Goal: Obtain resource: Download file/media

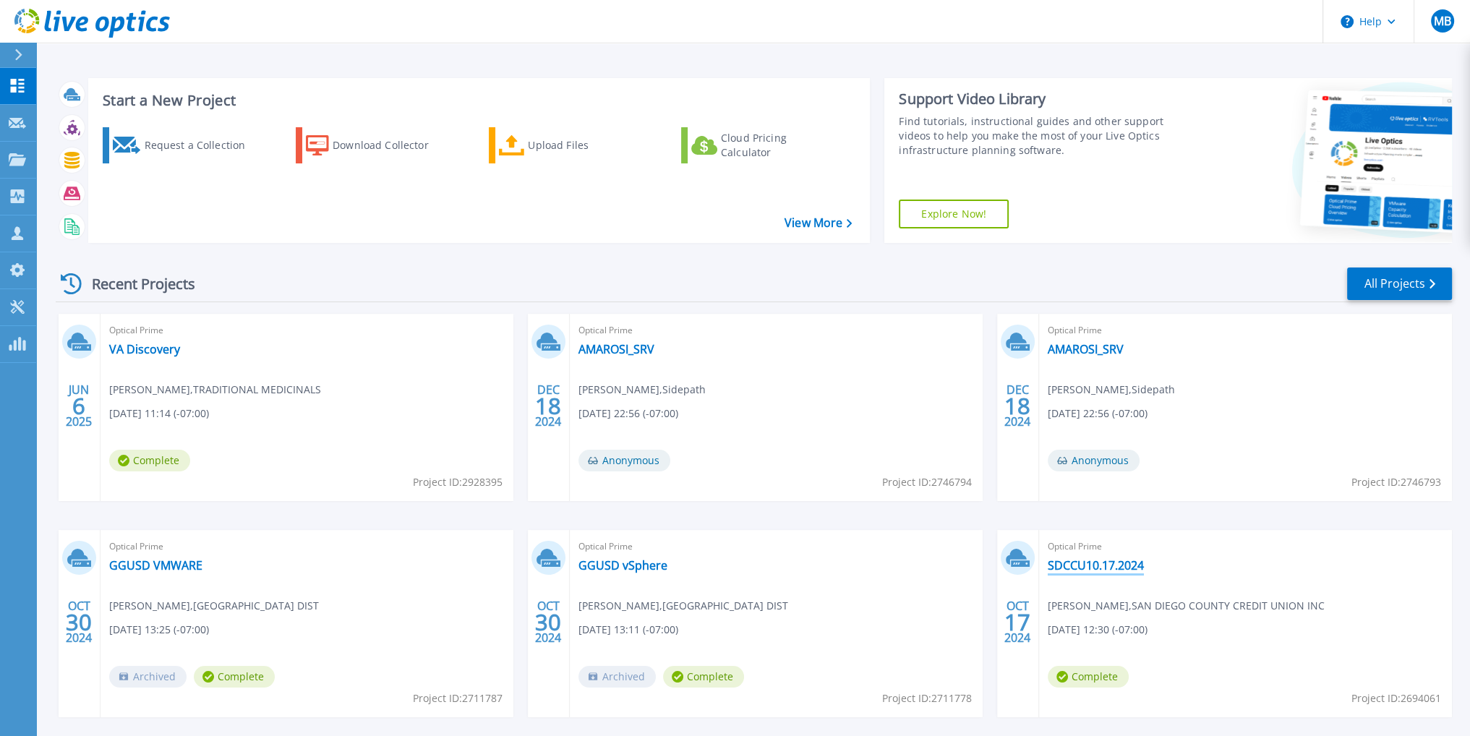
click at [1070, 565] on link "SDCCU10.17.2024" at bounding box center [1096, 565] width 96 height 14
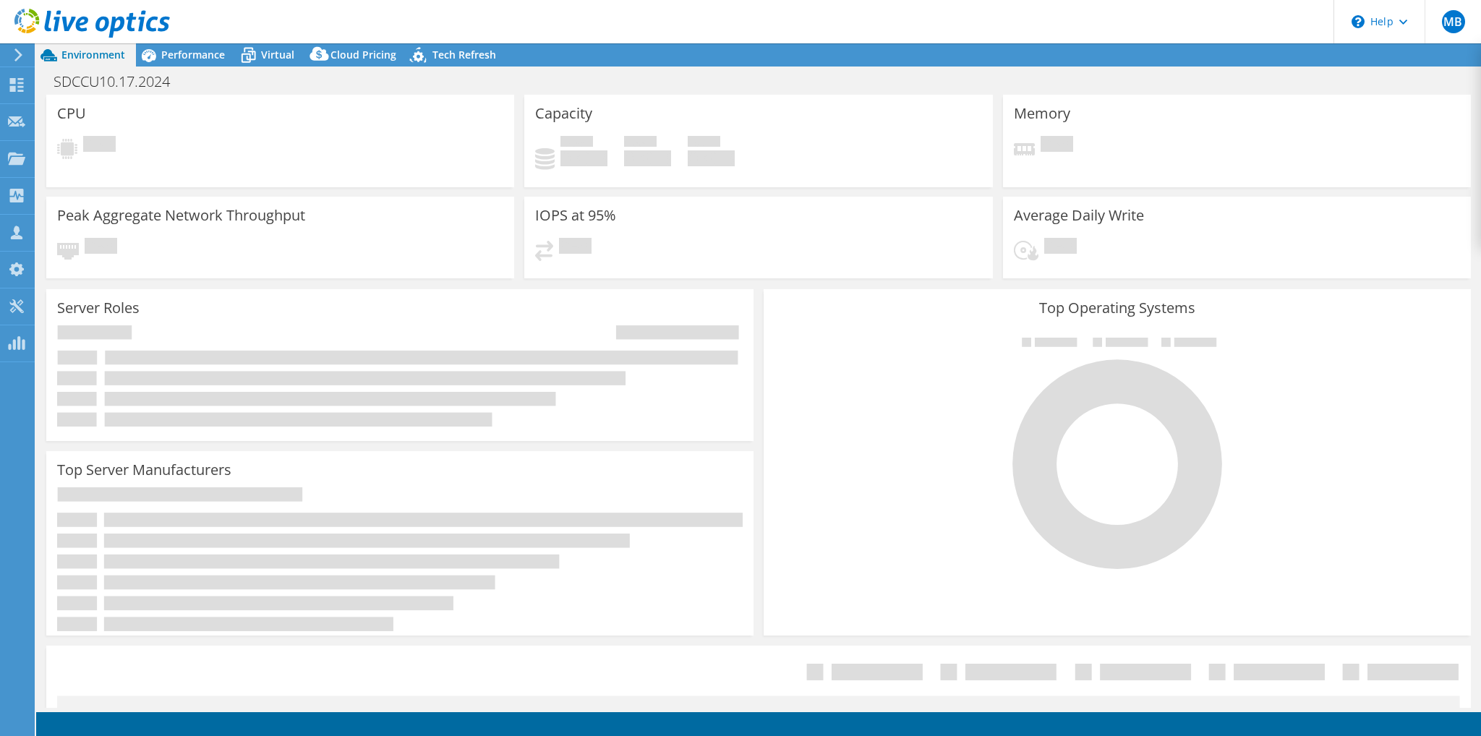
select select "USD"
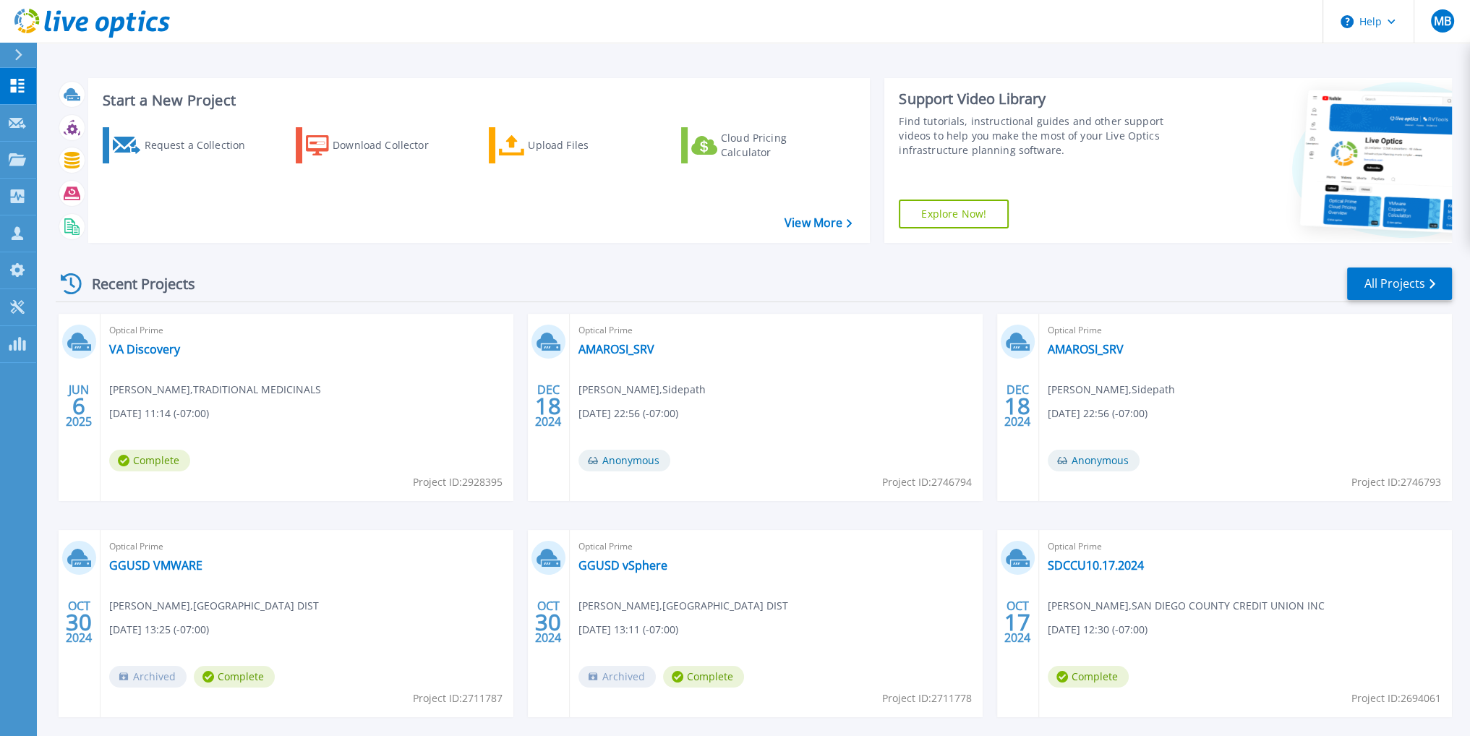
scroll to position [65, 0]
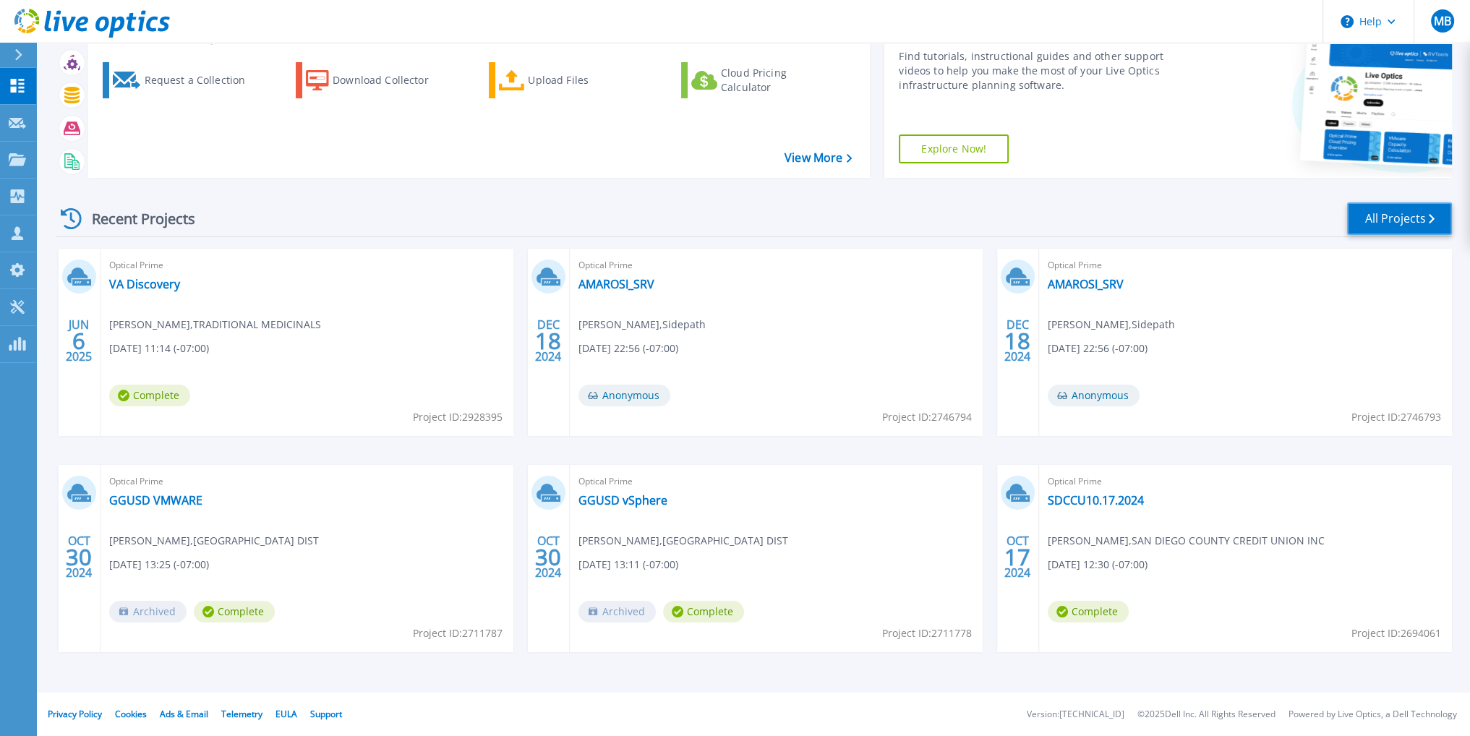
click at [1400, 220] on link "All Projects" at bounding box center [1399, 218] width 105 height 33
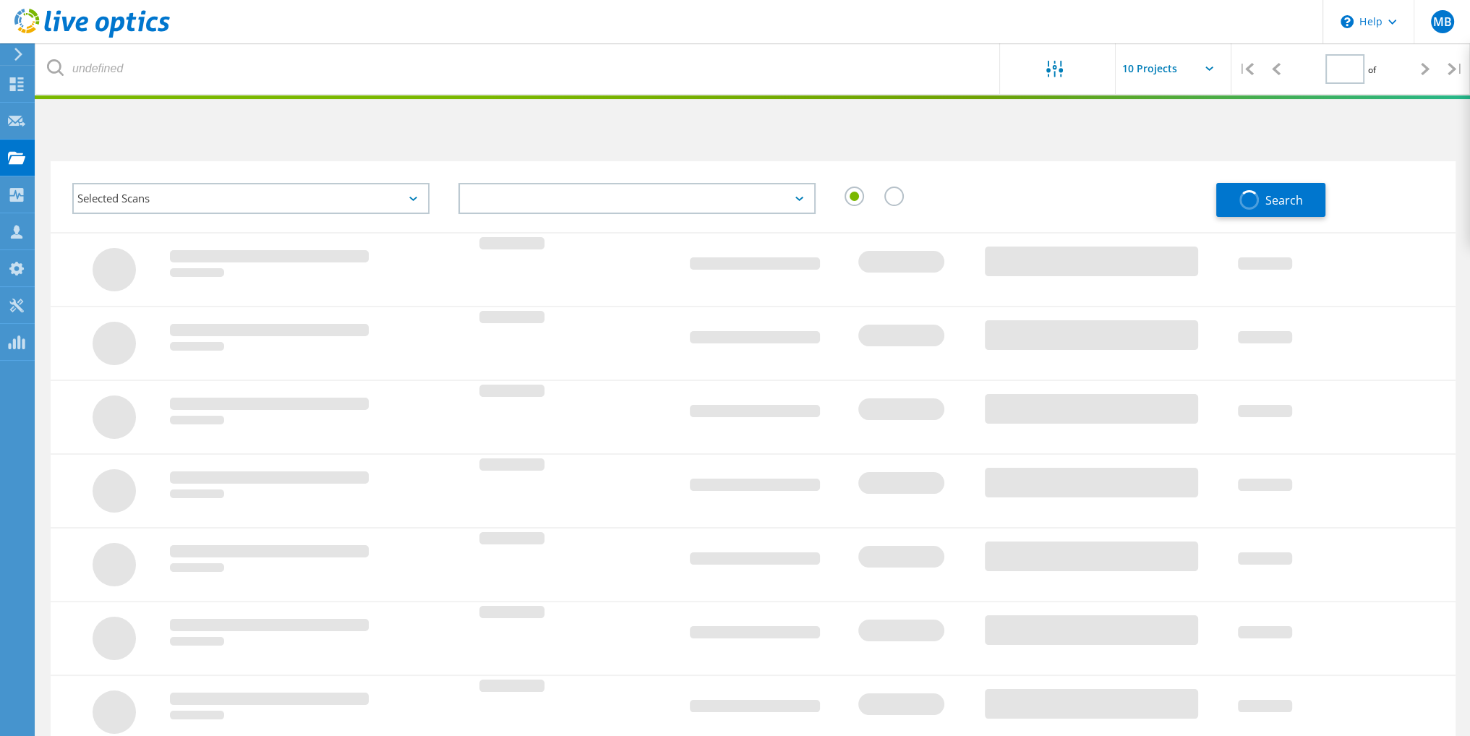
type input "1"
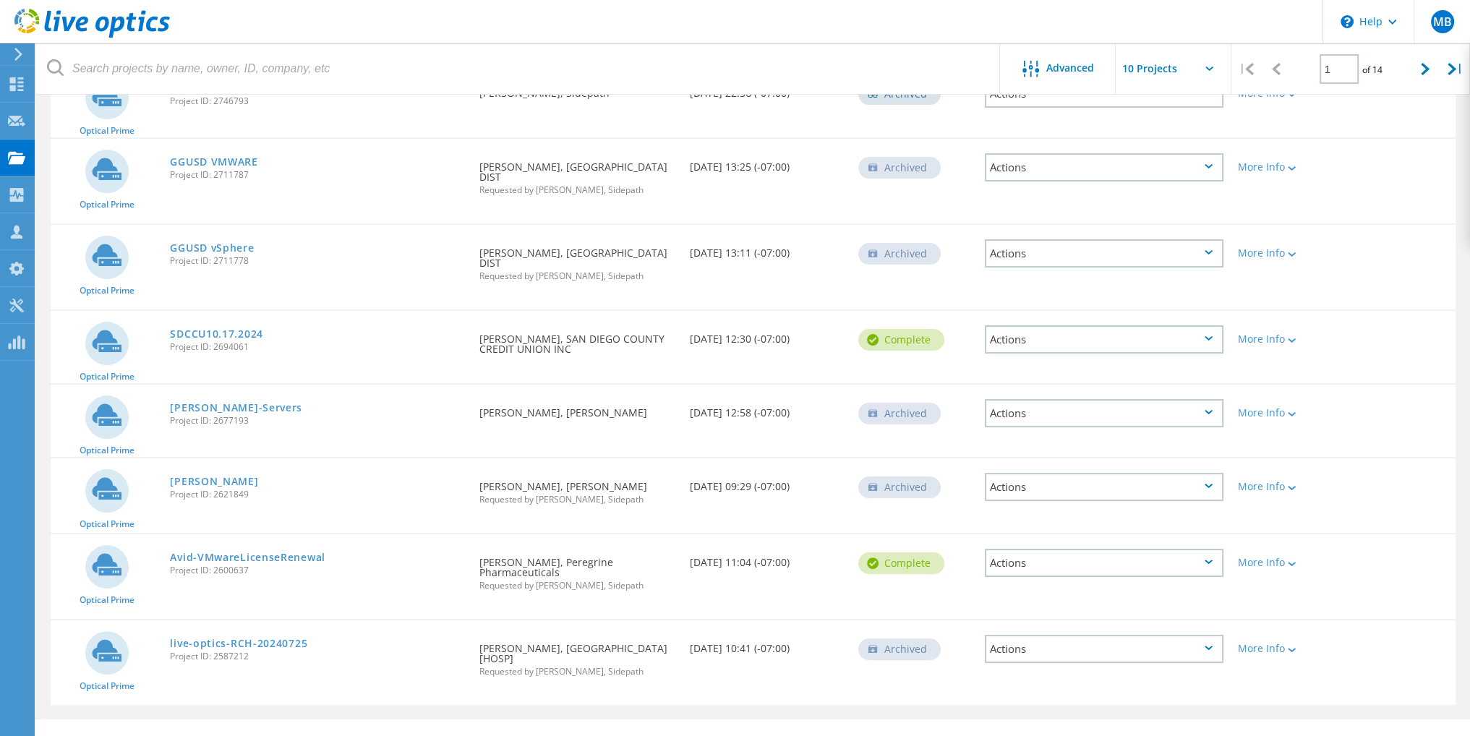
scroll to position [375, 0]
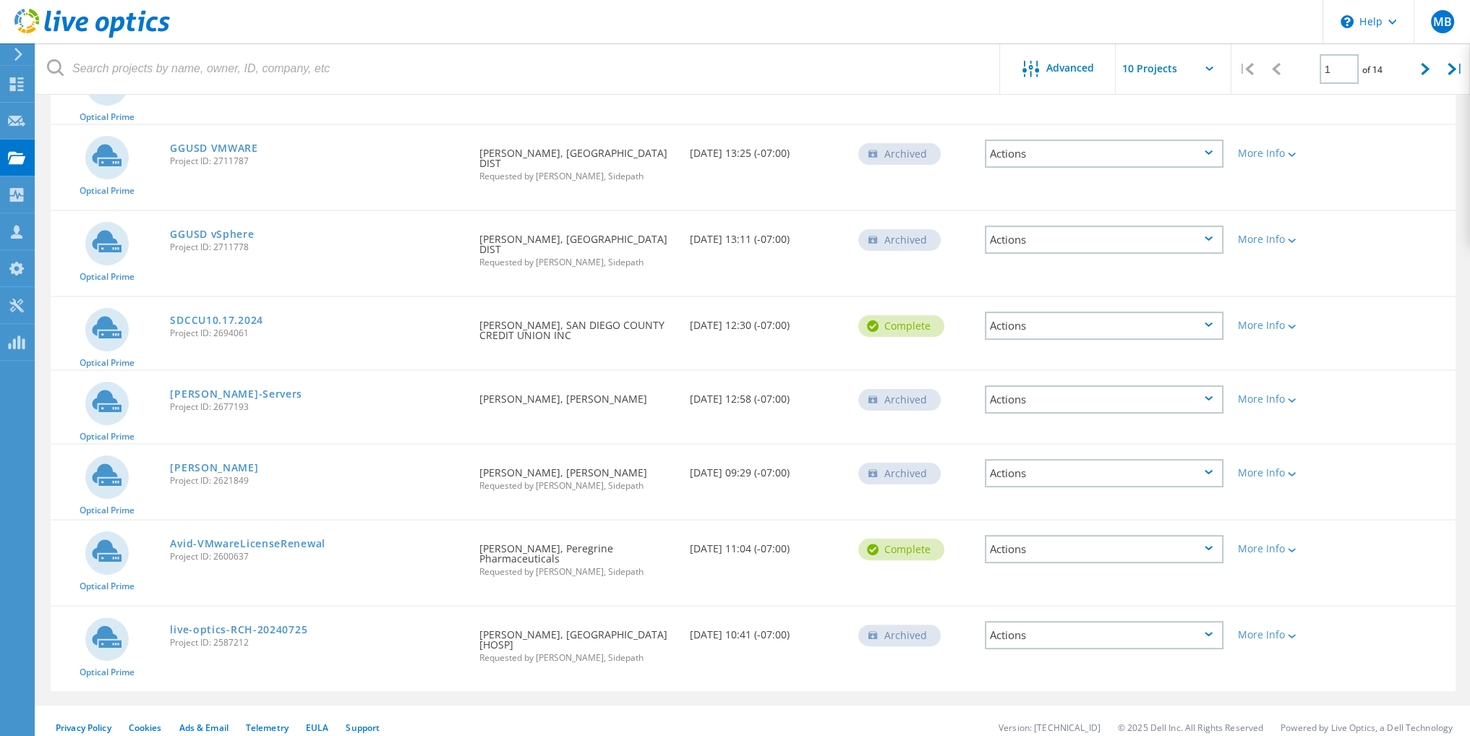
click at [1210, 70] on icon at bounding box center [1209, 69] width 8 height 4
click at [1212, 67] on icon at bounding box center [1209, 69] width 8 height 4
click at [1205, 69] on icon at bounding box center [1209, 69] width 8 height 4
click at [1163, 68] on input "text" at bounding box center [1188, 68] width 145 height 51
click at [1174, 176] on div "Show 40 Projects" at bounding box center [1187, 178] width 143 height 24
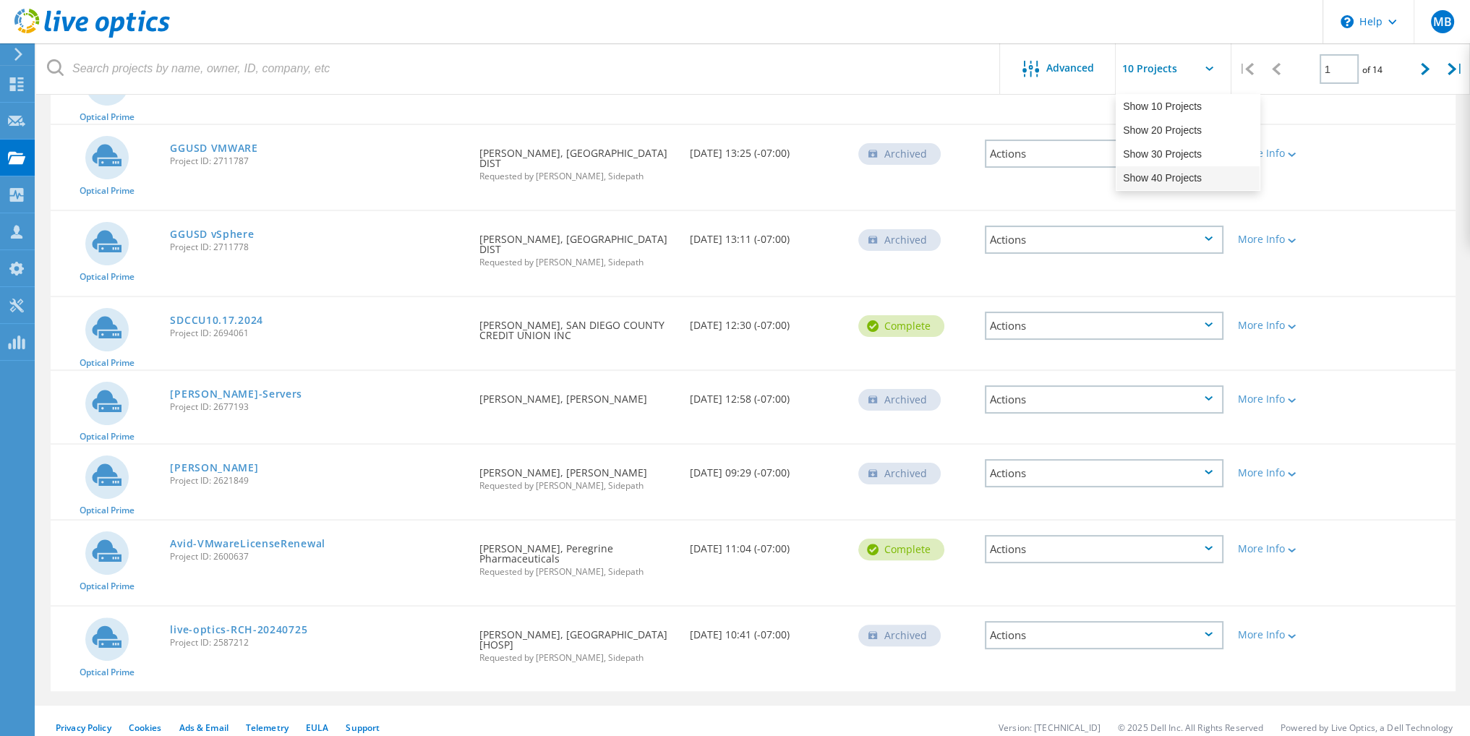
type input "Show 40 Projects"
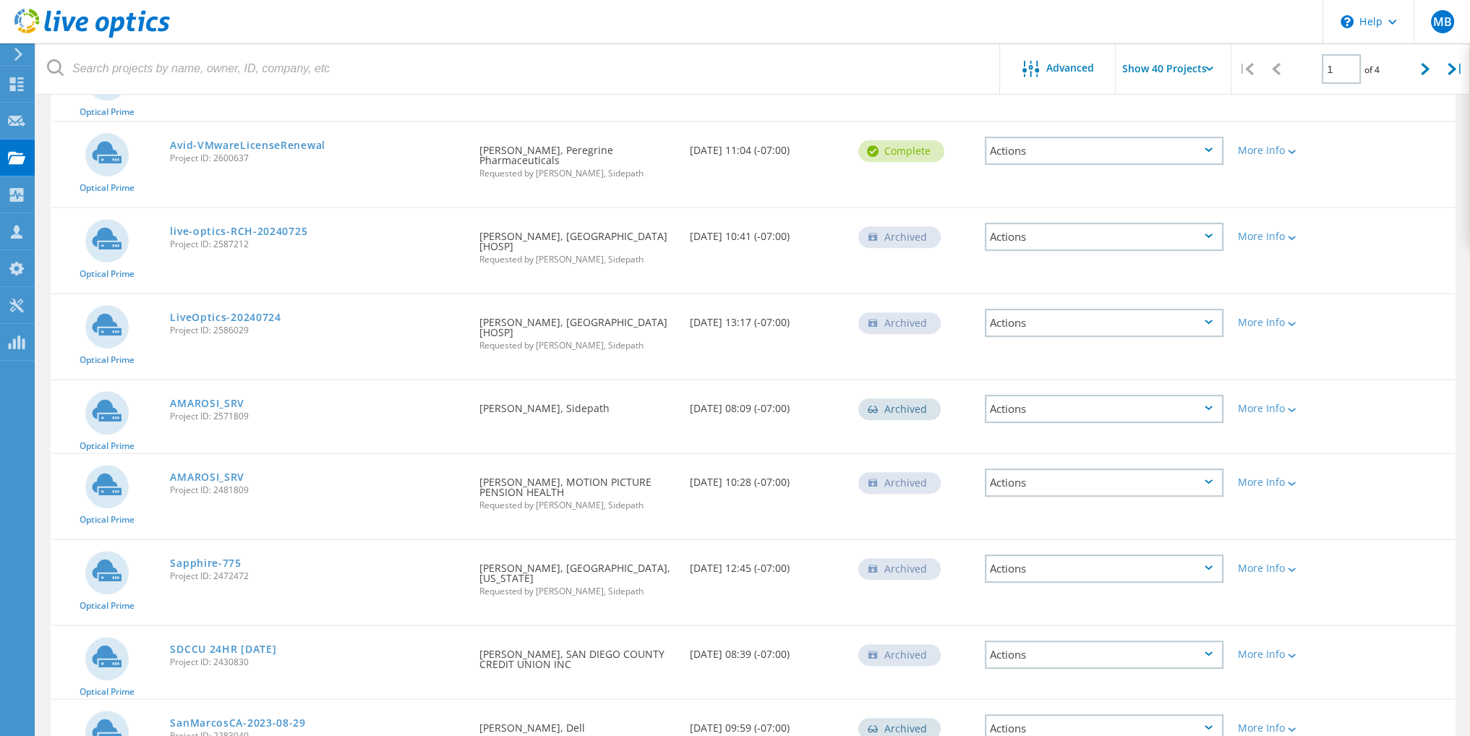
scroll to position [809, 0]
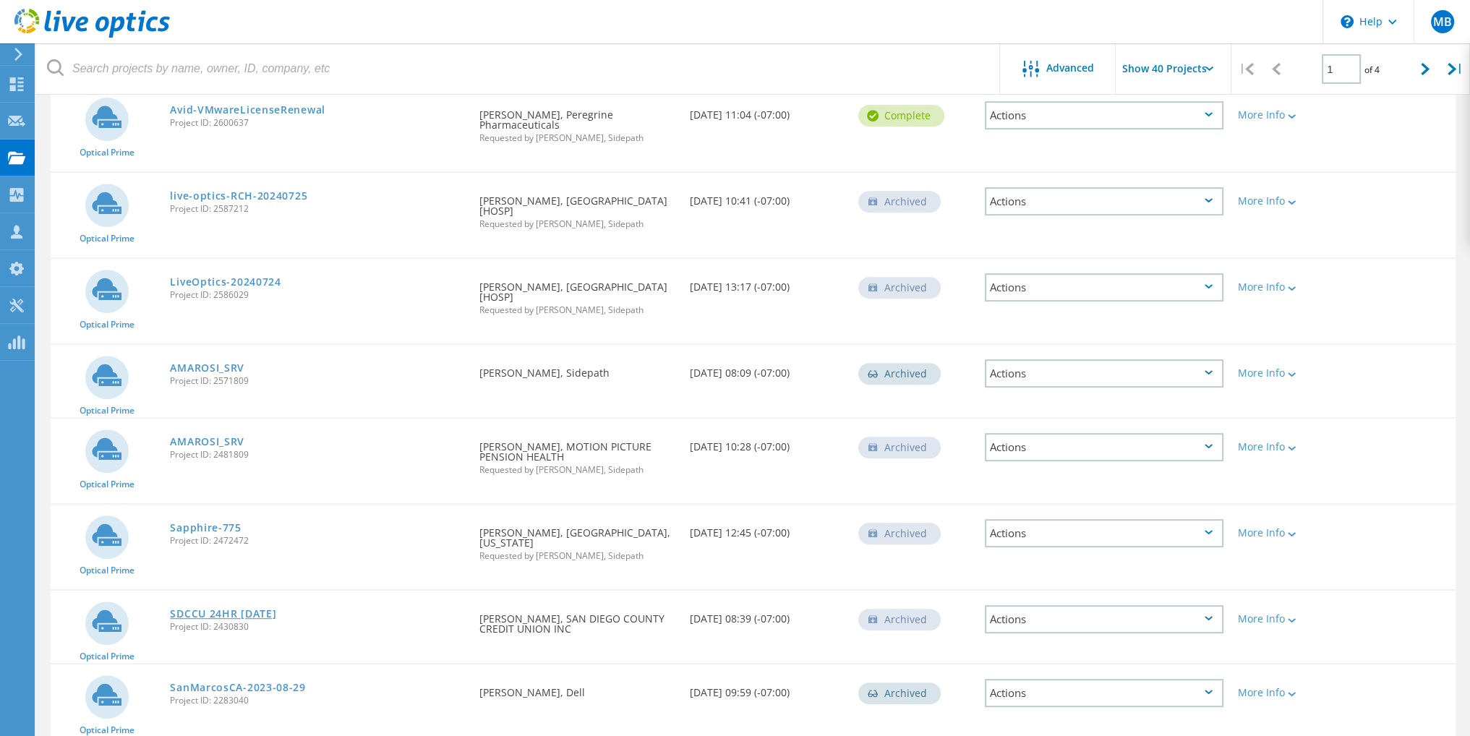
click at [216, 609] on link "SDCCU 24HR [DATE]" at bounding box center [223, 614] width 106 height 10
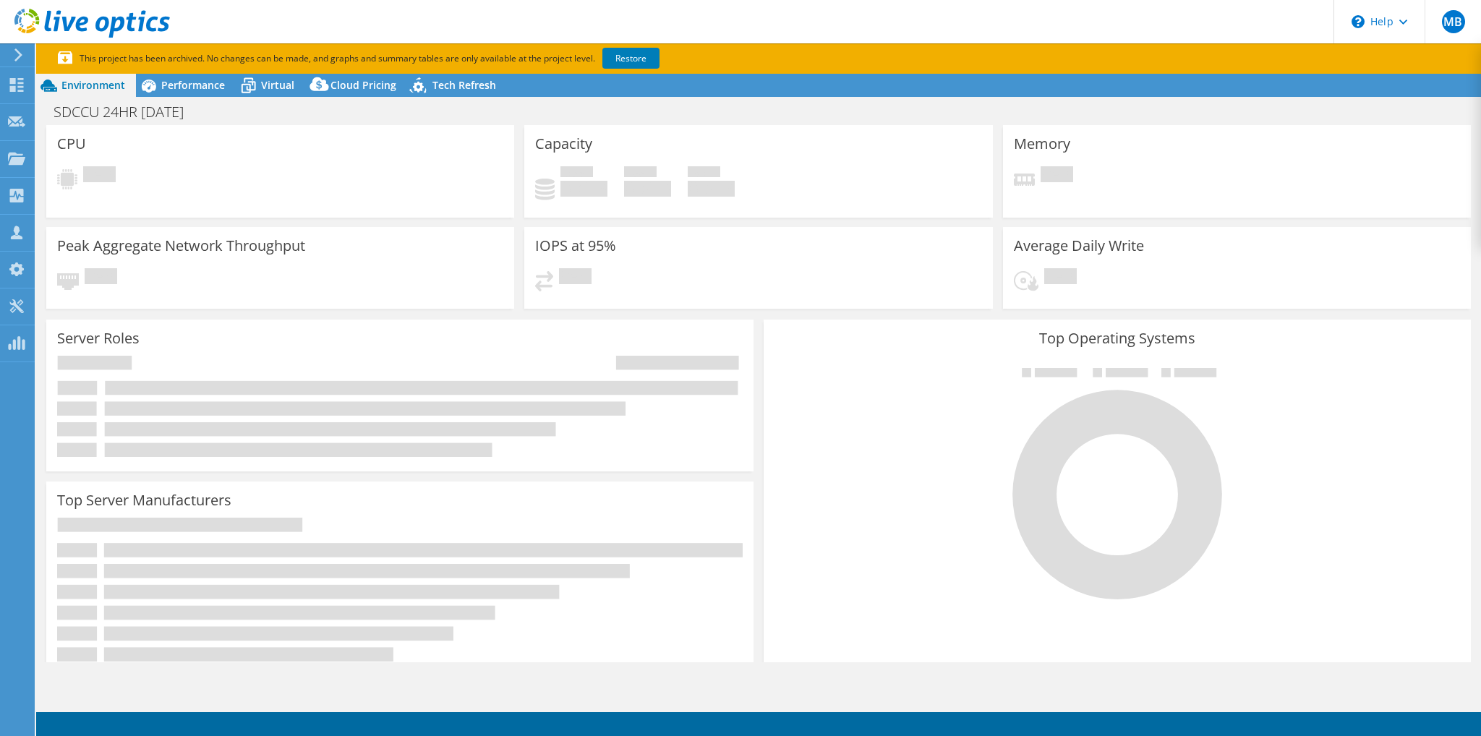
select select "USD"
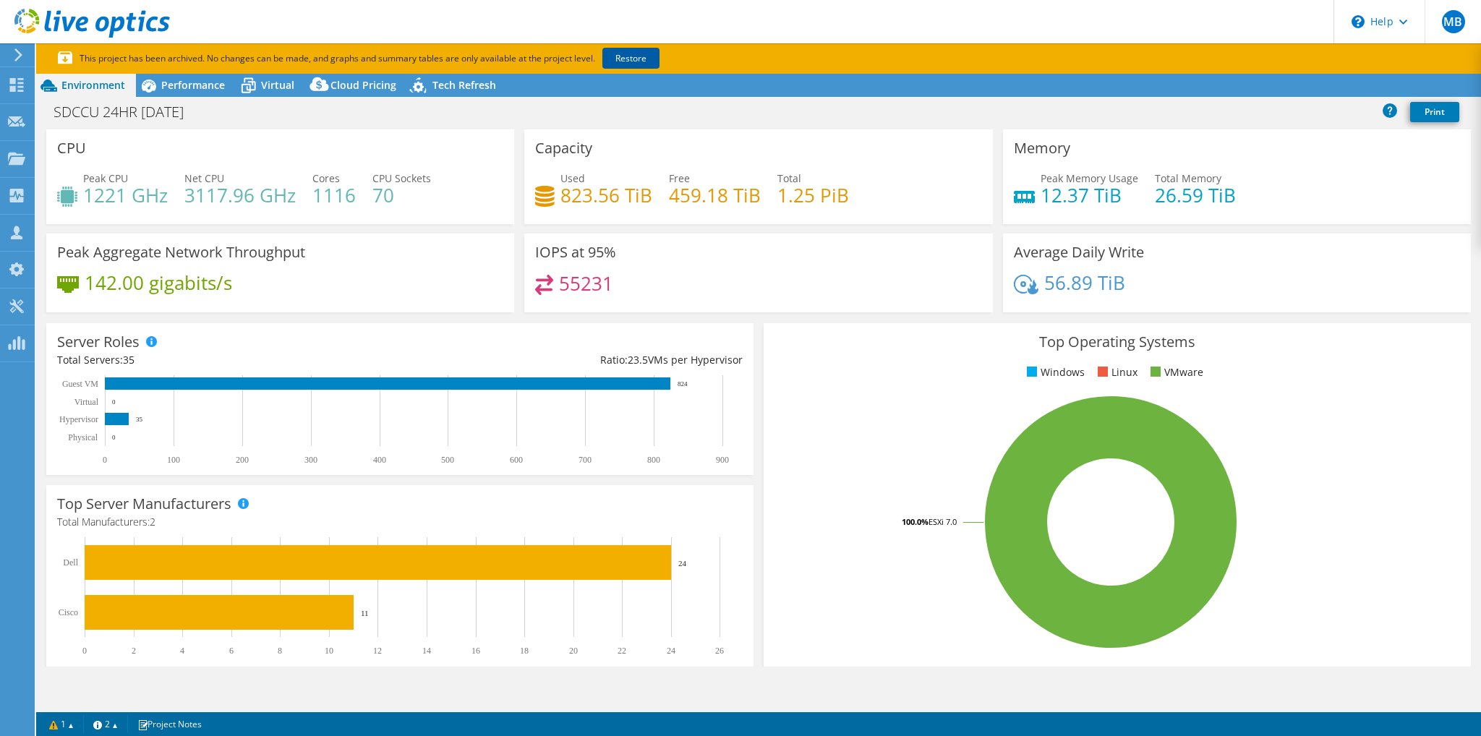
click at [628, 59] on link "Restore" at bounding box center [630, 58] width 57 height 21
click at [252, 82] on icon at bounding box center [248, 87] width 14 height 12
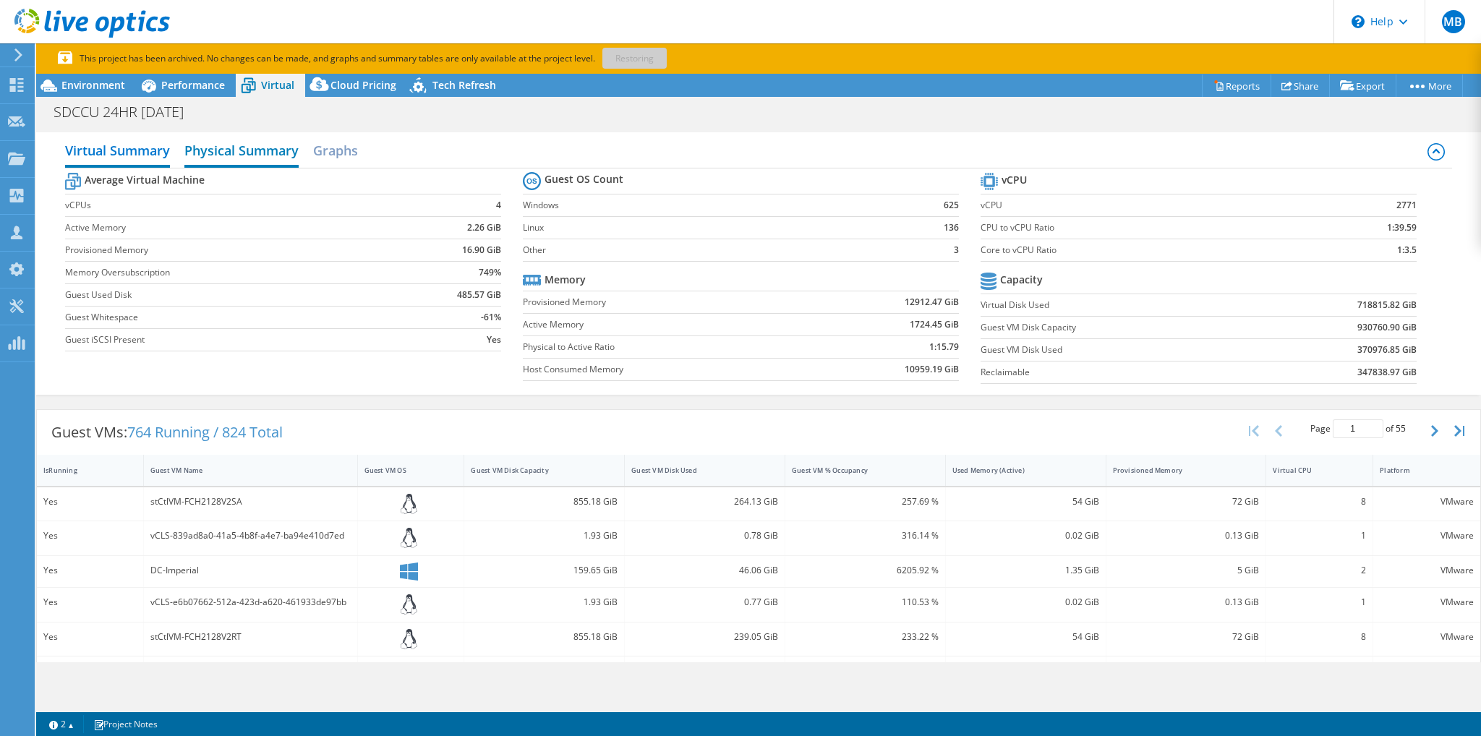
click at [245, 148] on h2 "Physical Summary" at bounding box center [241, 152] width 114 height 32
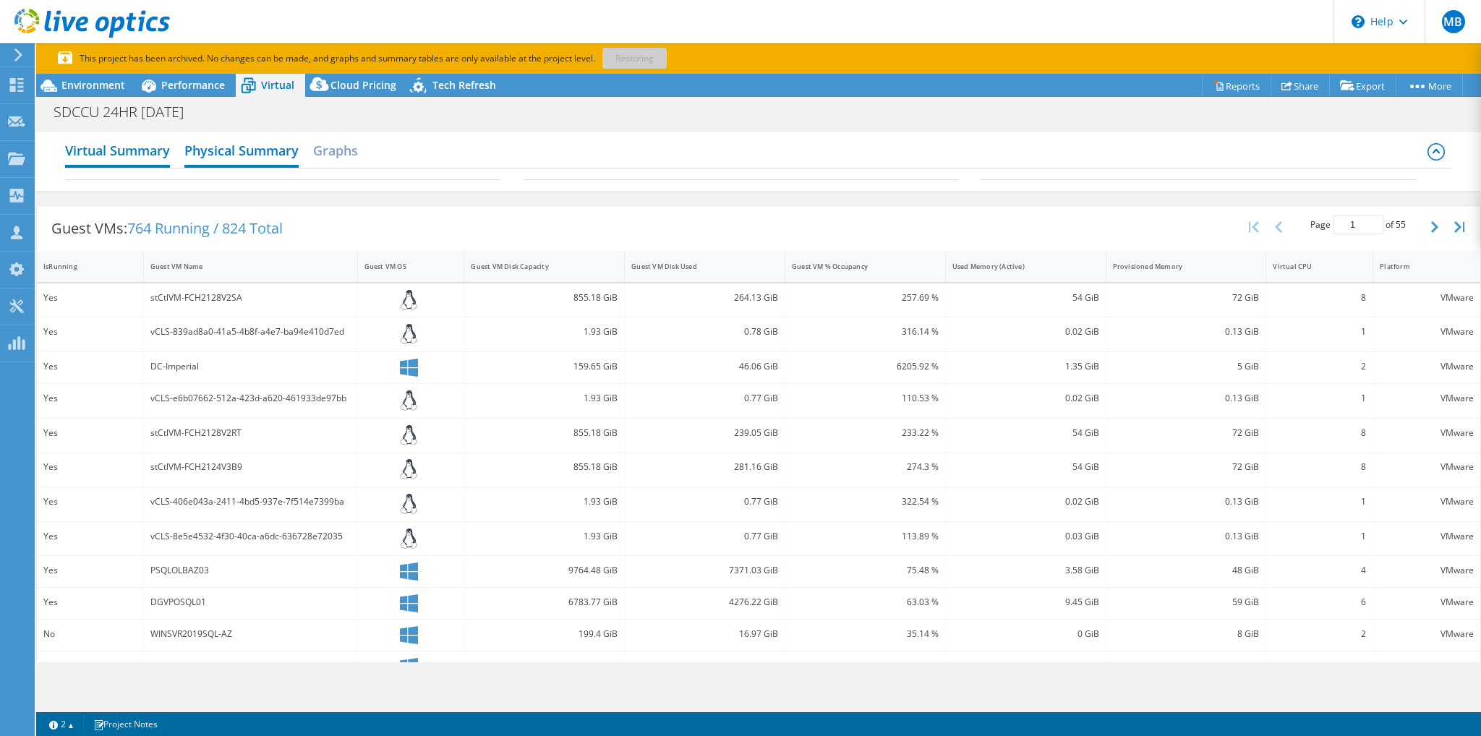
click at [141, 145] on h2 "Virtual Summary" at bounding box center [117, 152] width 105 height 32
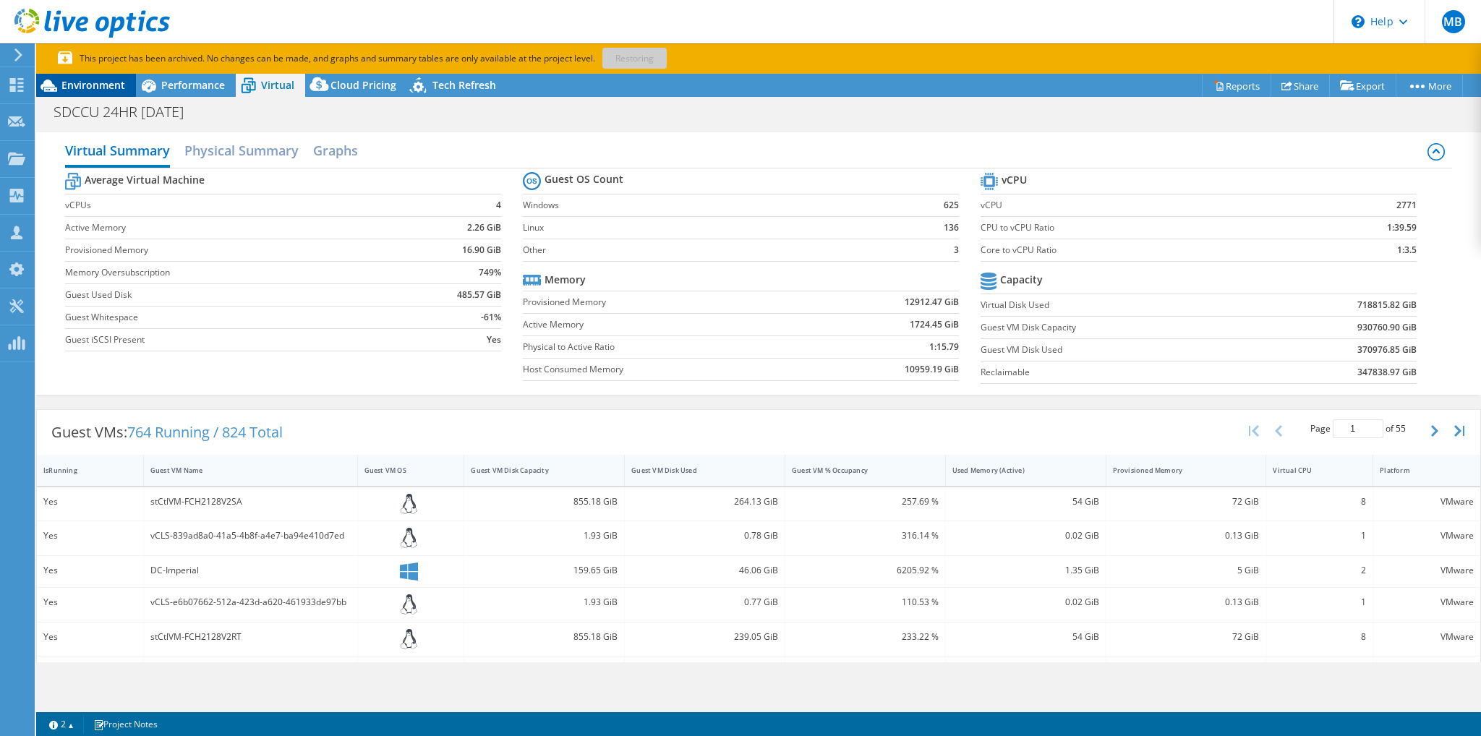
click at [70, 83] on span "Environment" at bounding box center [93, 85] width 64 height 14
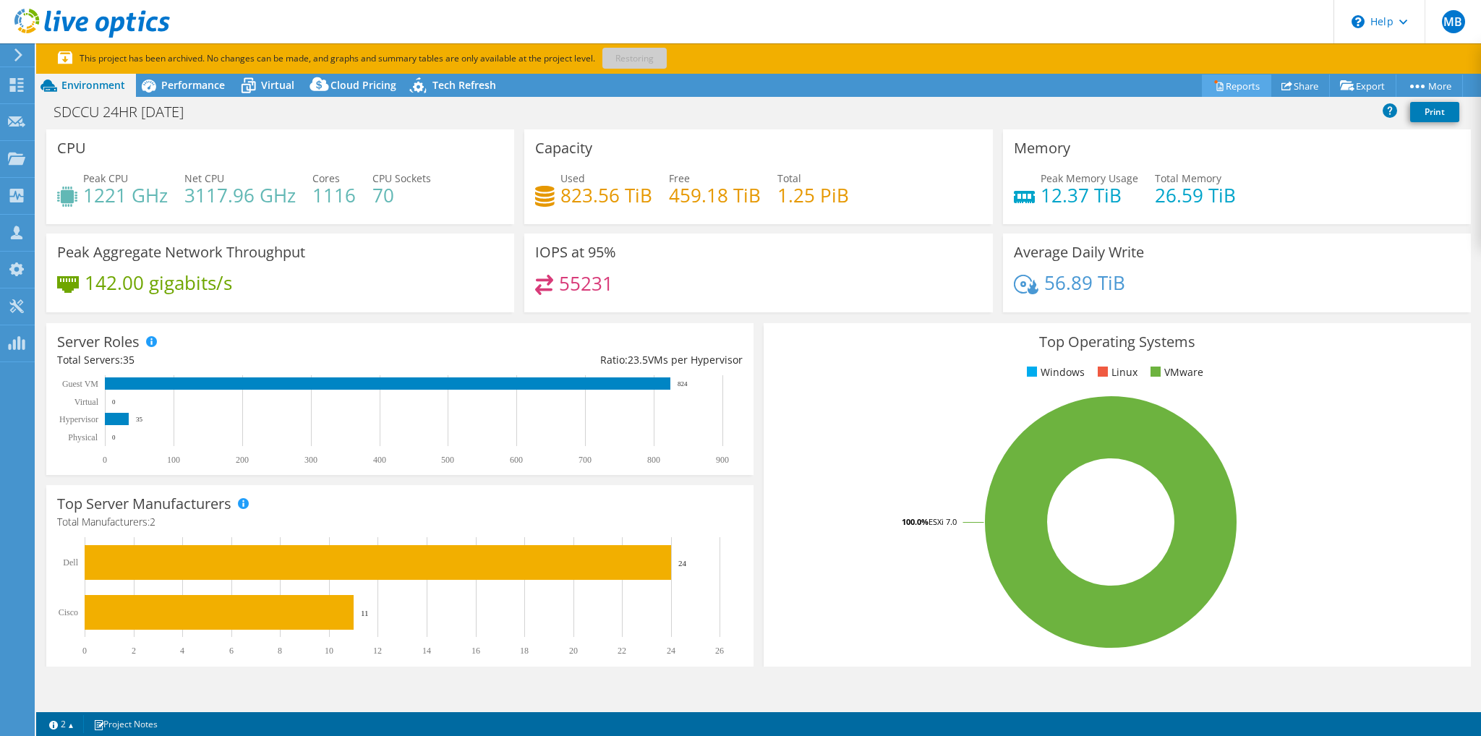
click at [1223, 90] on link "Reports" at bounding box center [1236, 85] width 69 height 22
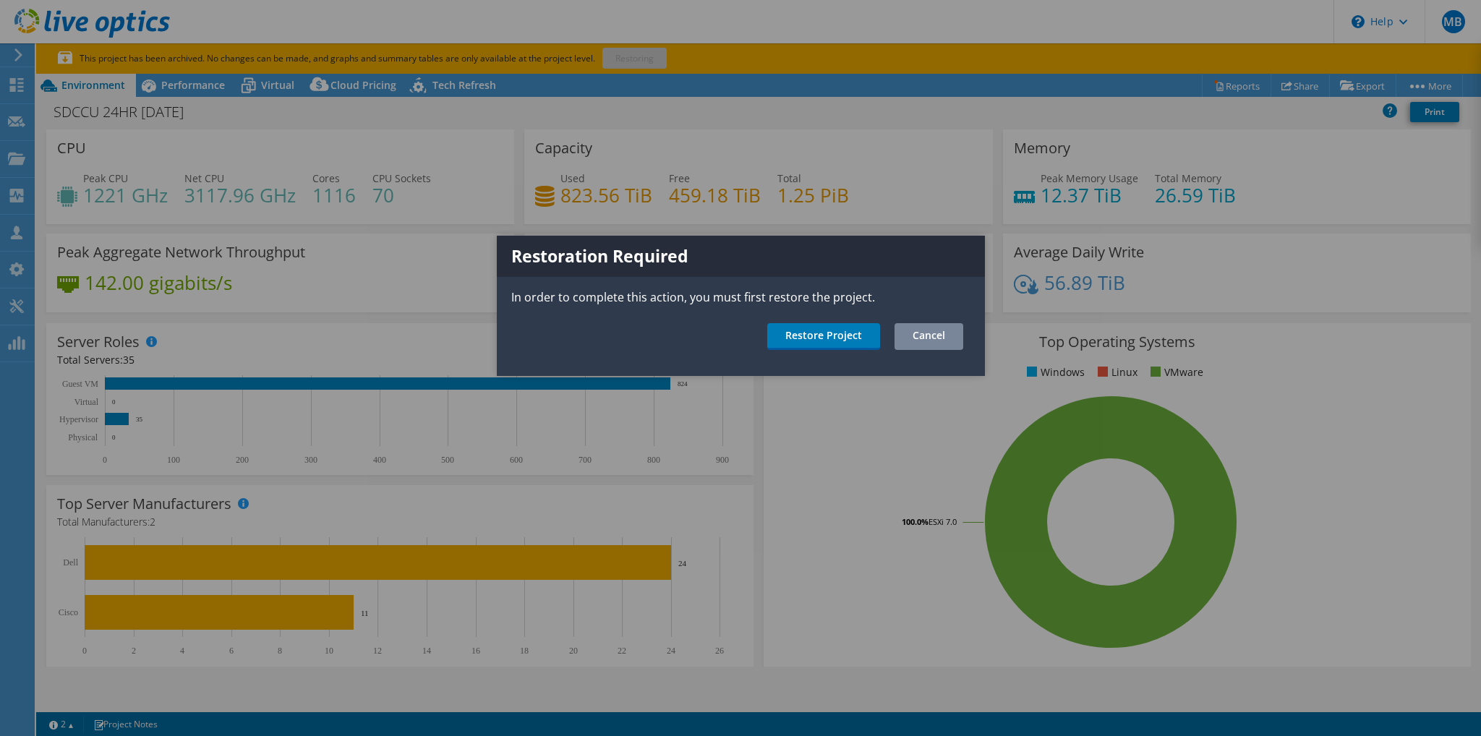
click at [933, 333] on link "Cancel" at bounding box center [928, 336] width 69 height 27
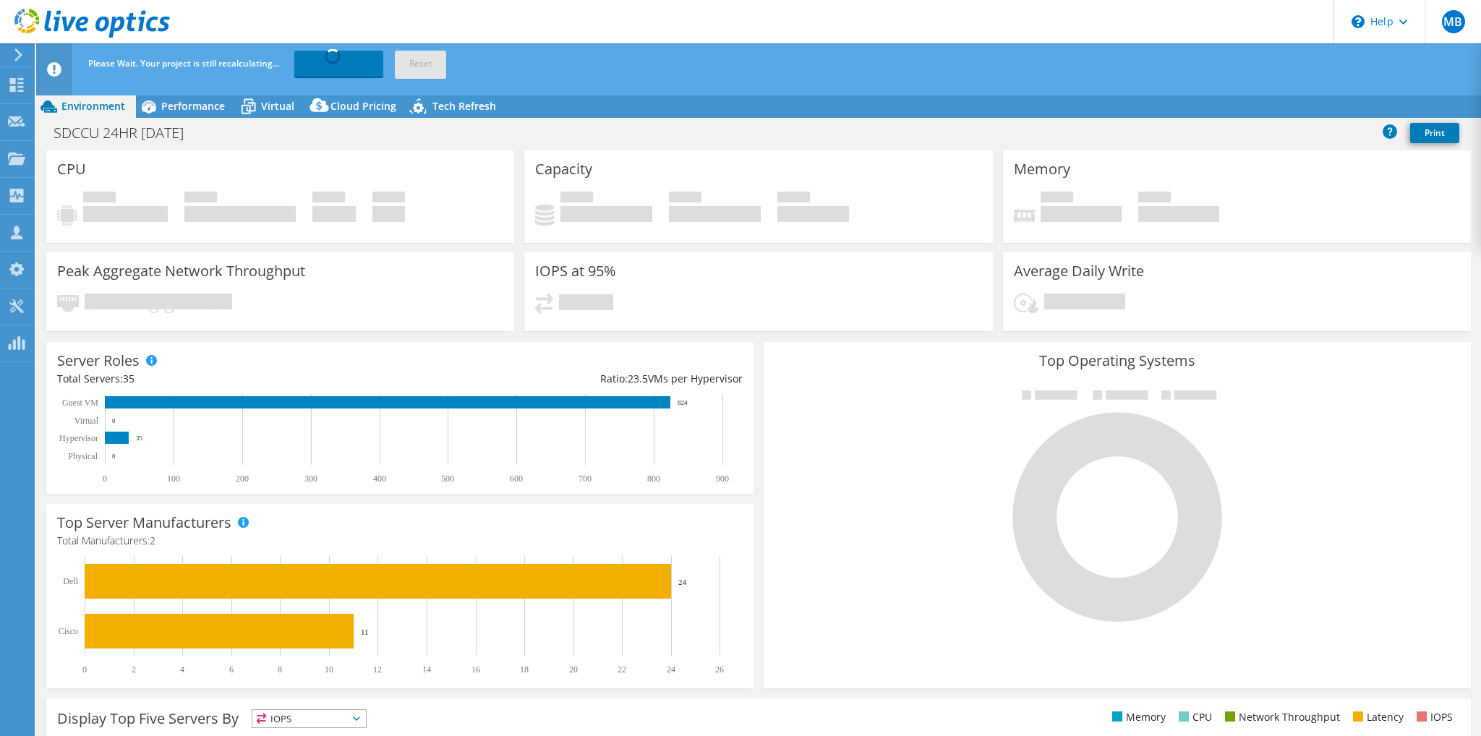
select select "USD"
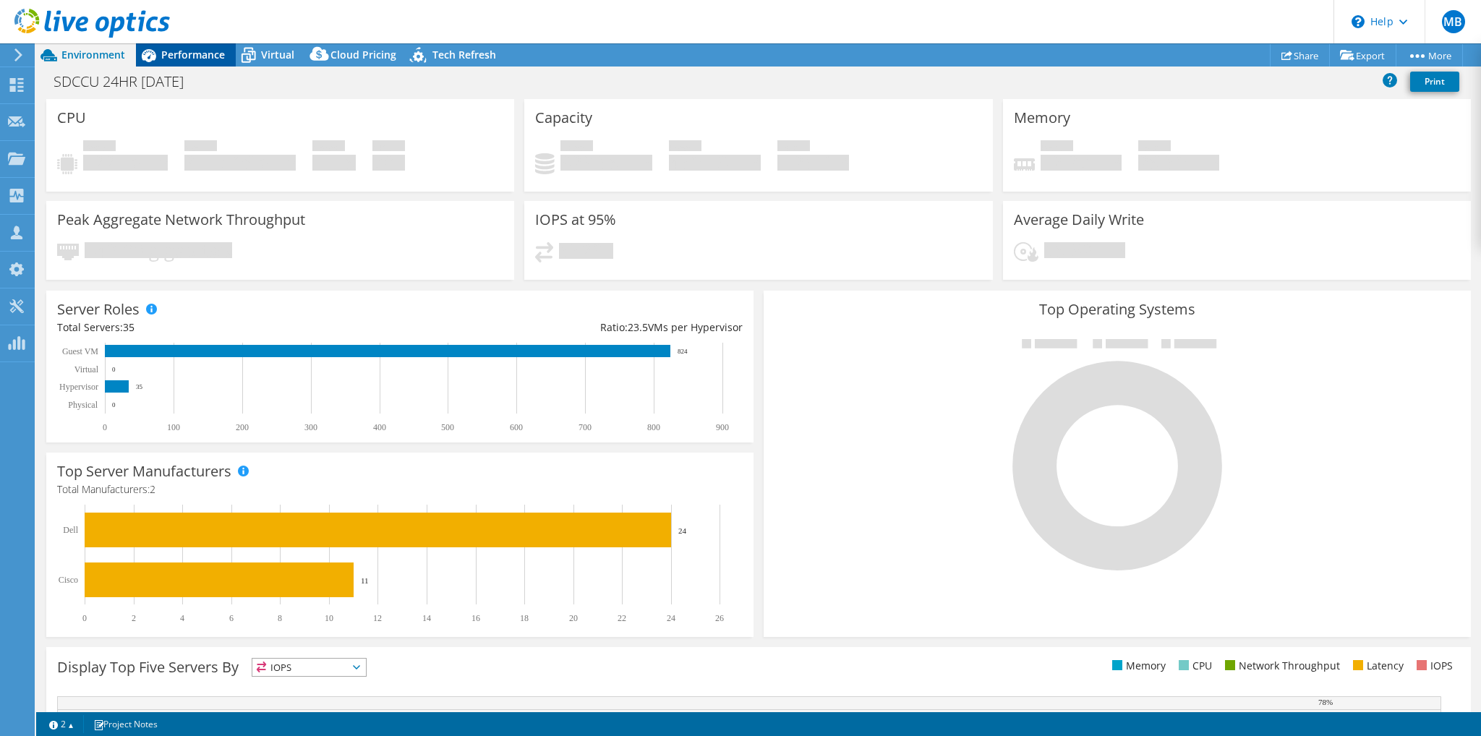
click at [176, 56] on span "Performance" at bounding box center [193, 55] width 64 height 14
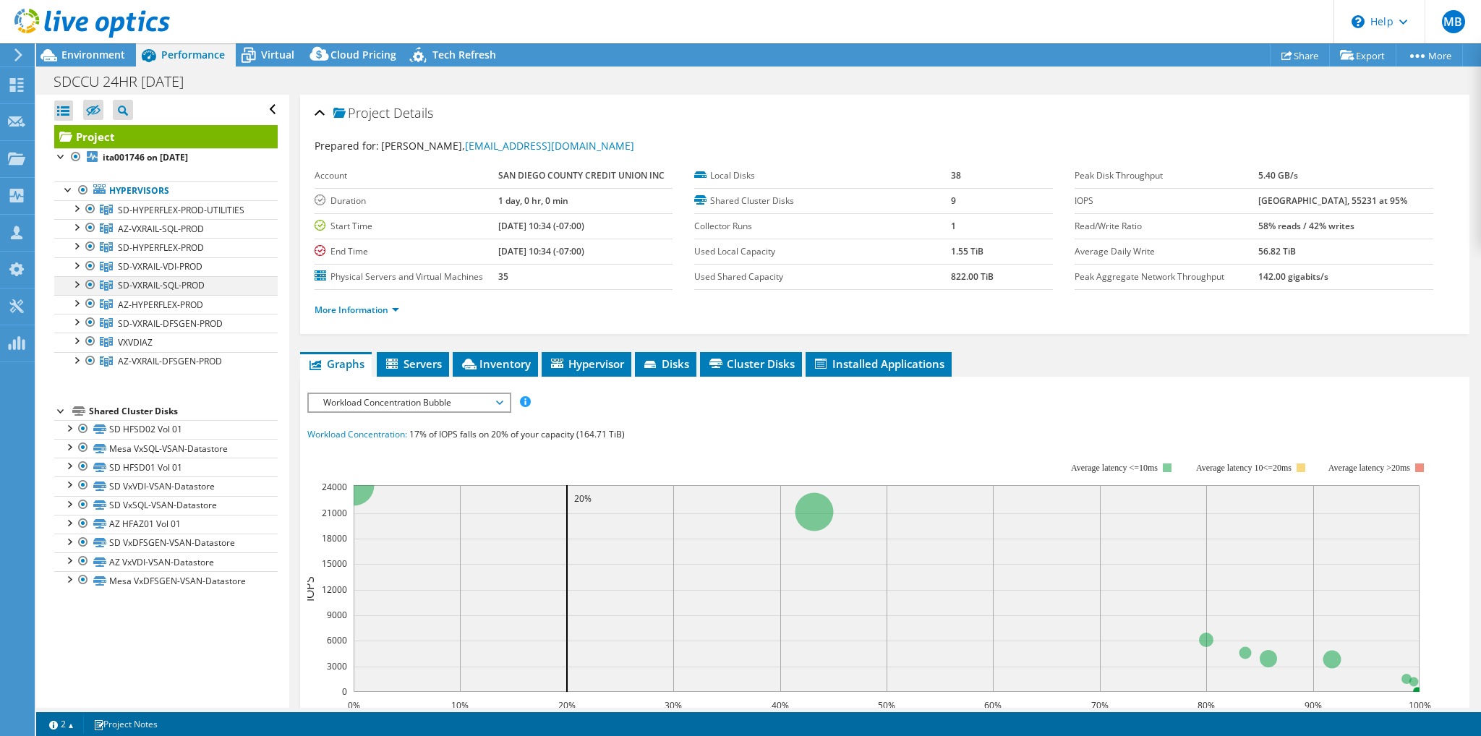
click at [75, 285] on div at bounding box center [76, 283] width 14 height 14
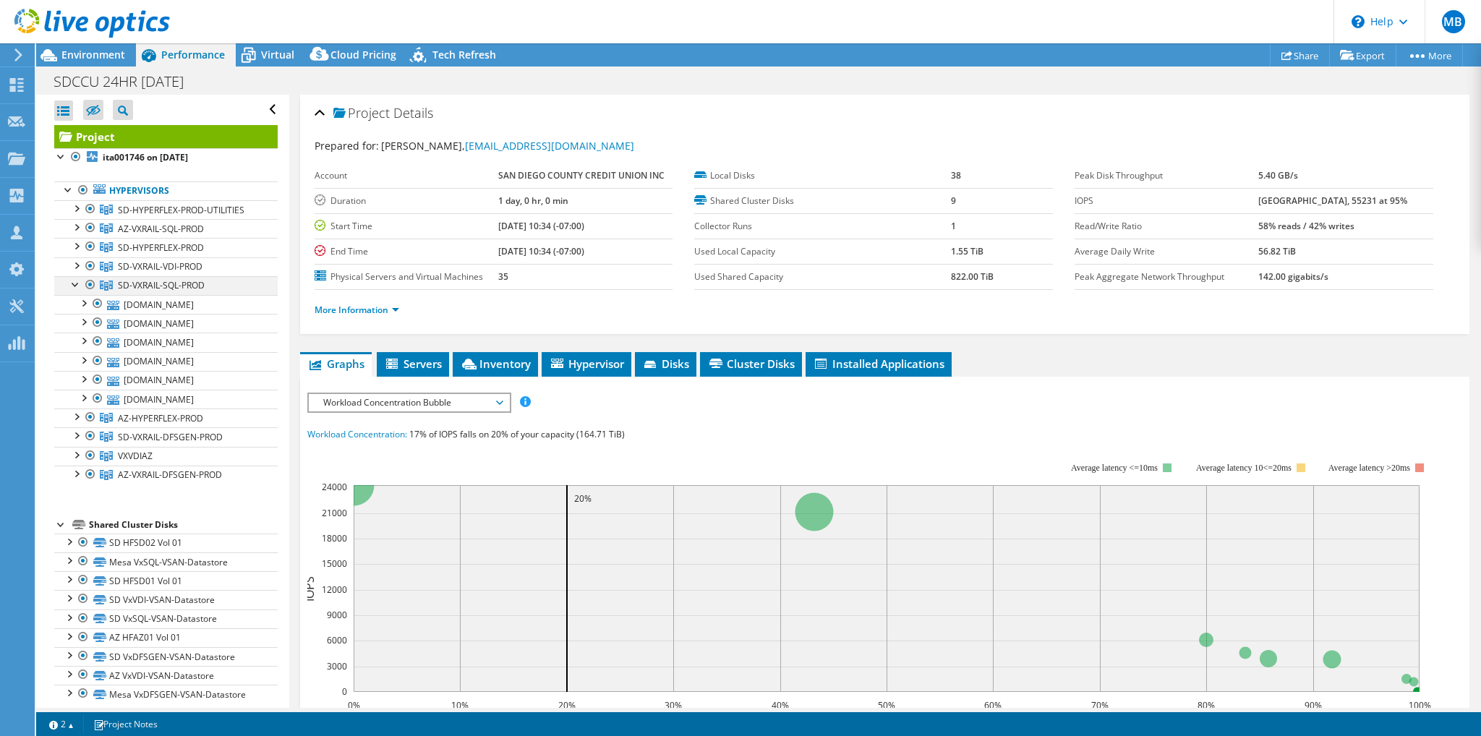
click at [74, 282] on div at bounding box center [76, 283] width 14 height 14
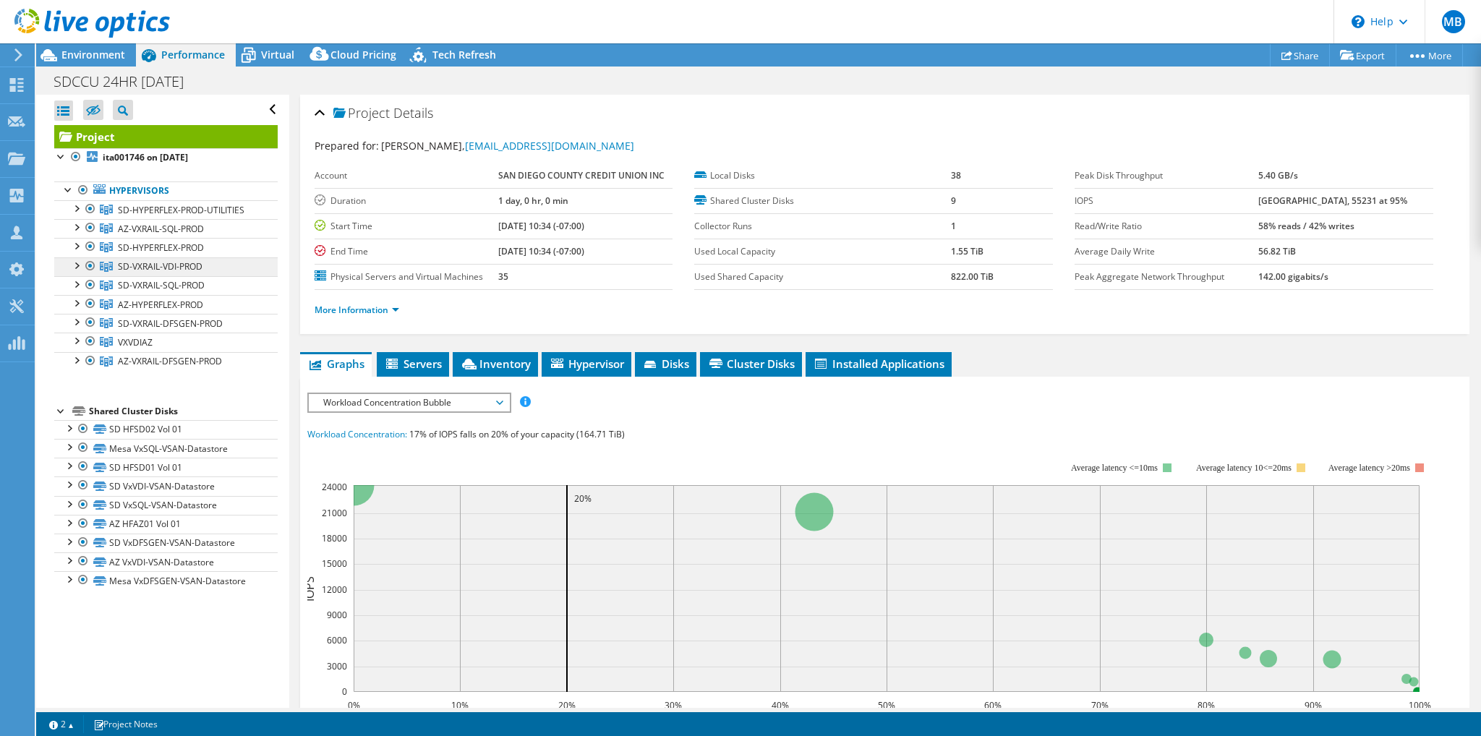
click at [126, 266] on span "SD-VXRAIL-VDI-PROD" at bounding box center [160, 266] width 85 height 12
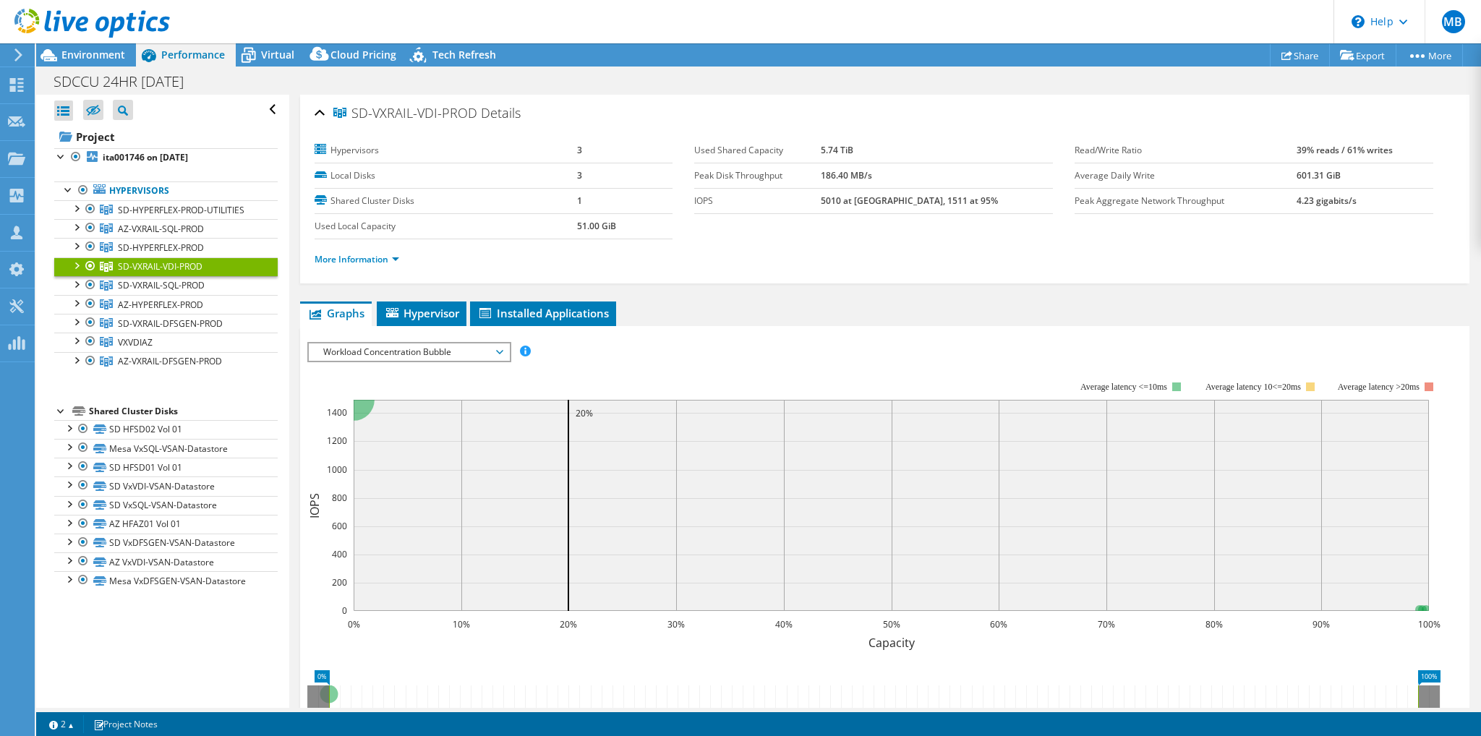
click at [75, 264] on div at bounding box center [76, 264] width 14 height 14
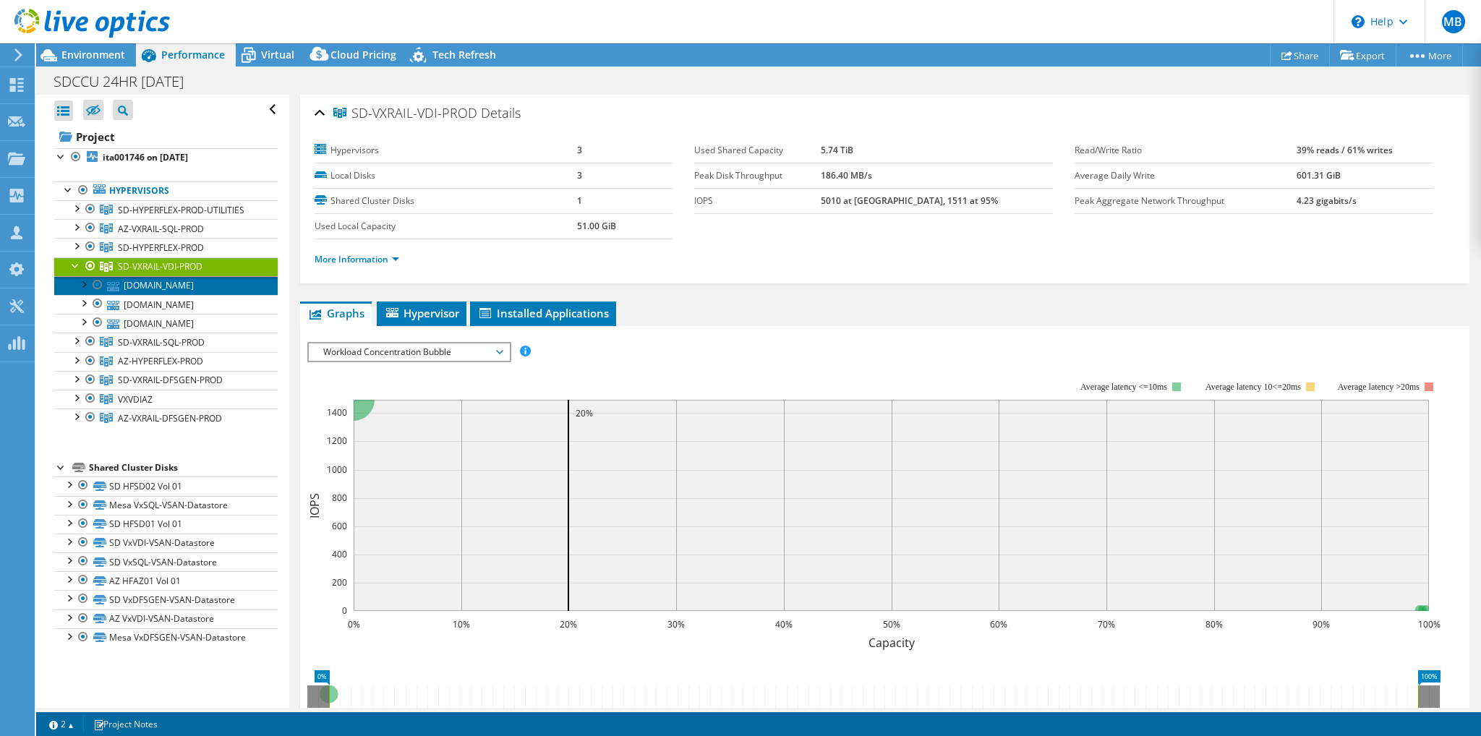
click at [171, 286] on link "[DOMAIN_NAME]" at bounding box center [165, 285] width 223 height 19
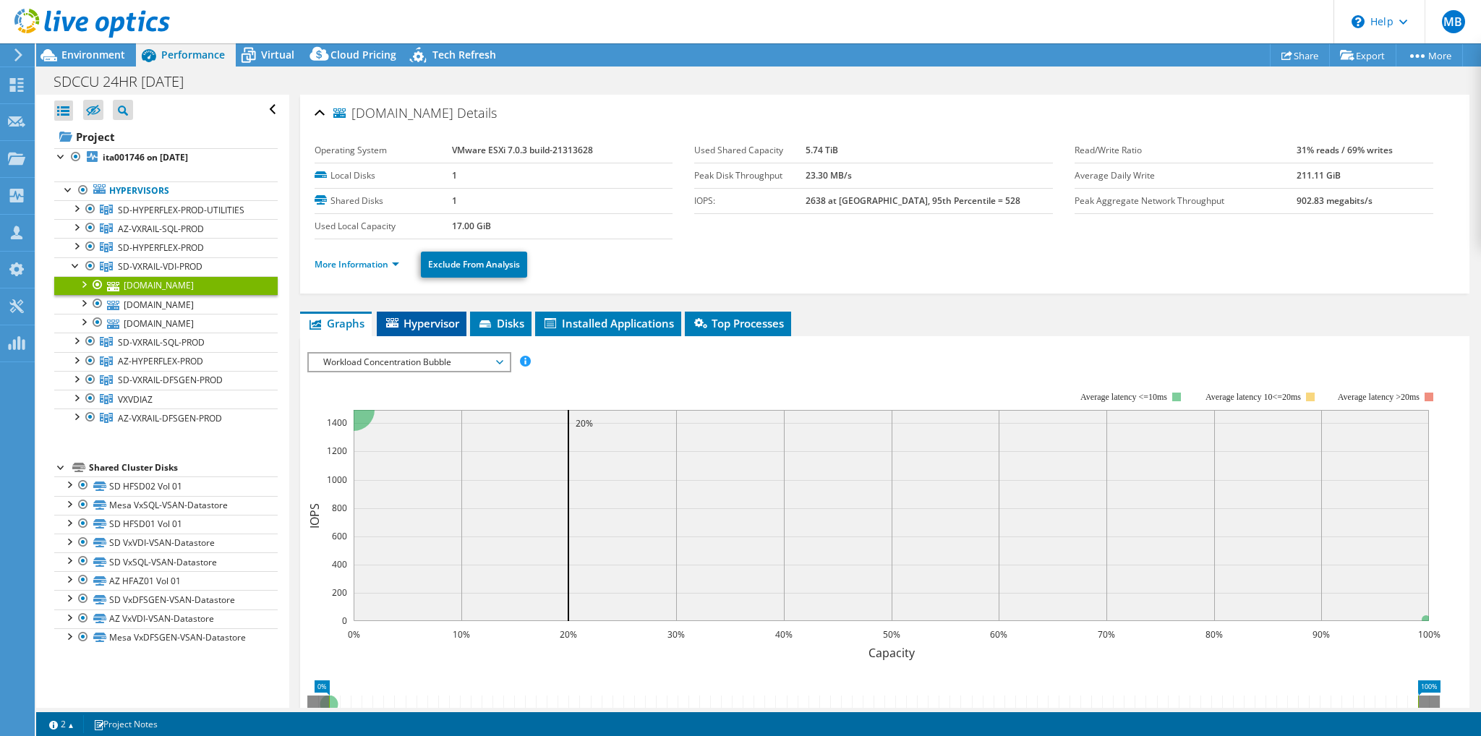
click at [416, 323] on span "Hypervisor" at bounding box center [421, 323] width 75 height 14
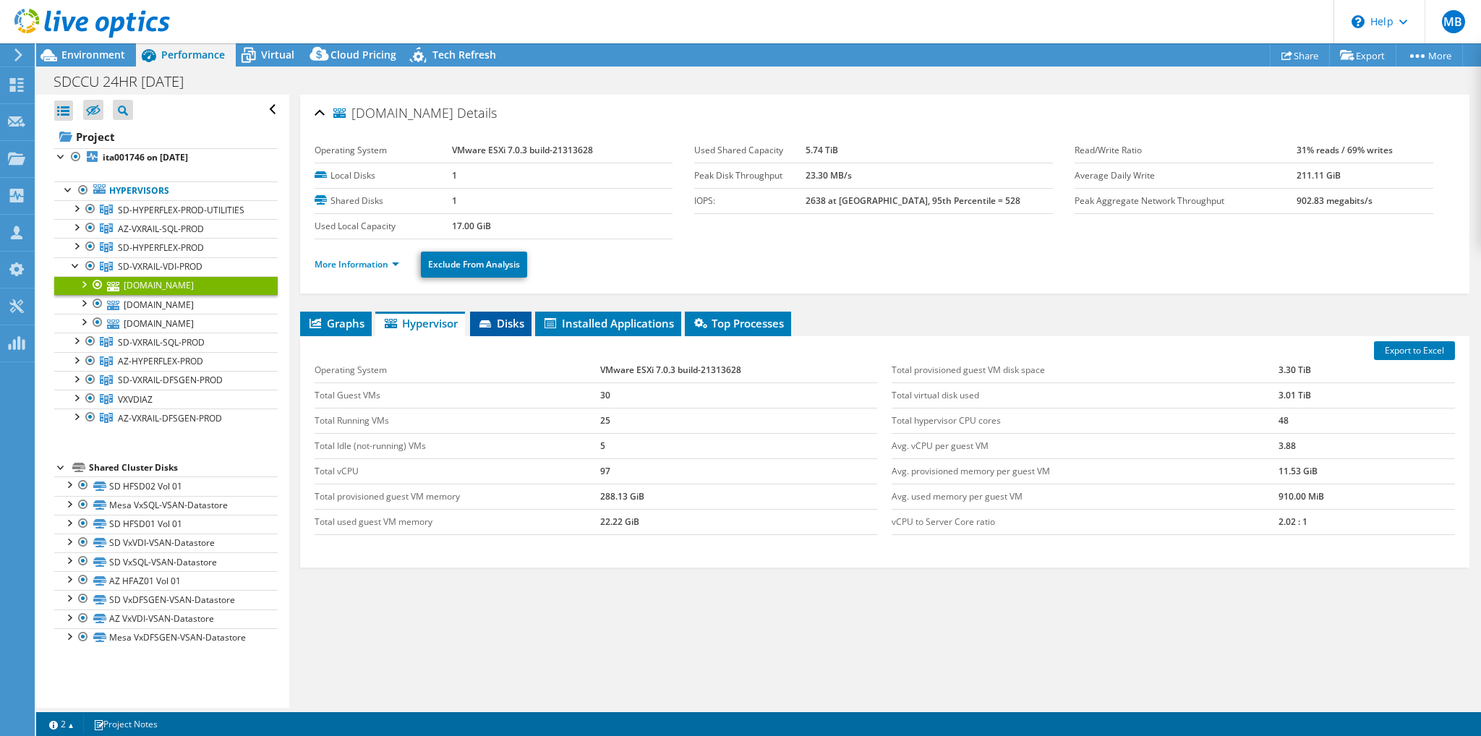
click at [484, 325] on icon at bounding box center [485, 323] width 12 height 7
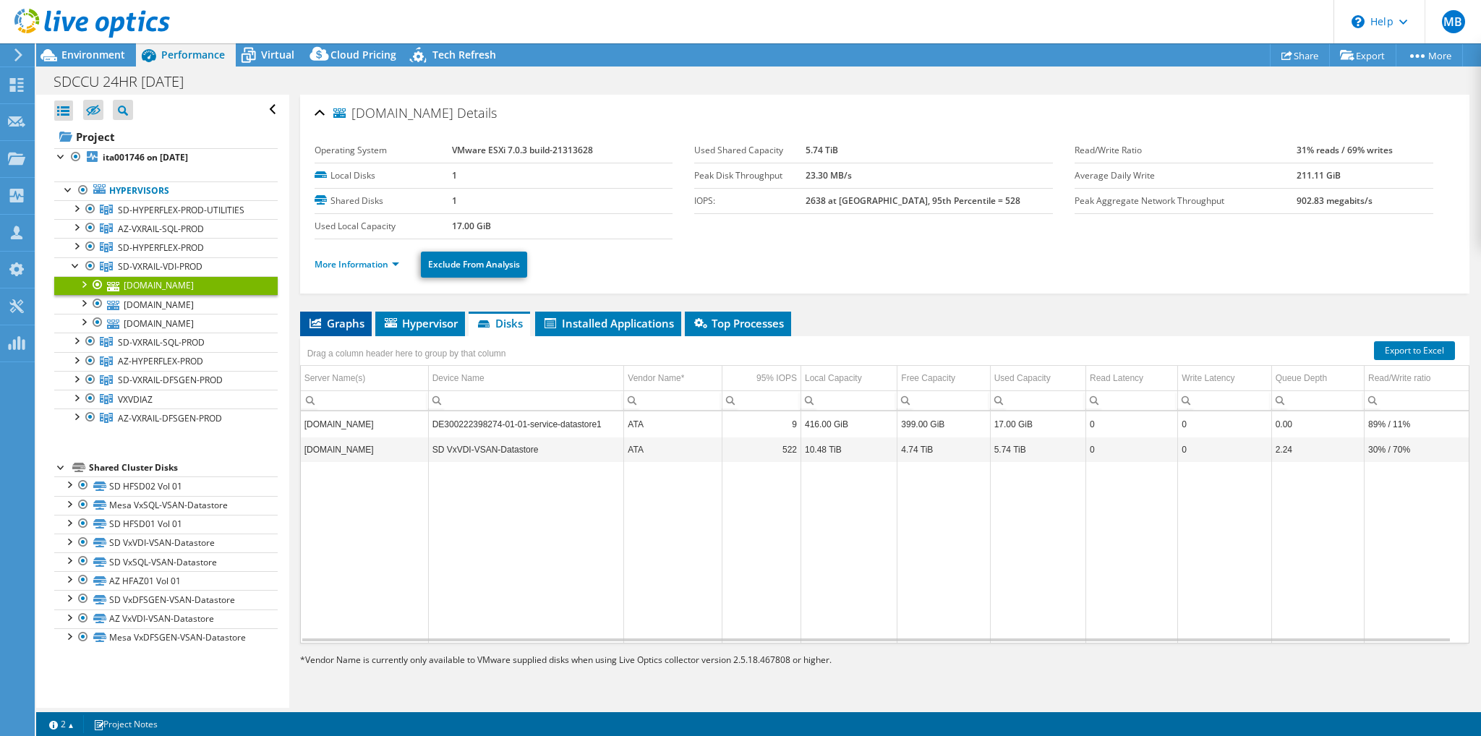
click at [327, 316] on span "Graphs" at bounding box center [335, 323] width 57 height 14
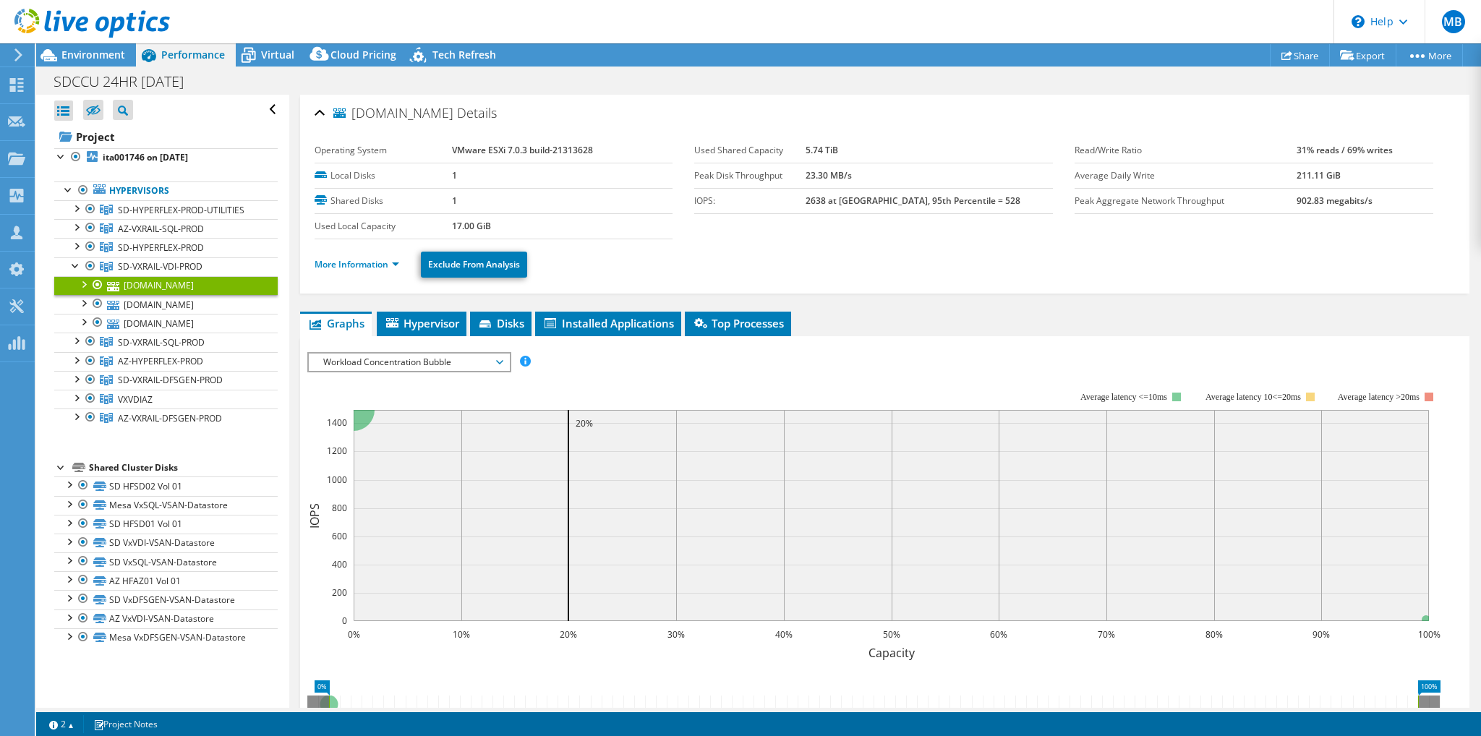
click at [498, 359] on span "Workload Concentration Bubble" at bounding box center [409, 362] width 186 height 17
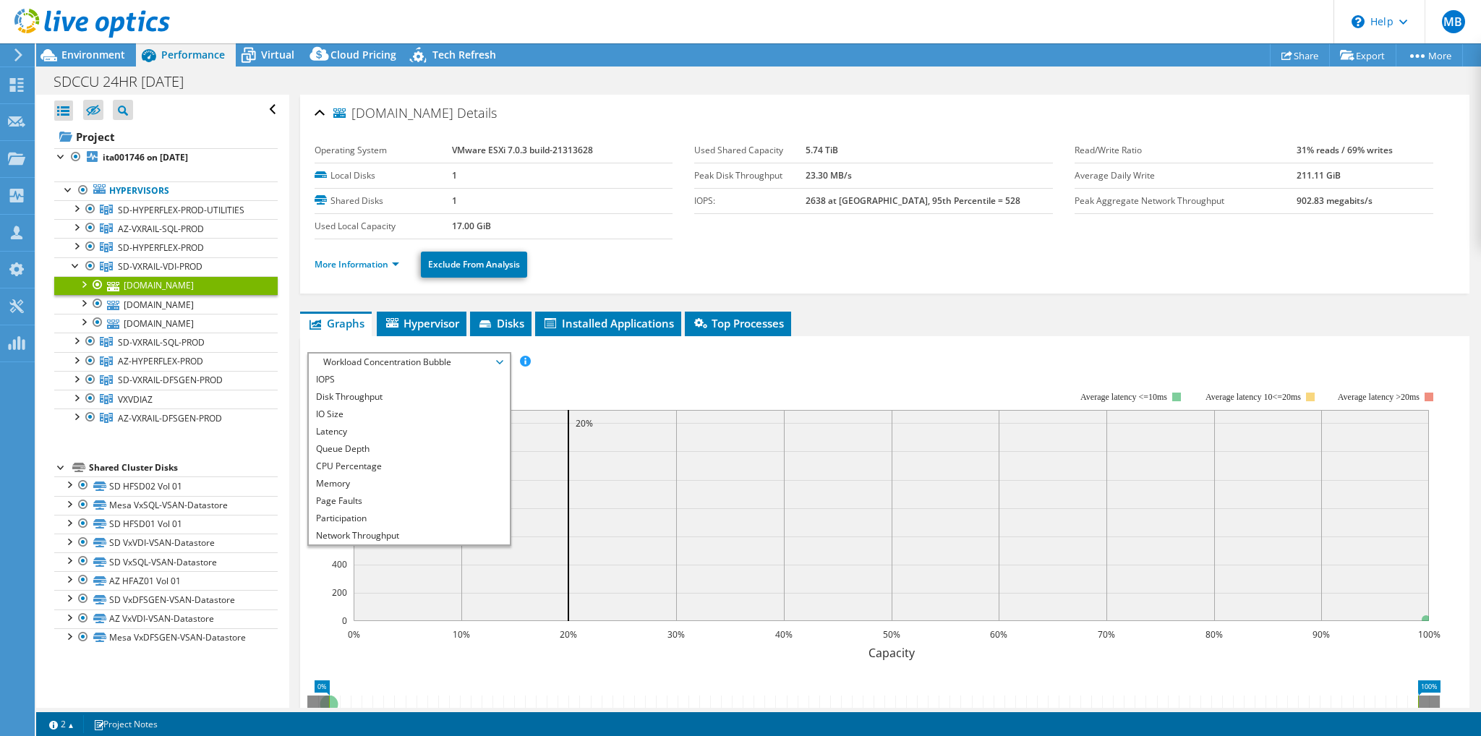
click at [899, 363] on div "IOPS Disk Throughput IO Size Latency Queue Depth CPU Percentage Memory Page Fau…" at bounding box center [884, 362] width 1155 height 20
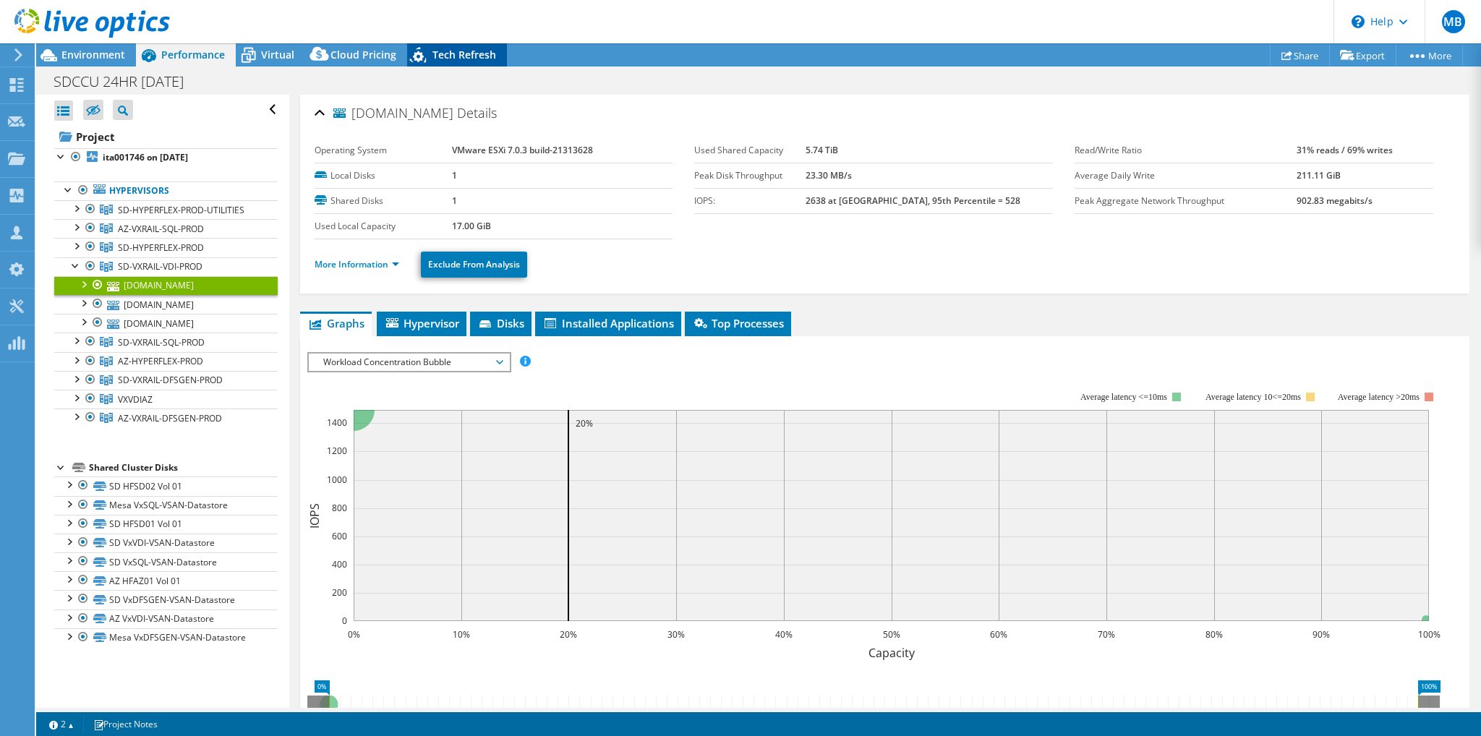
click at [442, 58] on span "Tech Refresh" at bounding box center [464, 55] width 64 height 14
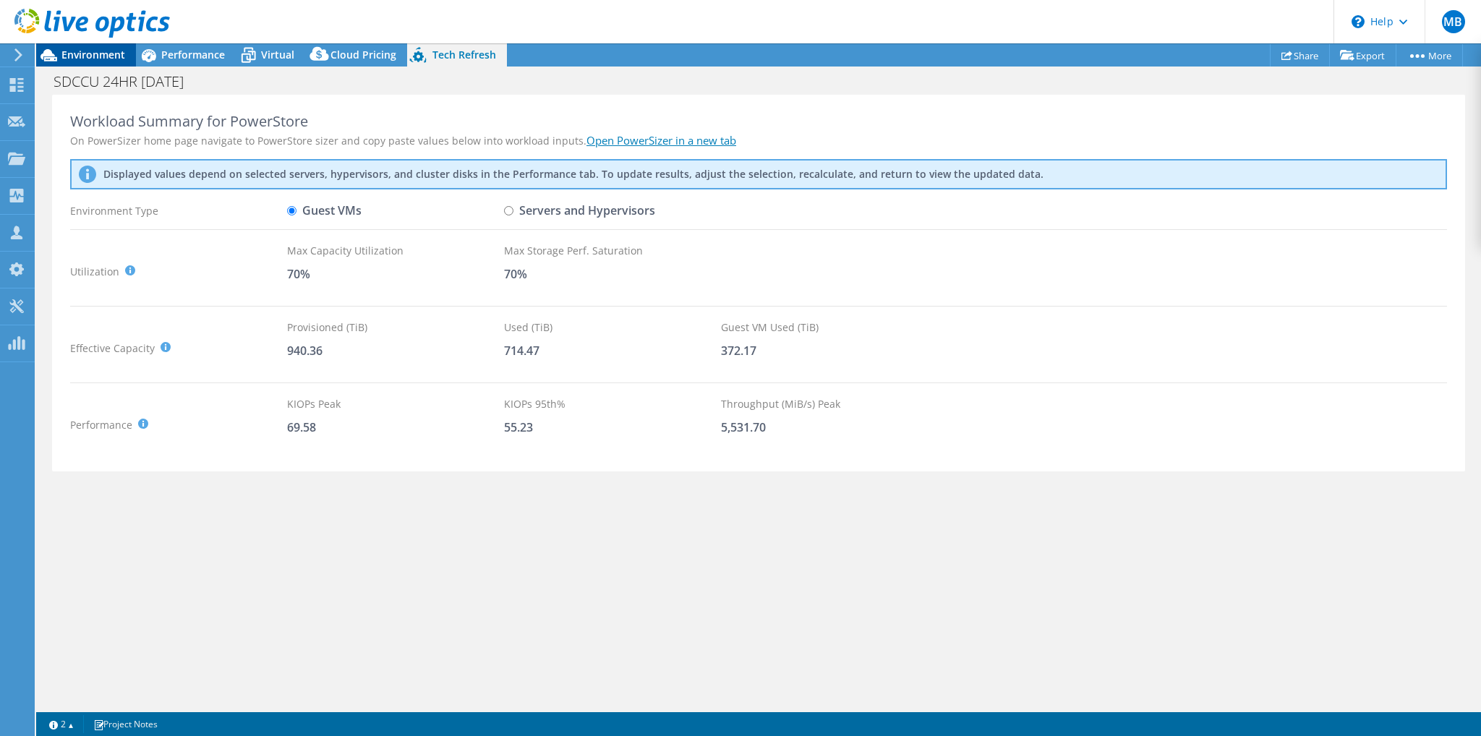
click at [72, 57] on span "Environment" at bounding box center [93, 55] width 64 height 14
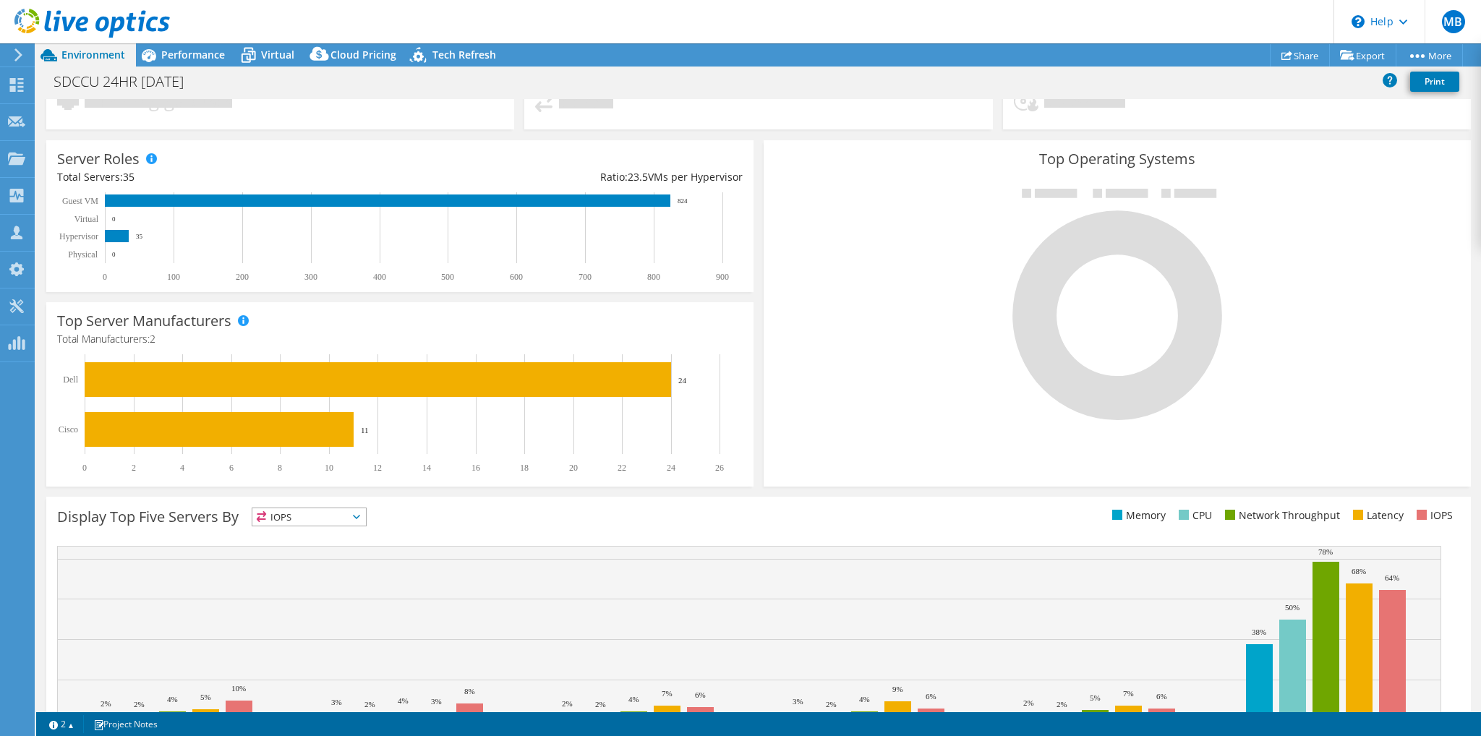
scroll to position [226, 0]
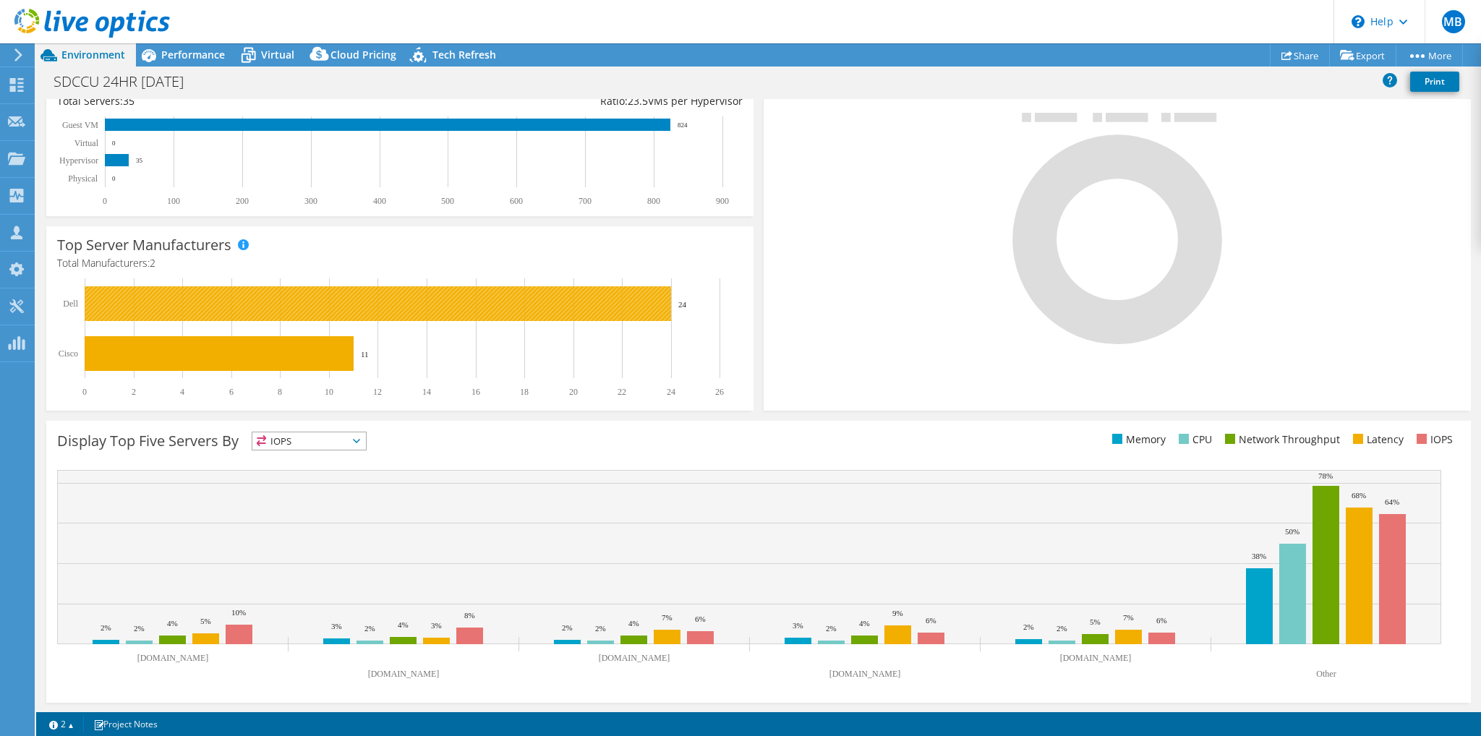
click at [630, 305] on rect at bounding box center [378, 303] width 586 height 35
click at [678, 304] on text "24" at bounding box center [682, 304] width 9 height 9
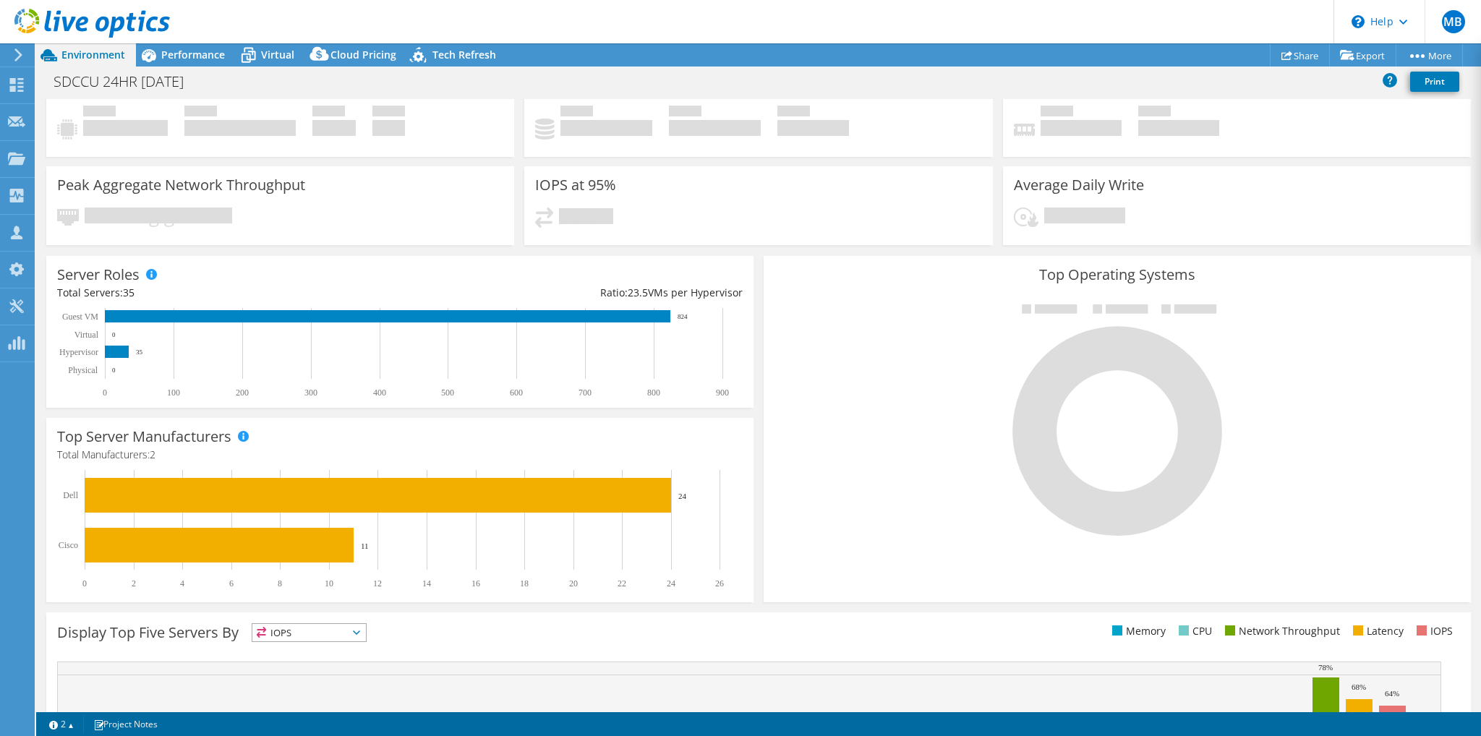
scroll to position [0, 0]
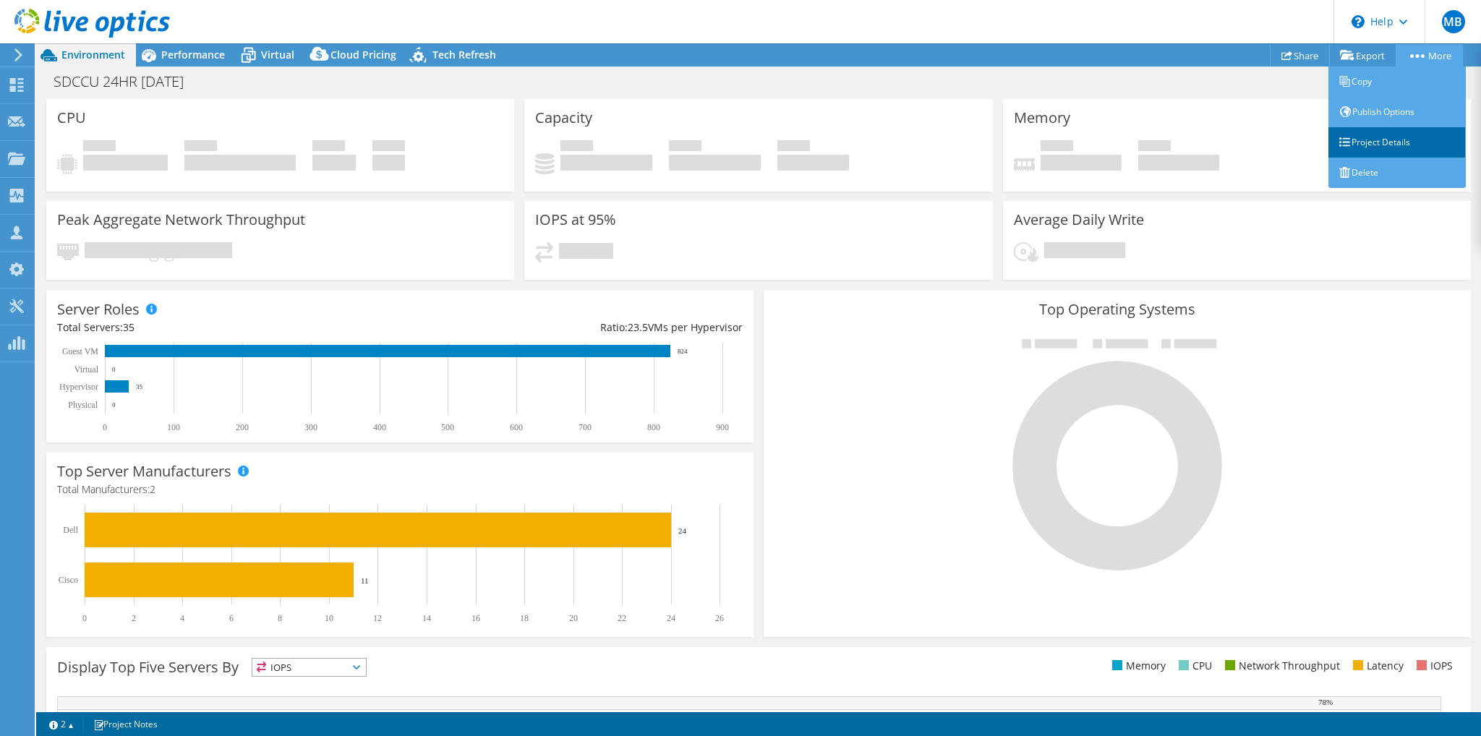
click at [1385, 137] on link "Project Details" at bounding box center [1396, 142] width 137 height 30
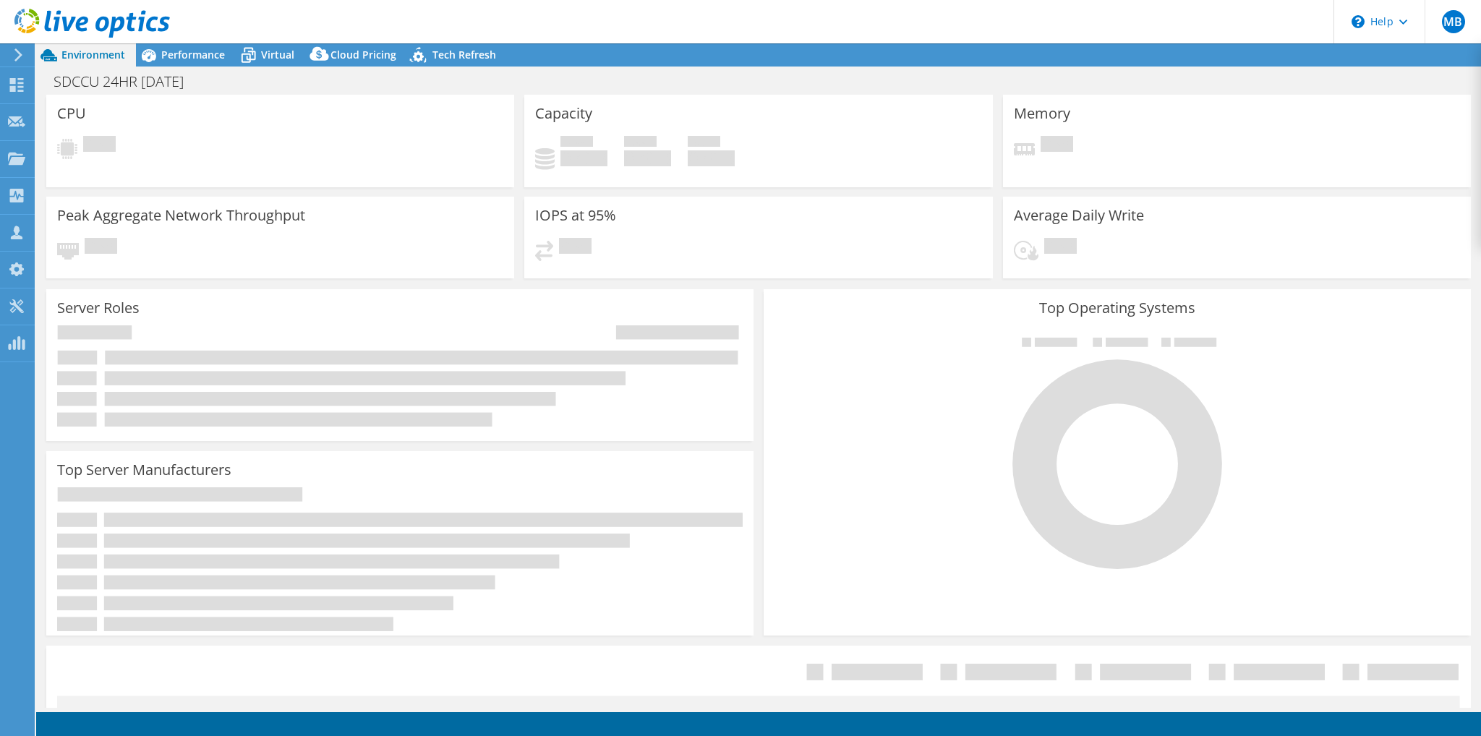
select select "USD"
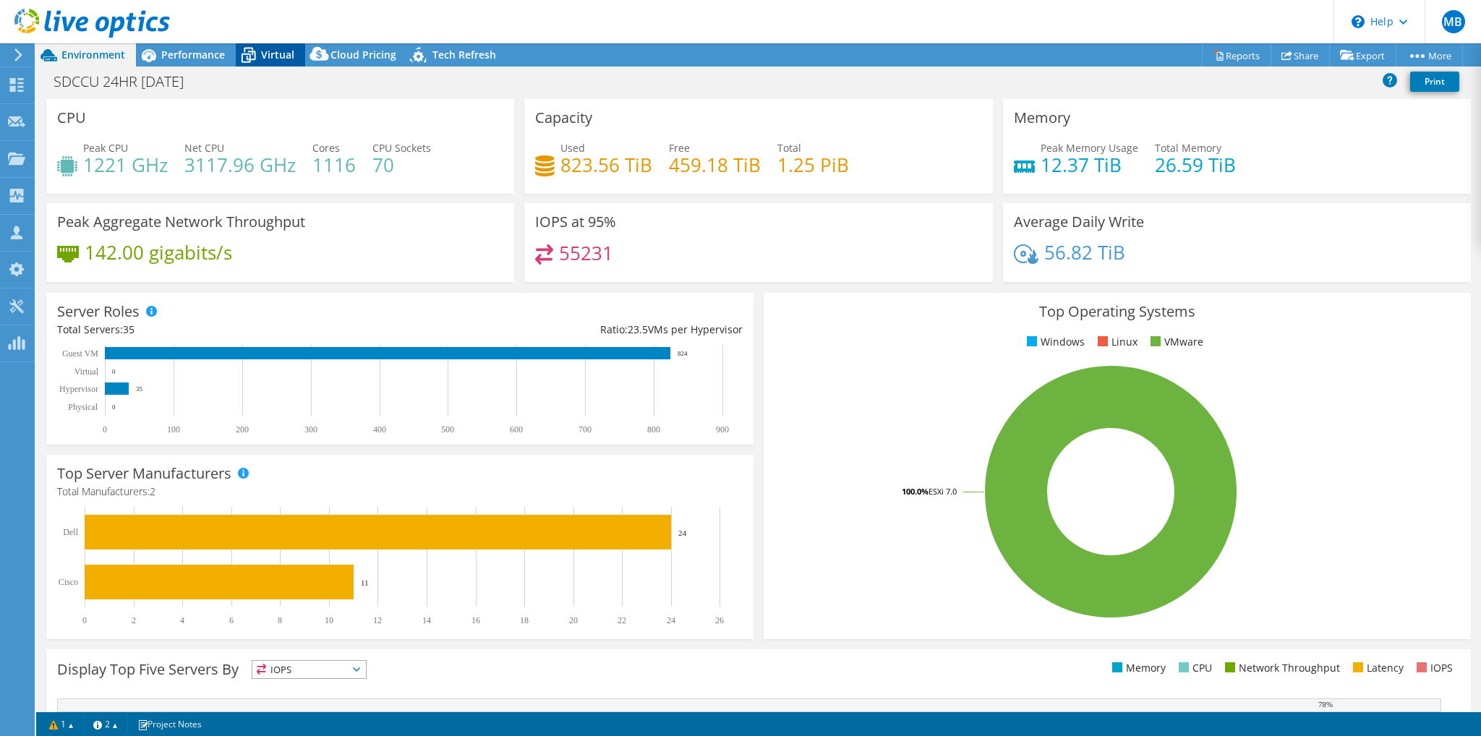
click at [257, 56] on icon at bounding box center [248, 55] width 25 height 25
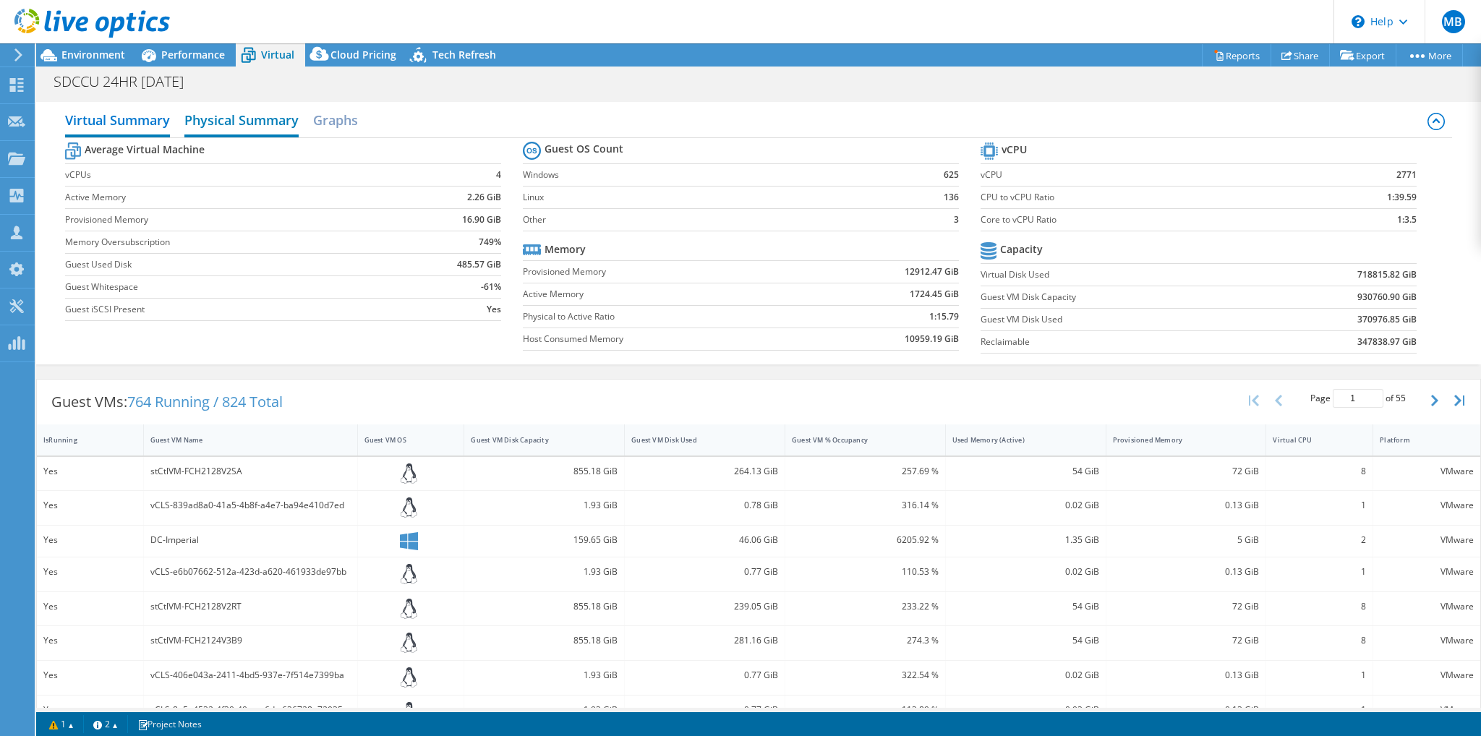
click at [240, 115] on h2 "Physical Summary" at bounding box center [241, 122] width 114 height 32
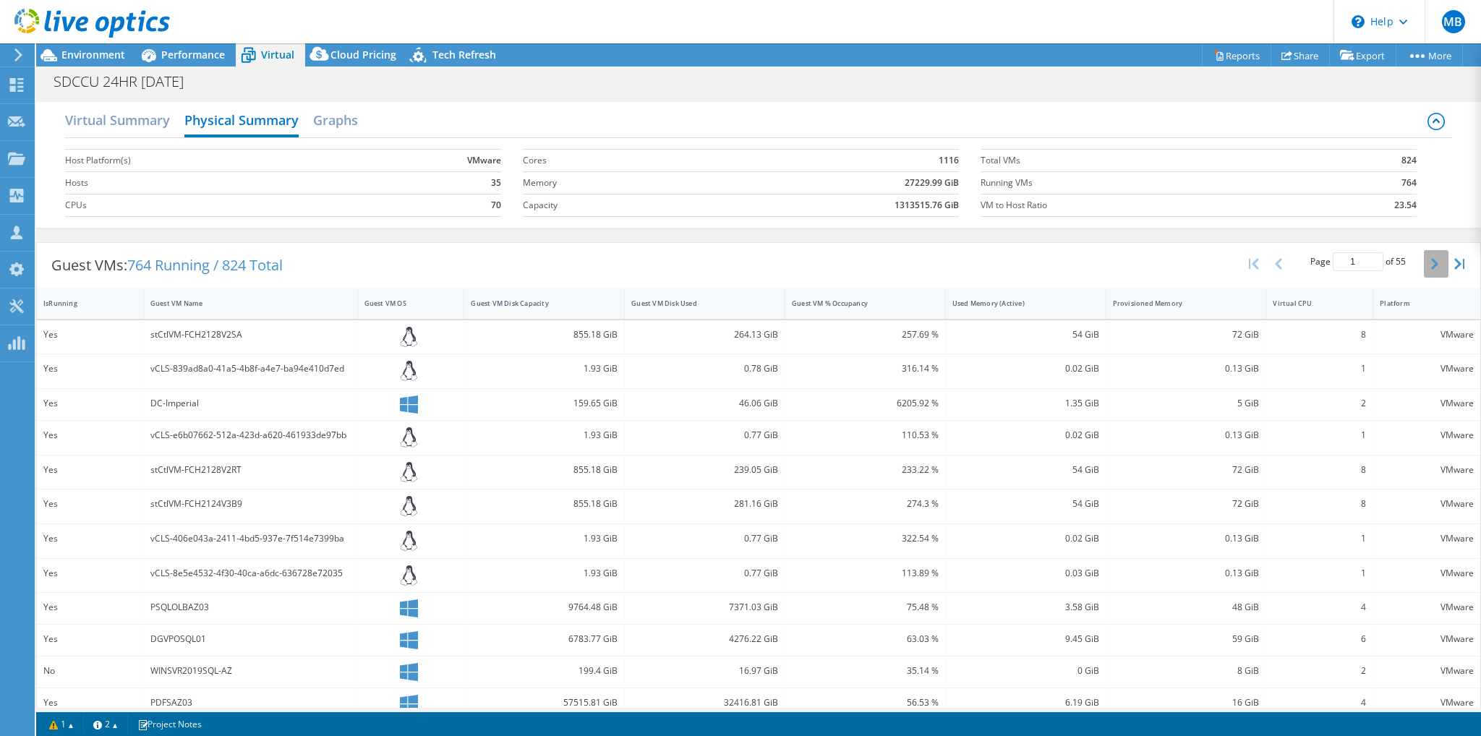
click at [1431, 266] on icon "button" at bounding box center [1434, 264] width 7 height 12
type input "2"
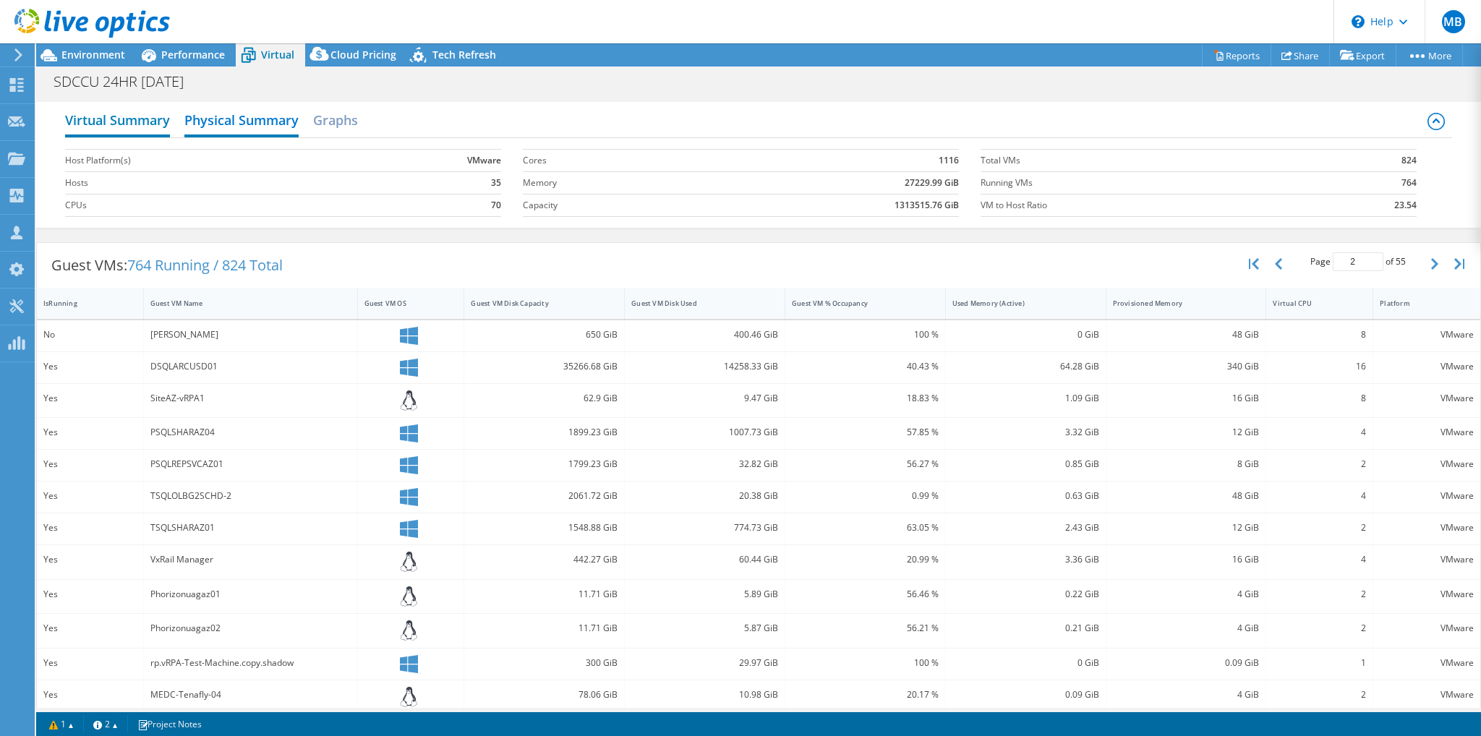
click at [146, 125] on h2 "Virtual Summary" at bounding box center [117, 122] width 105 height 32
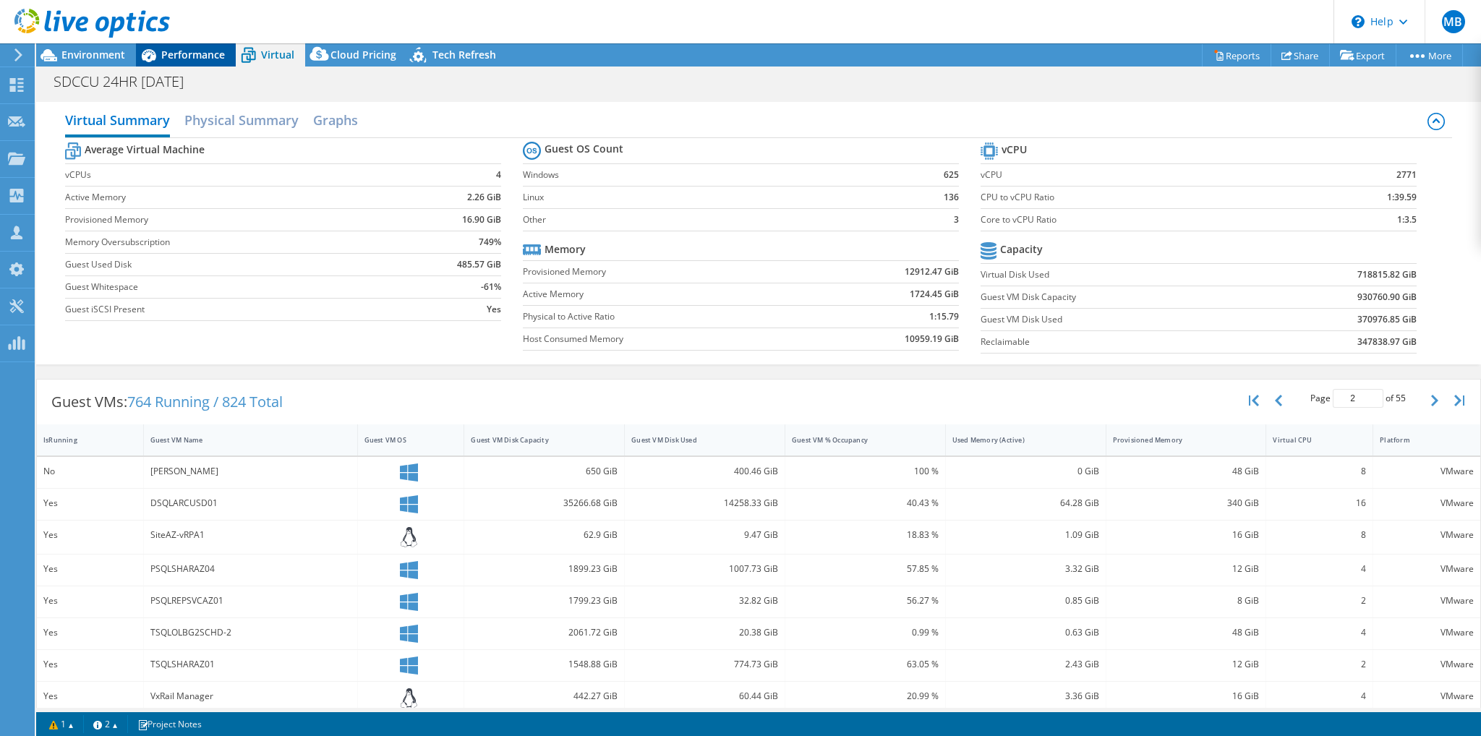
click at [199, 56] on span "Performance" at bounding box center [193, 55] width 64 height 14
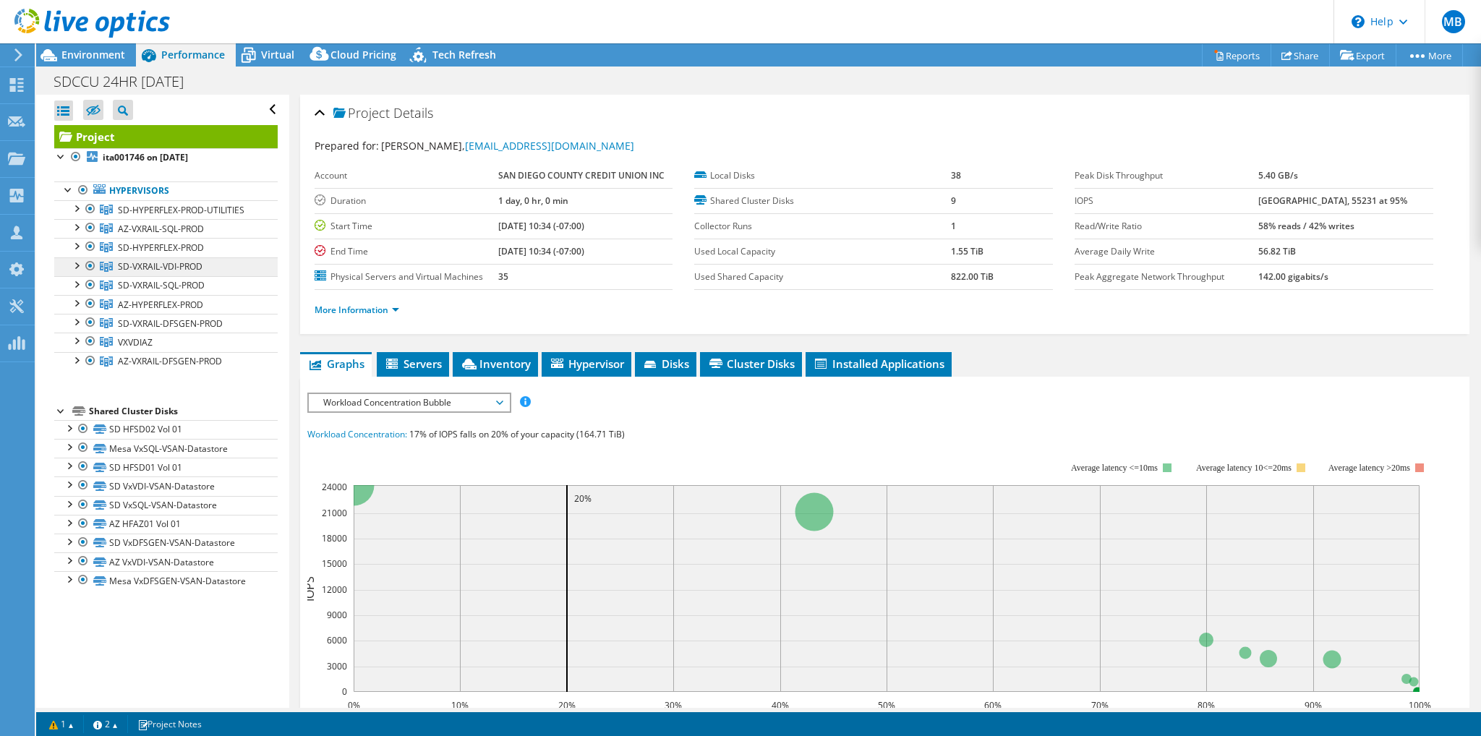
click at [110, 264] on icon at bounding box center [106, 267] width 13 height 10
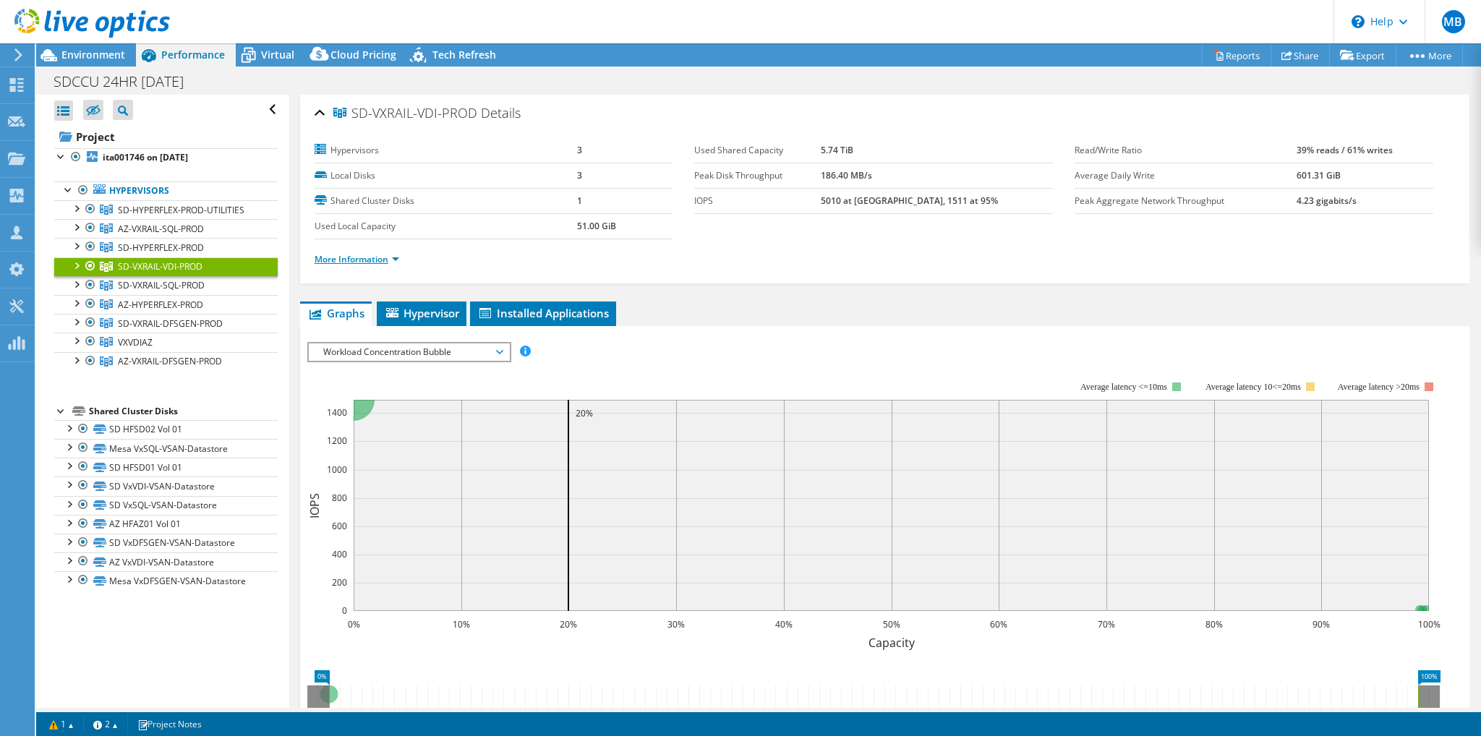
click at [368, 258] on link "More Information" at bounding box center [356, 259] width 85 height 12
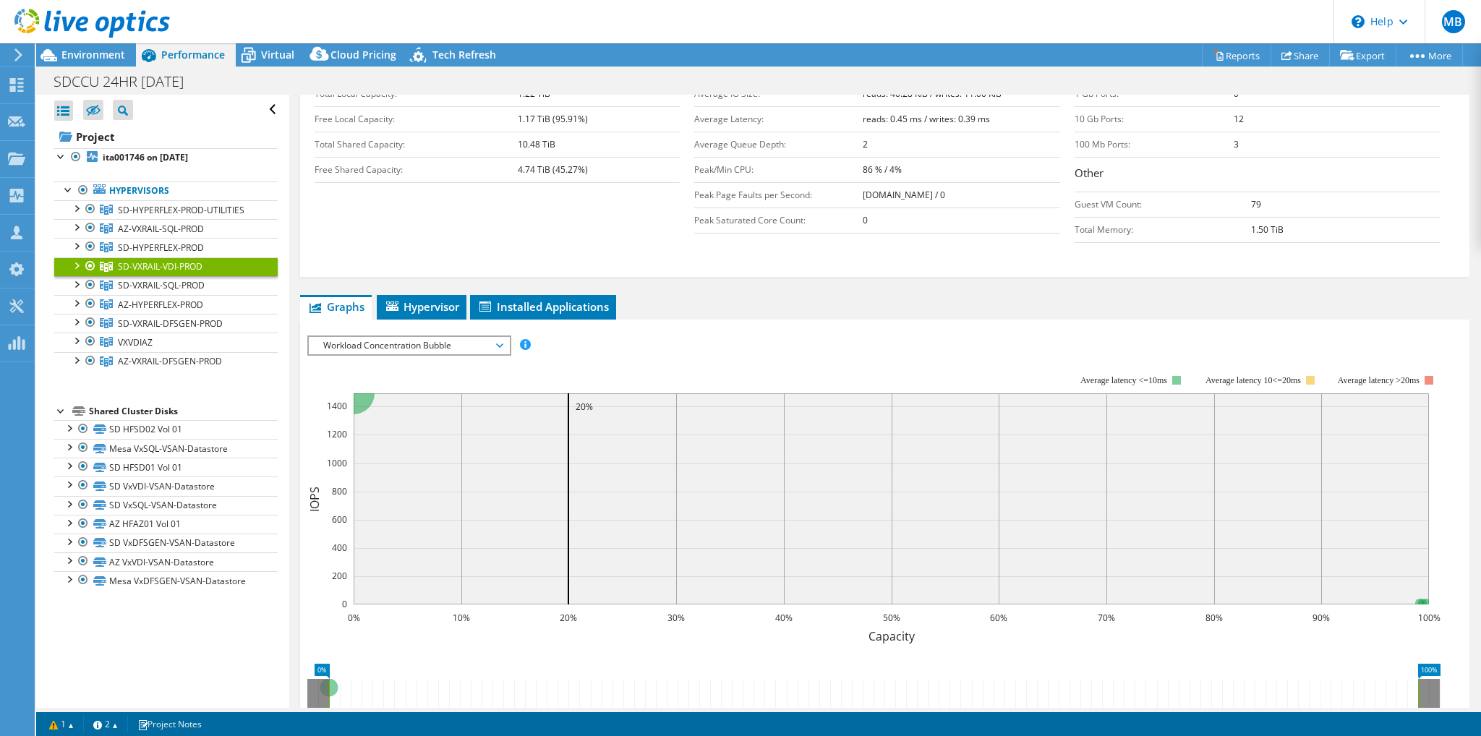
scroll to position [416, 0]
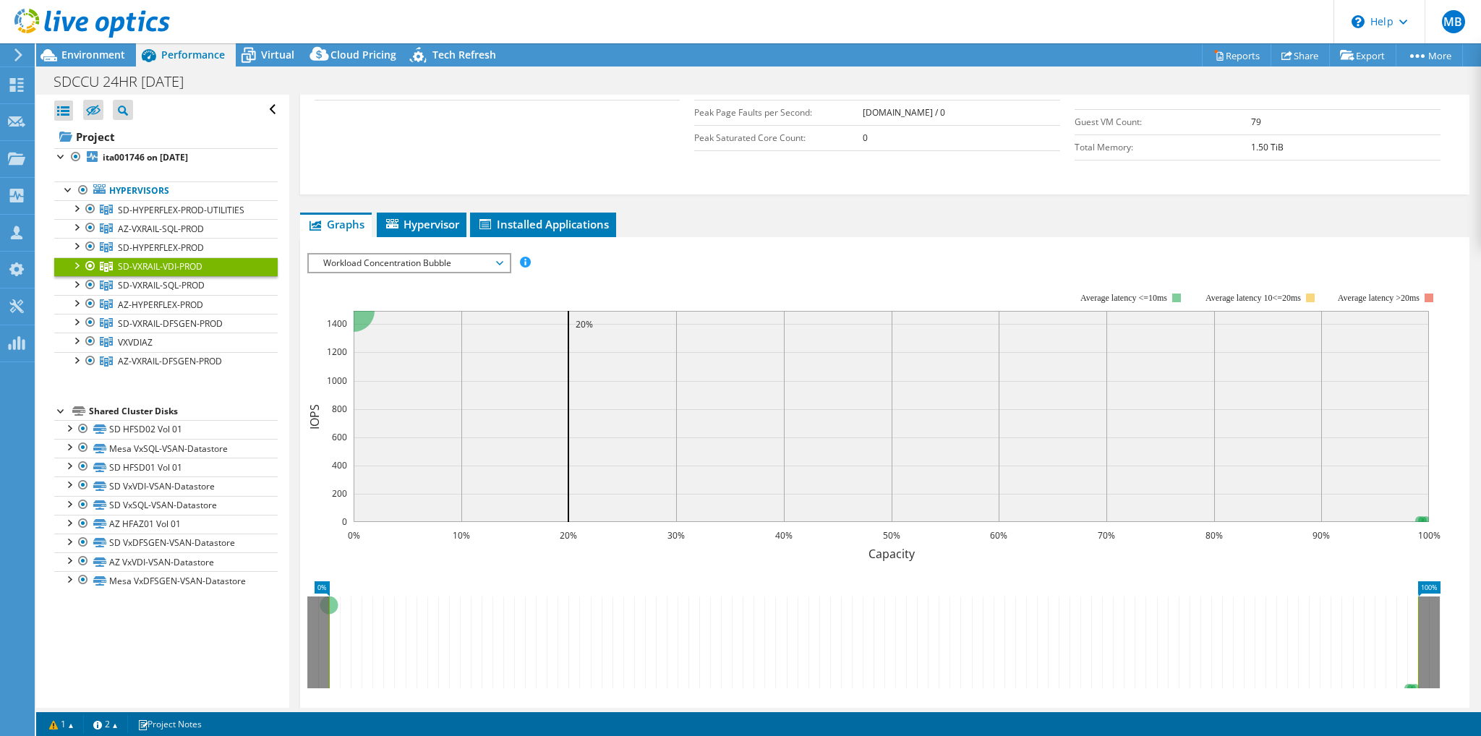
click at [500, 258] on span "Workload Concentration Bubble" at bounding box center [409, 262] width 186 height 17
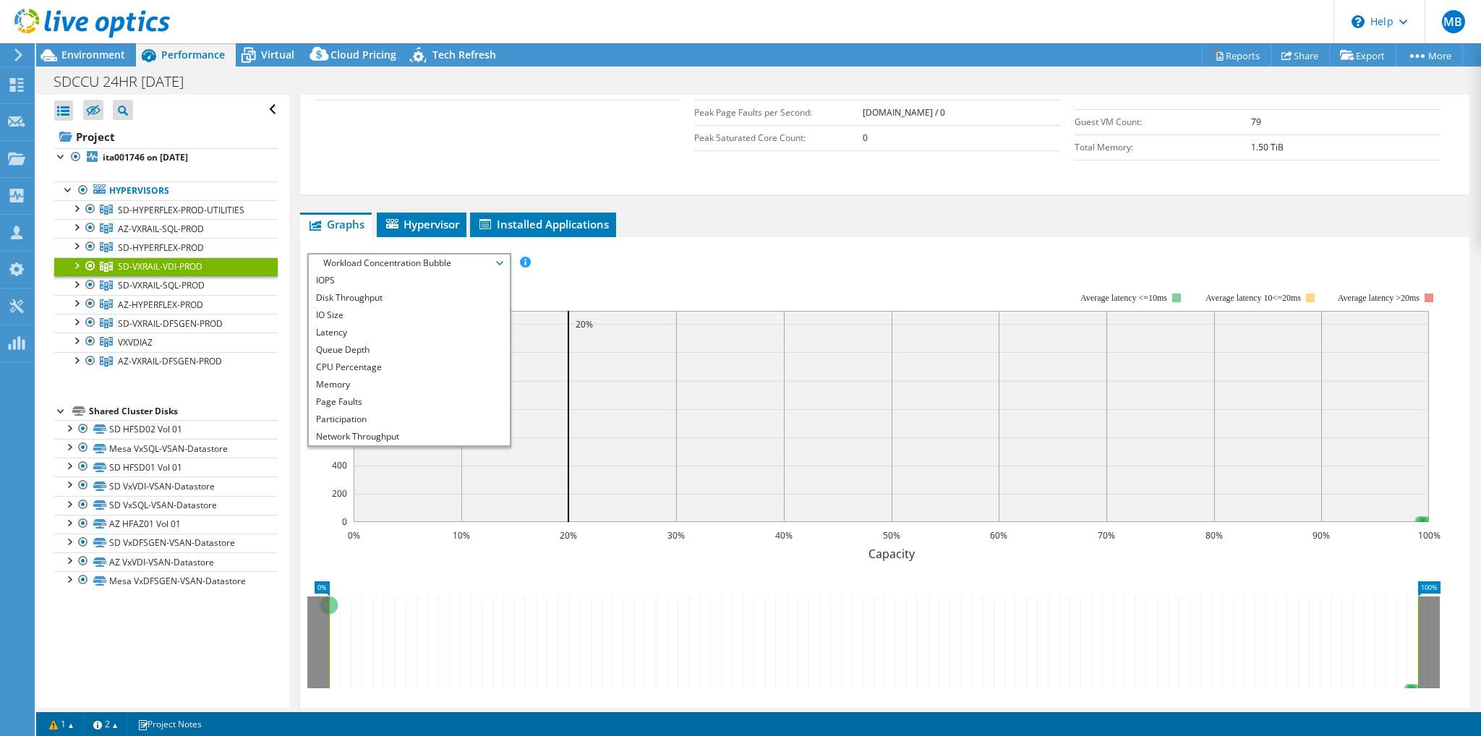
click at [690, 278] on rect at bounding box center [873, 417] width 1133 height 289
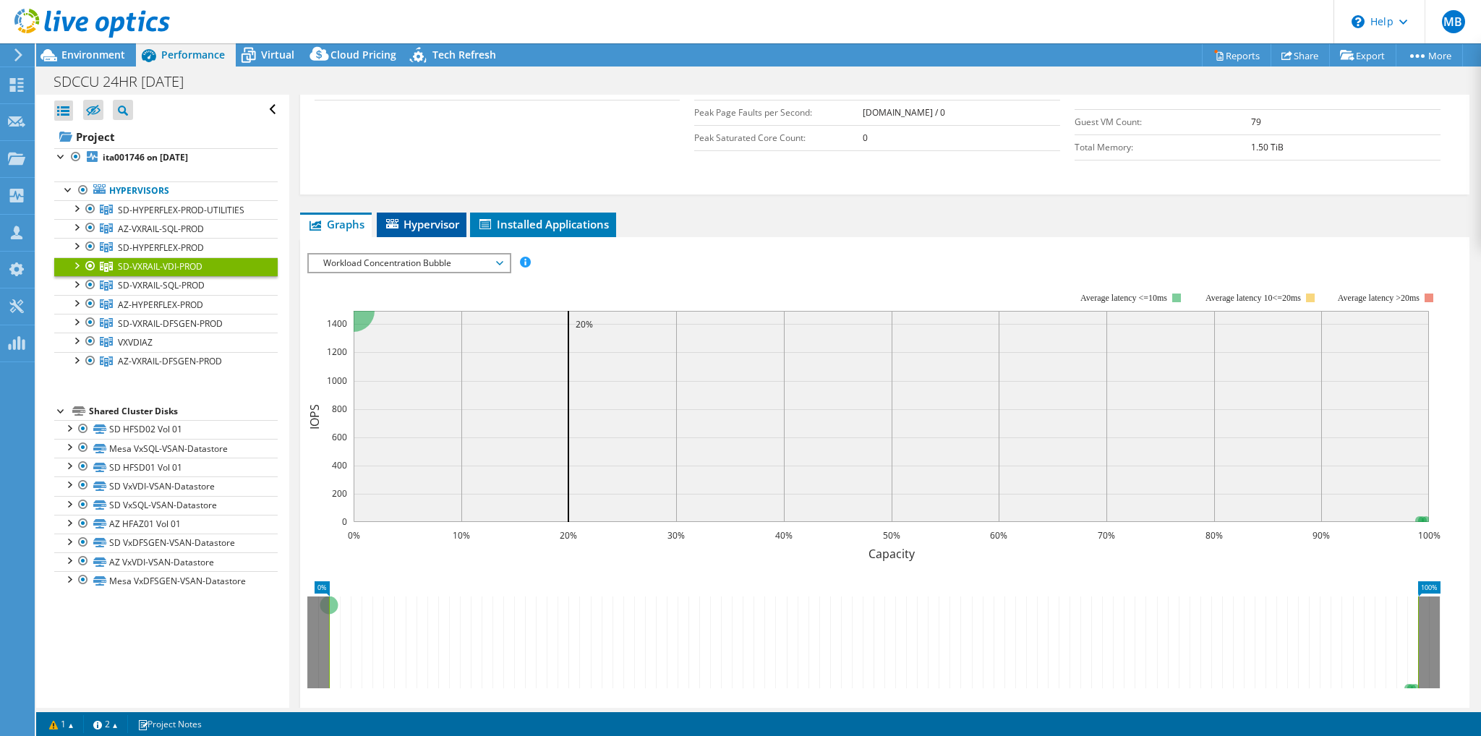
click at [408, 220] on span "Hypervisor" at bounding box center [421, 224] width 75 height 14
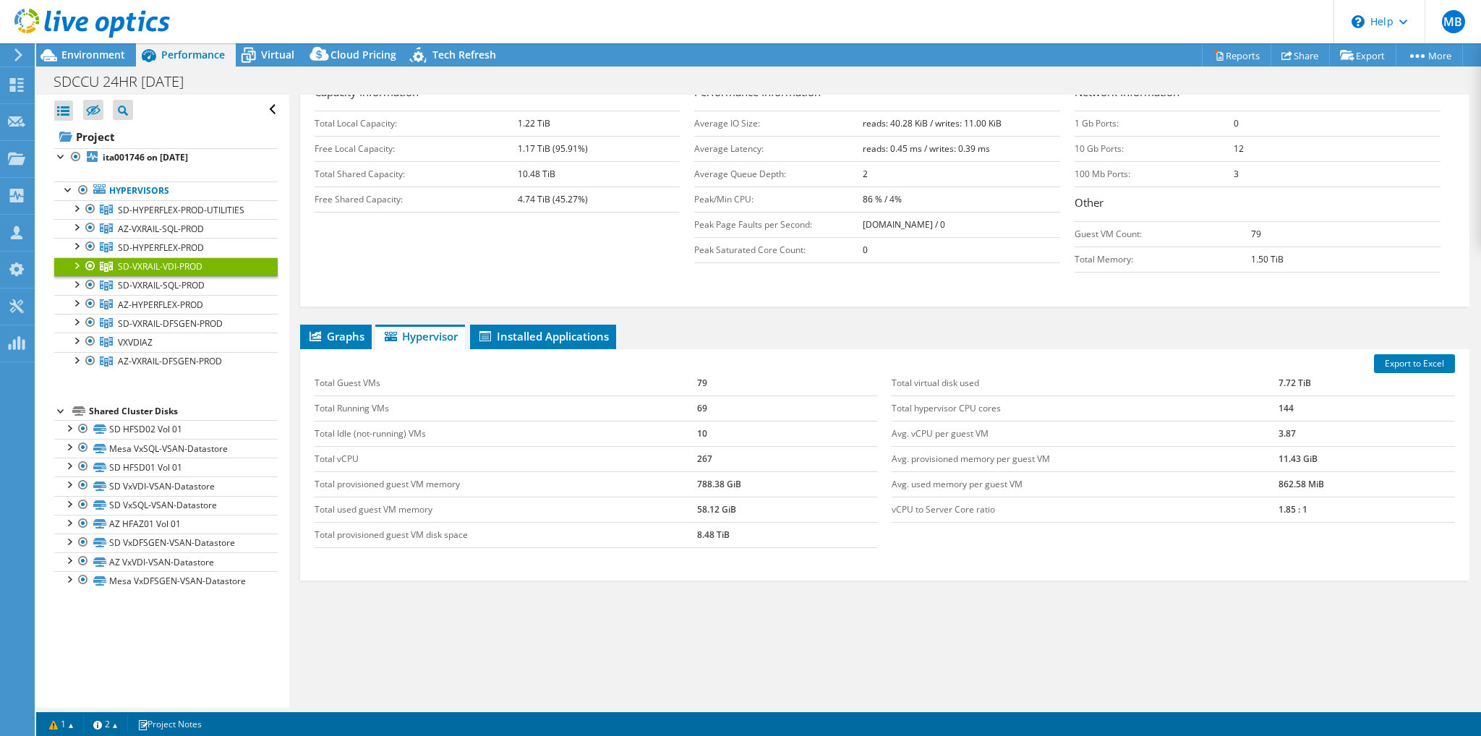
click at [77, 265] on div at bounding box center [76, 264] width 14 height 14
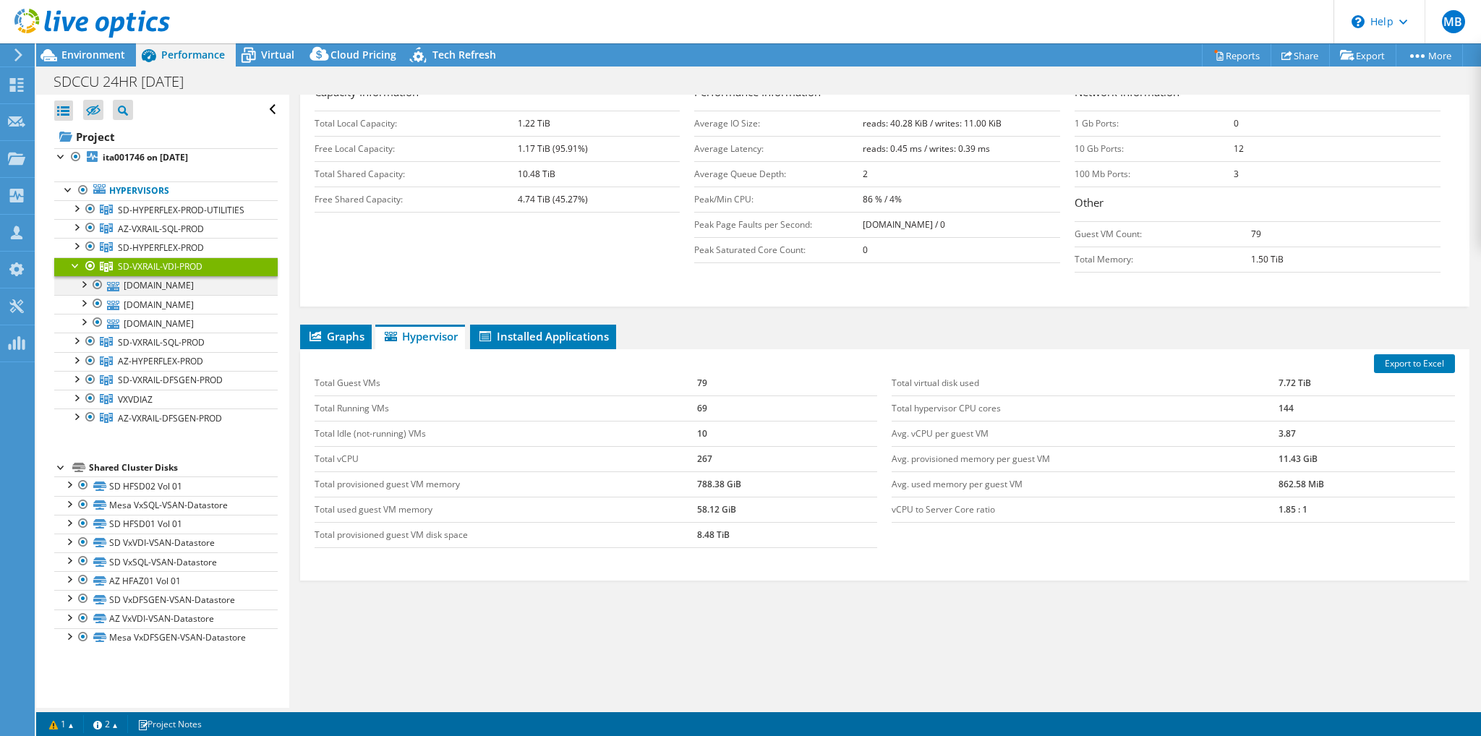
click at [81, 281] on div at bounding box center [83, 283] width 14 height 14
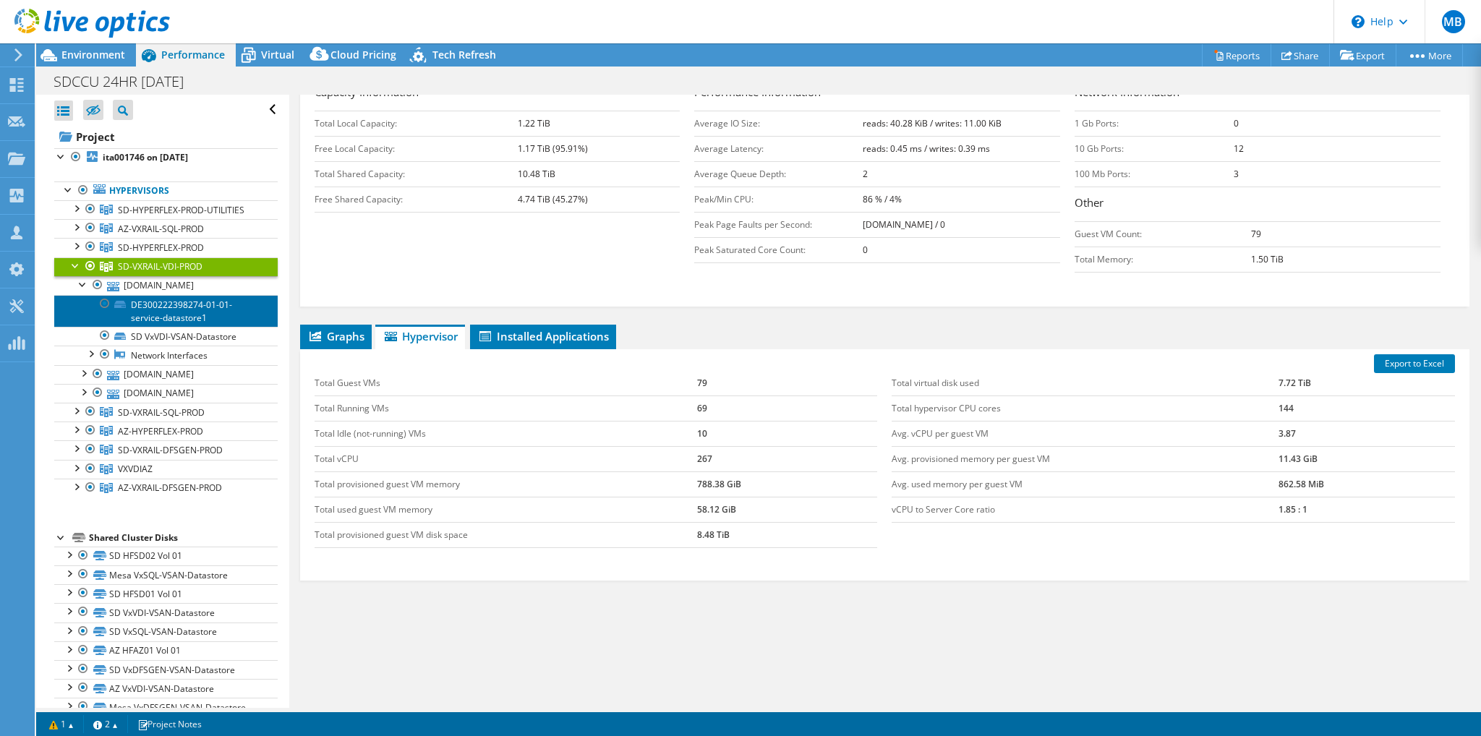
click at [158, 304] on link "DE300222398274-01-01-service-datastore1" at bounding box center [165, 311] width 223 height 32
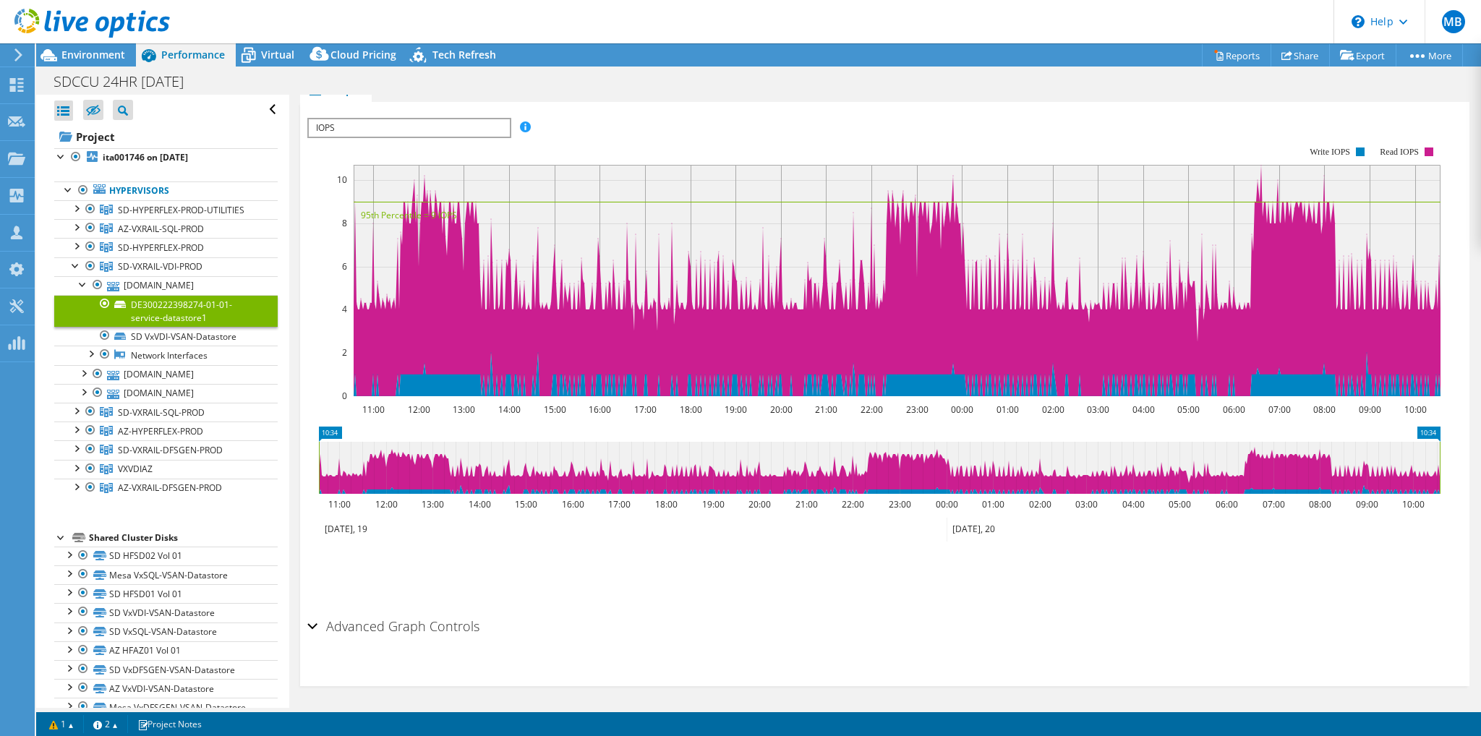
scroll to position [0, 0]
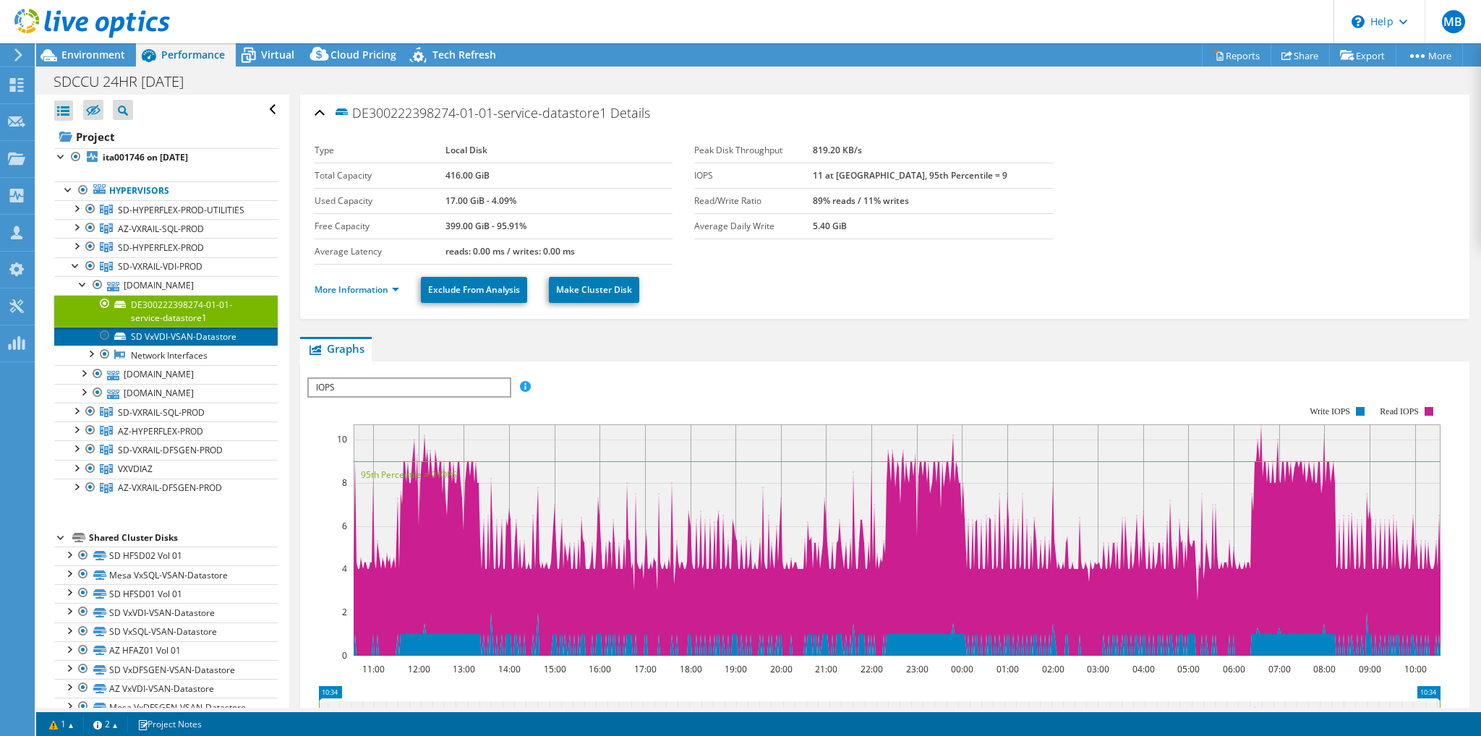
click at [165, 337] on link "SD VxVDI-VSAN-Datastore" at bounding box center [165, 336] width 223 height 19
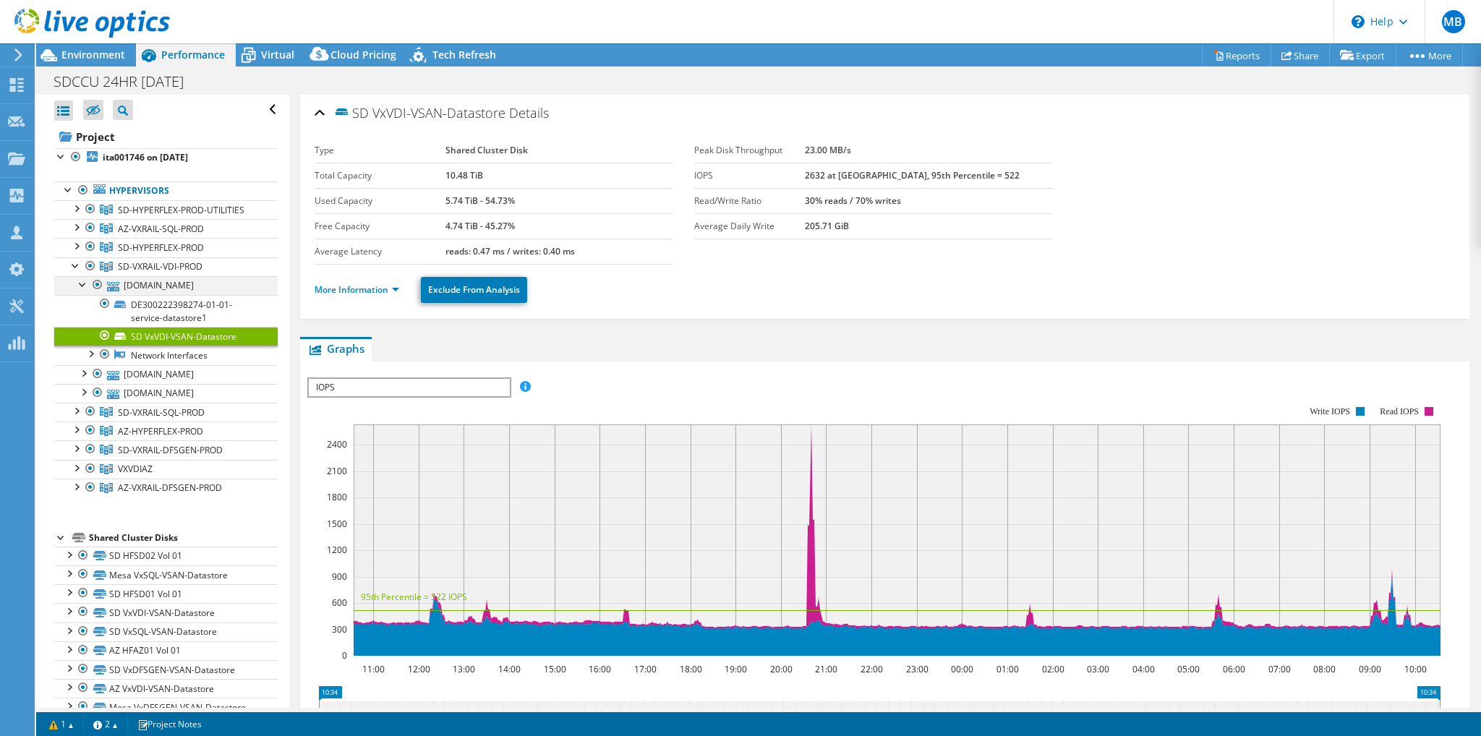
click at [82, 284] on div at bounding box center [83, 283] width 14 height 14
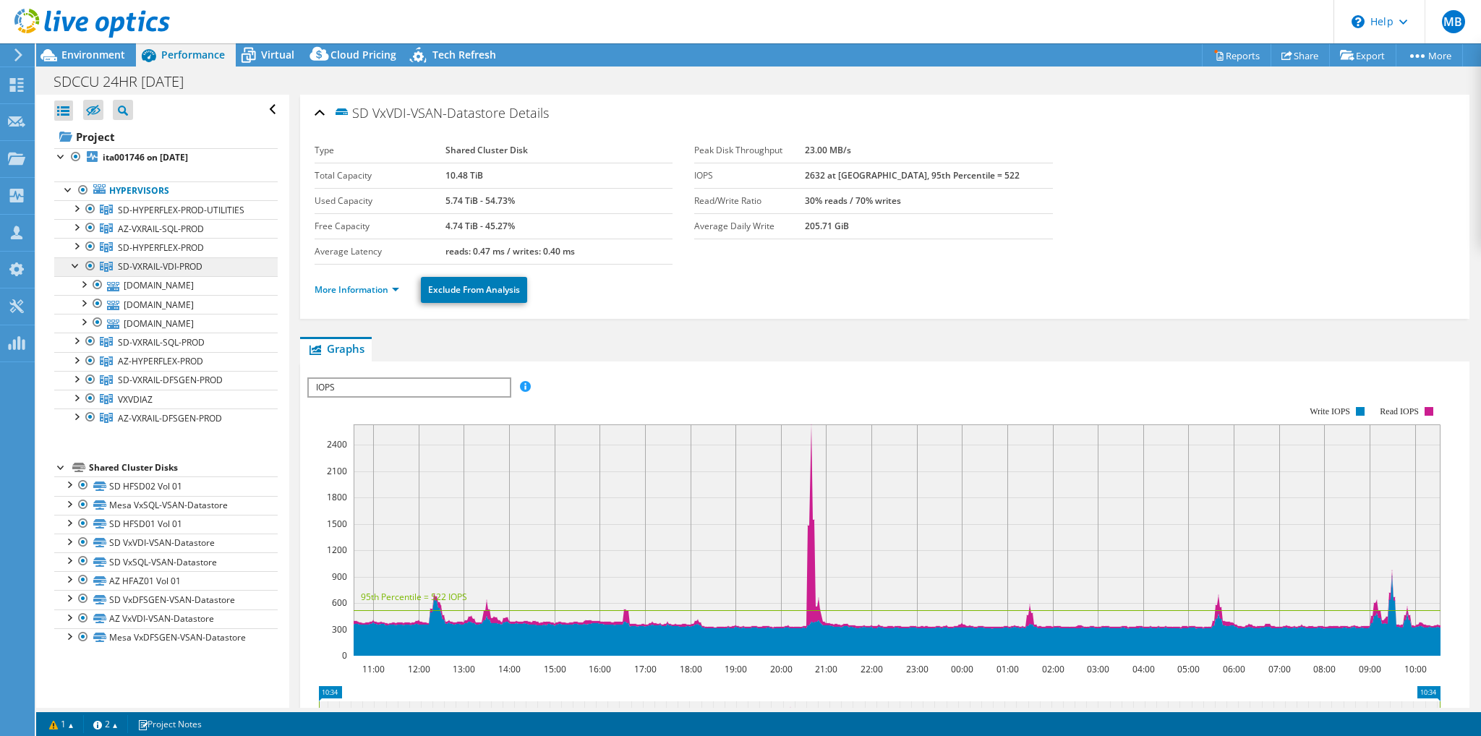
click at [169, 269] on span "SD-VXRAIL-VDI-PROD" at bounding box center [160, 266] width 85 height 12
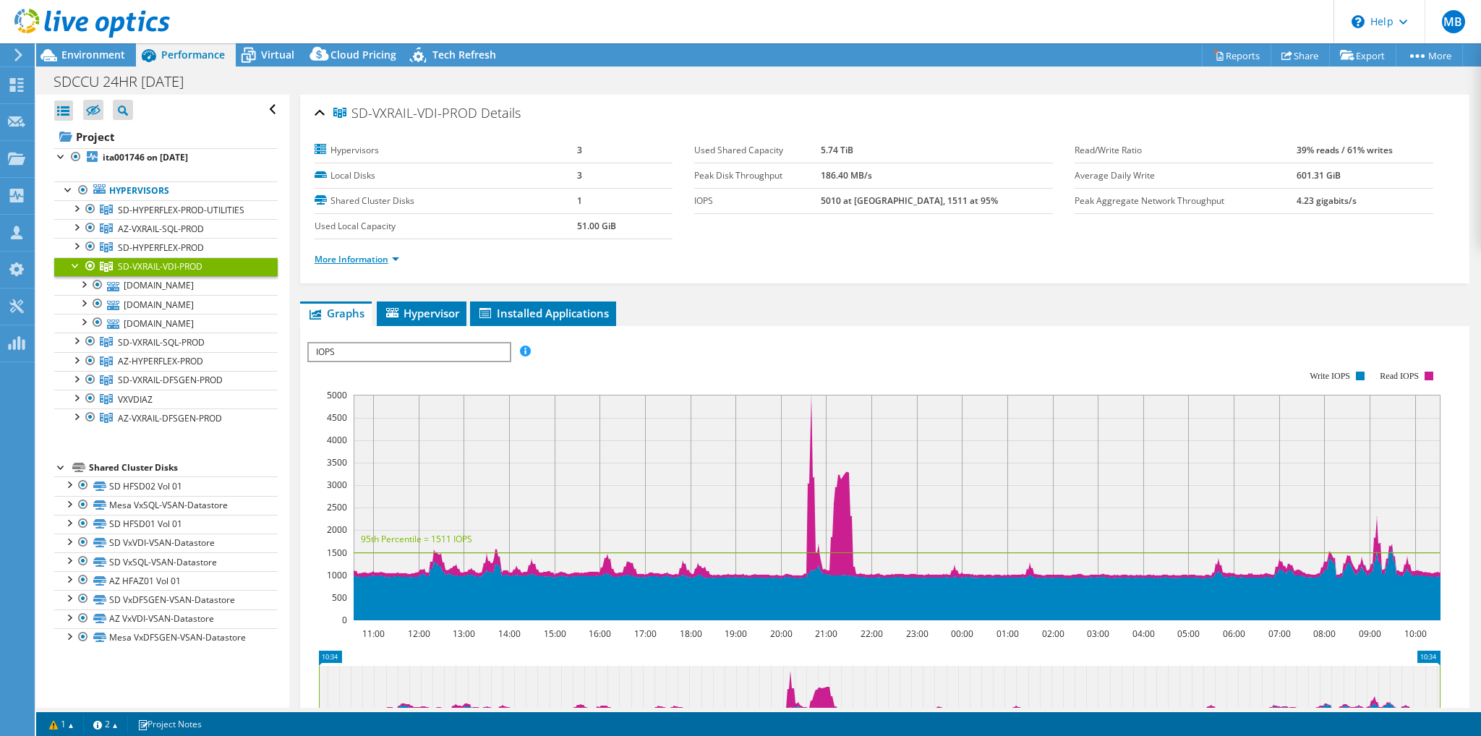
click at [354, 258] on link "More Information" at bounding box center [356, 259] width 85 height 12
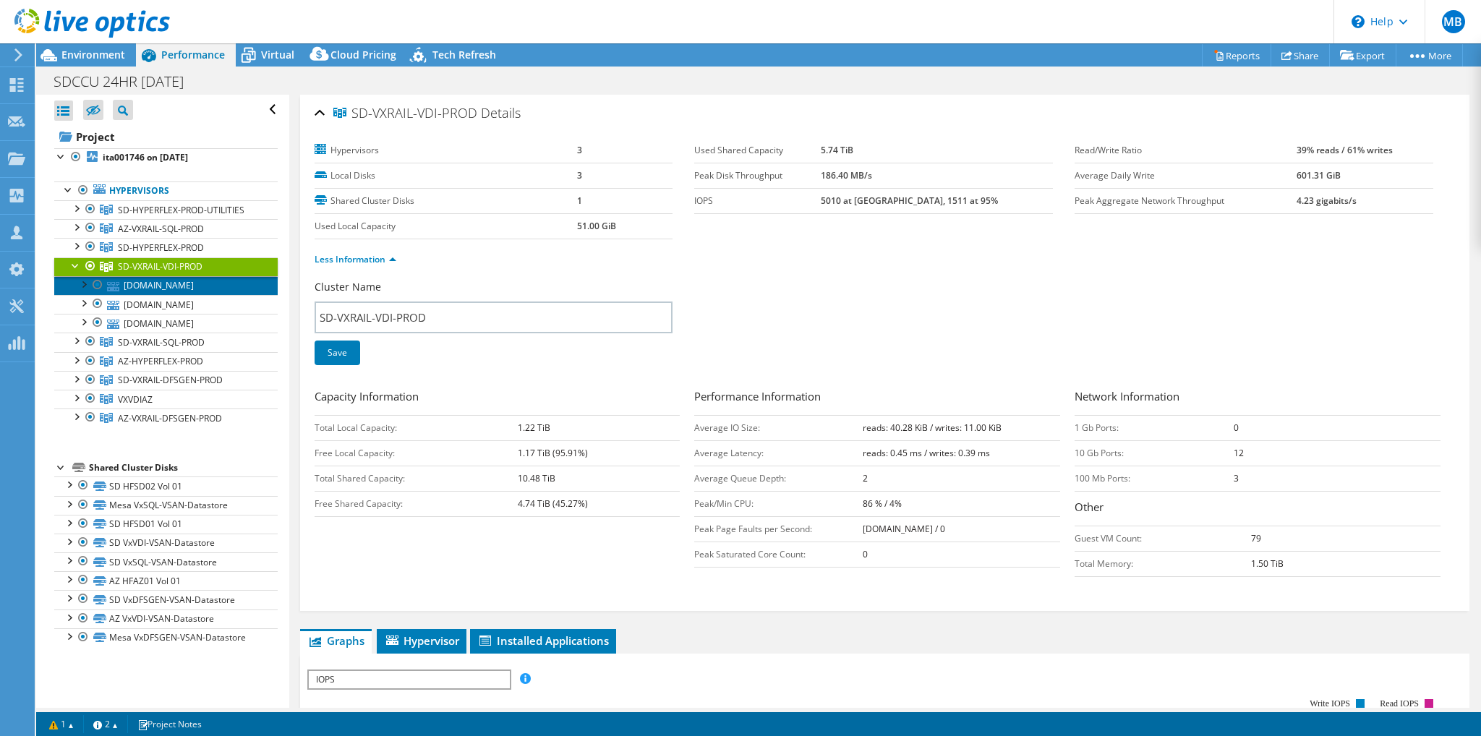
click at [155, 286] on link "[DOMAIN_NAME]" at bounding box center [165, 285] width 223 height 19
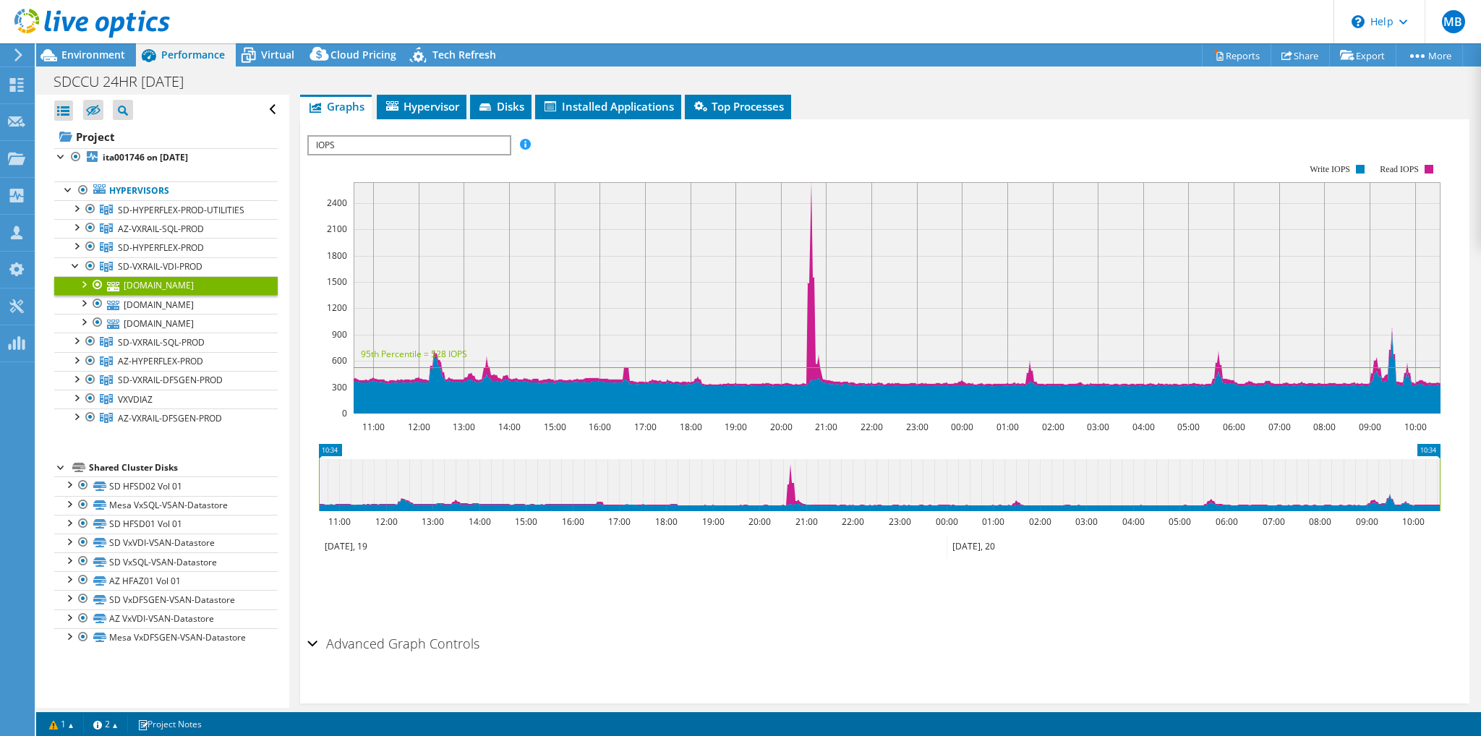
scroll to position [234, 0]
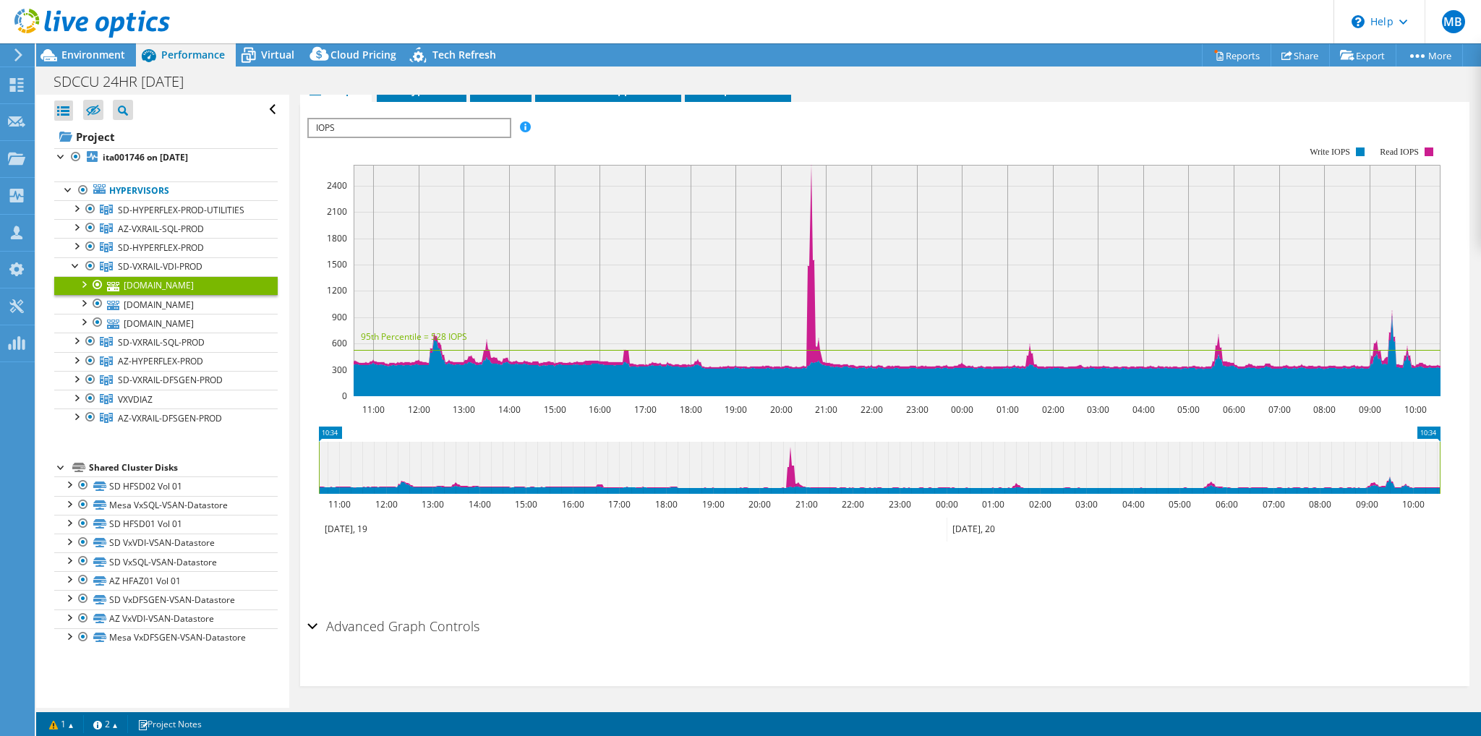
click at [317, 622] on div "Advanced Graph Controls" at bounding box center [884, 627] width 1155 height 31
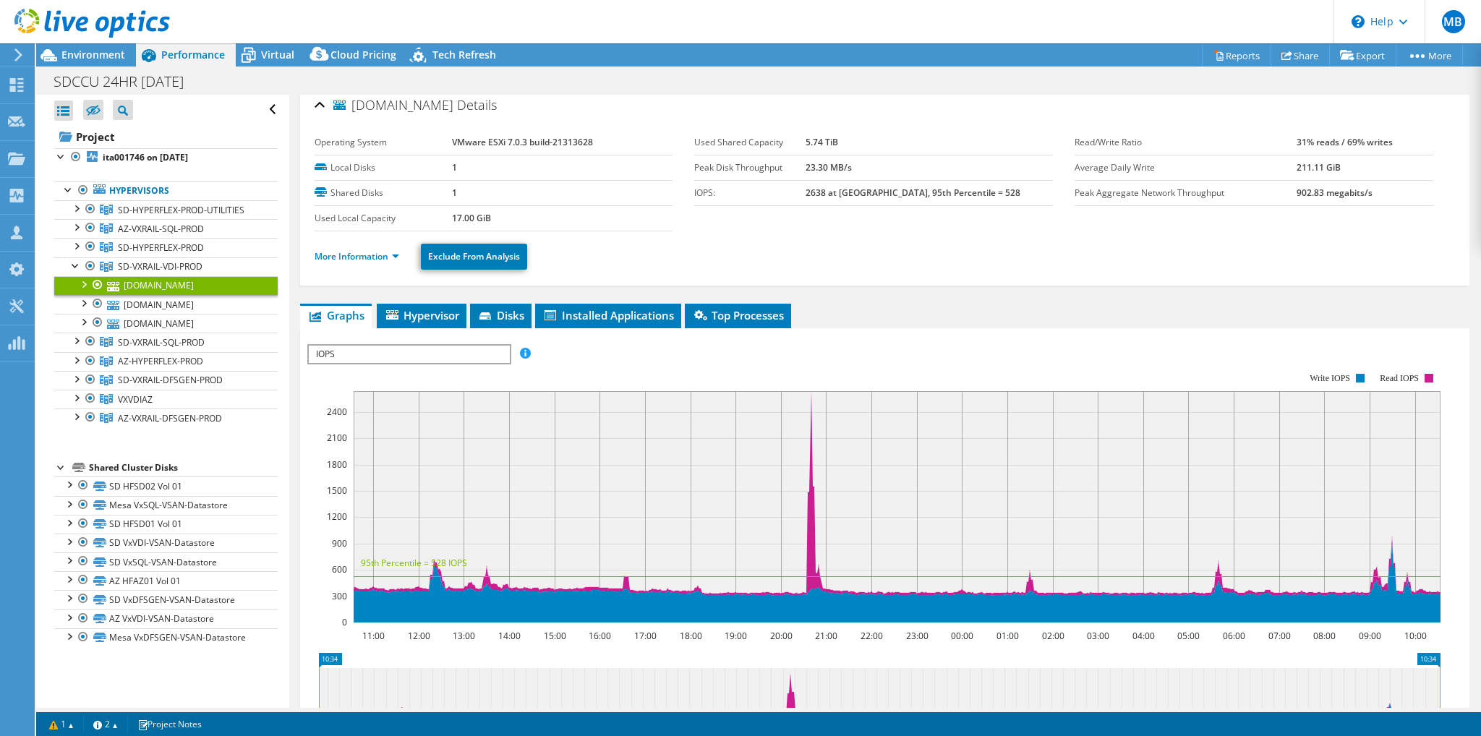
scroll to position [0, 0]
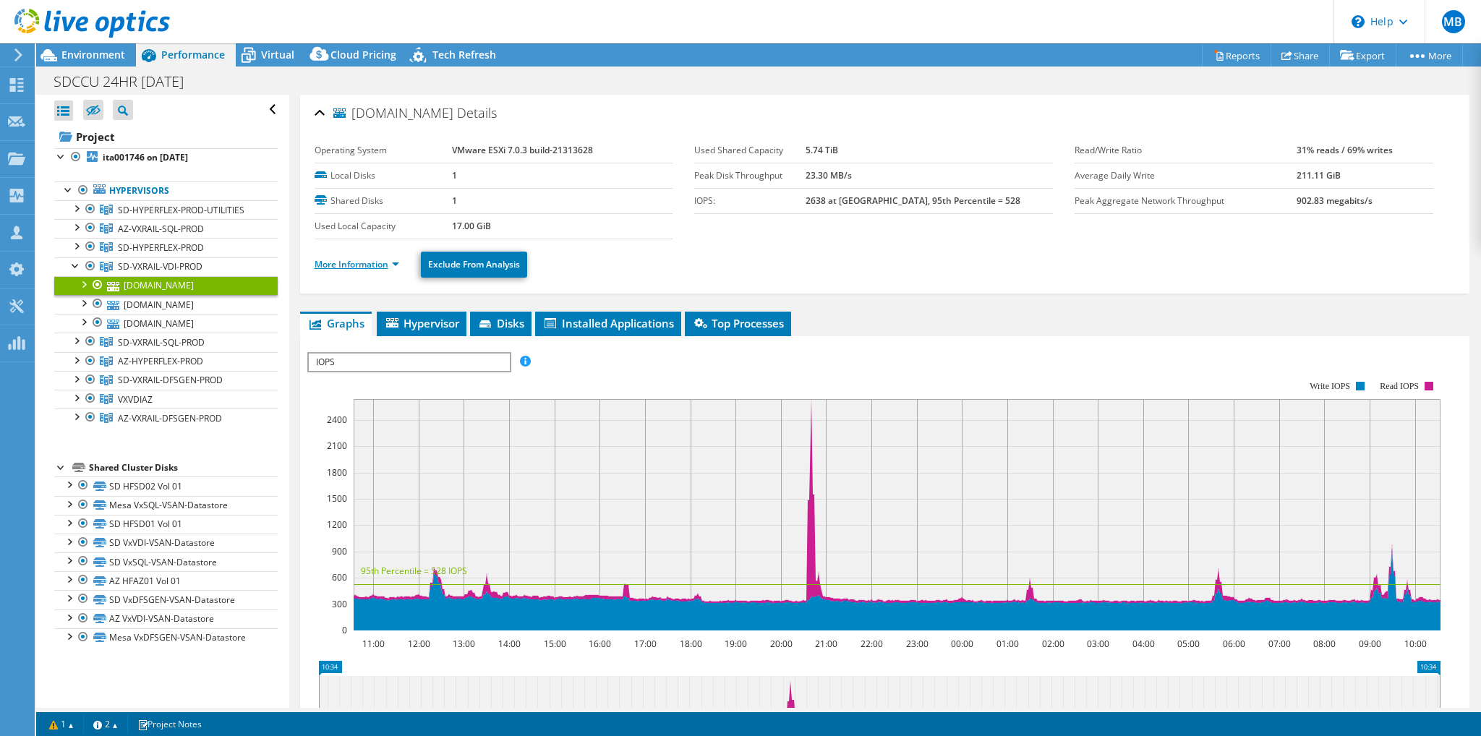
click at [376, 260] on link "More Information" at bounding box center [356, 264] width 85 height 12
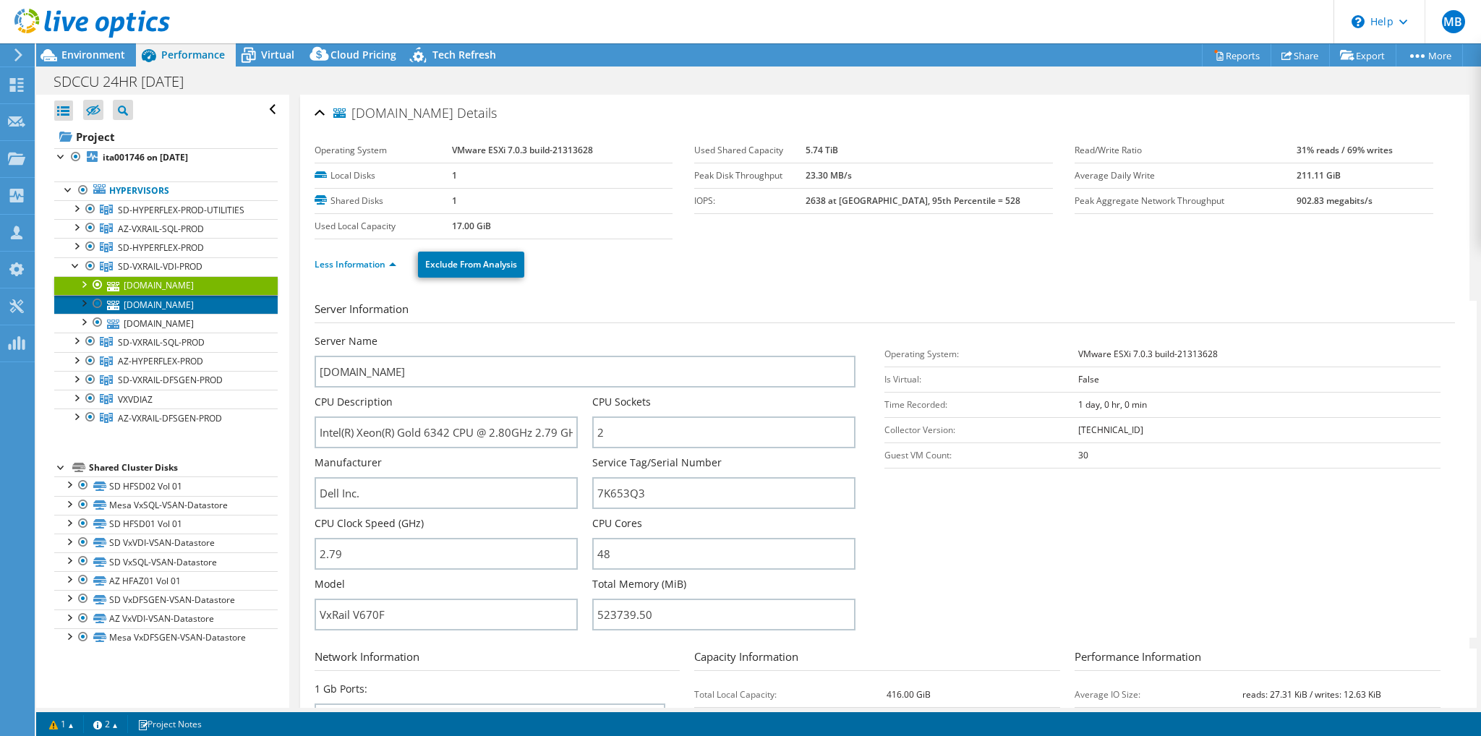
click at [166, 301] on link "[DOMAIN_NAME]" at bounding box center [165, 304] width 223 height 19
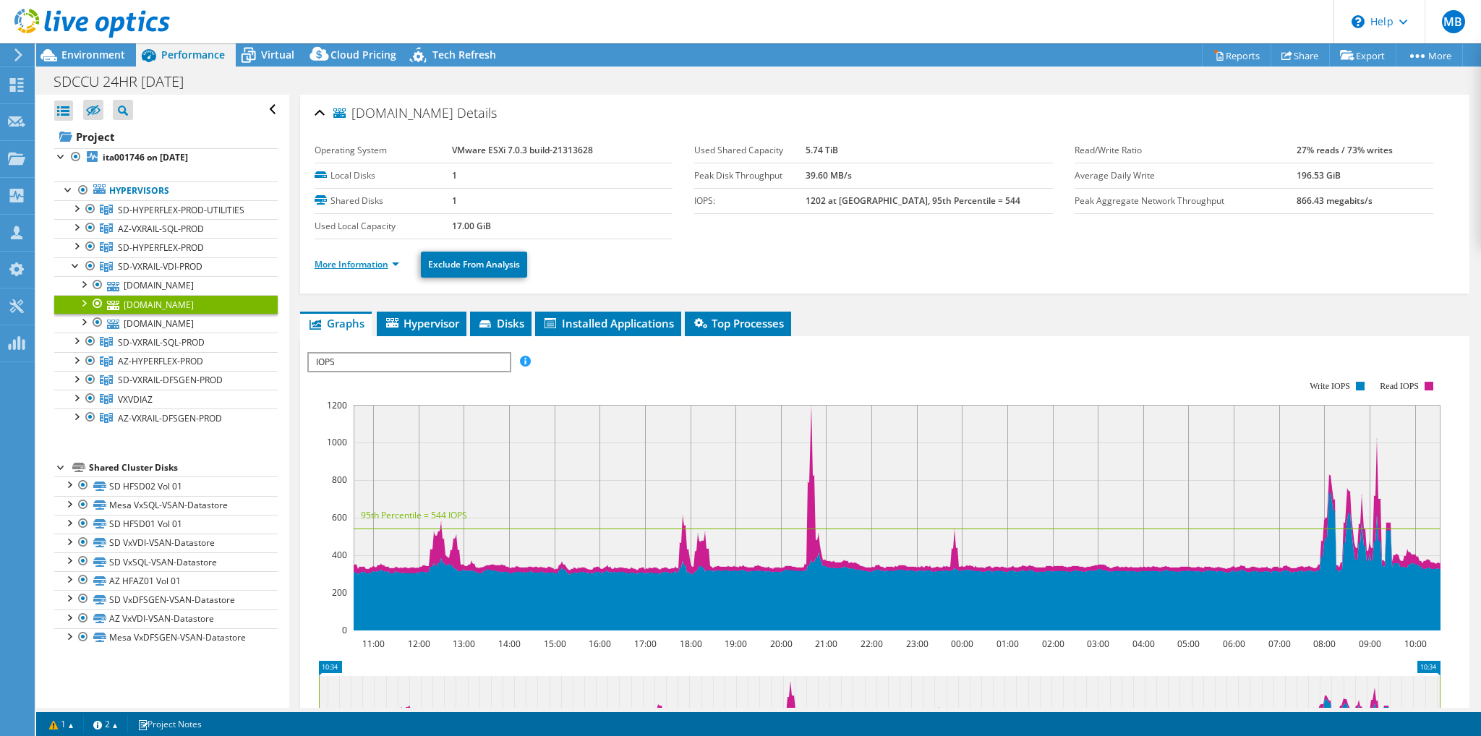
click at [368, 260] on link "More Information" at bounding box center [356, 264] width 85 height 12
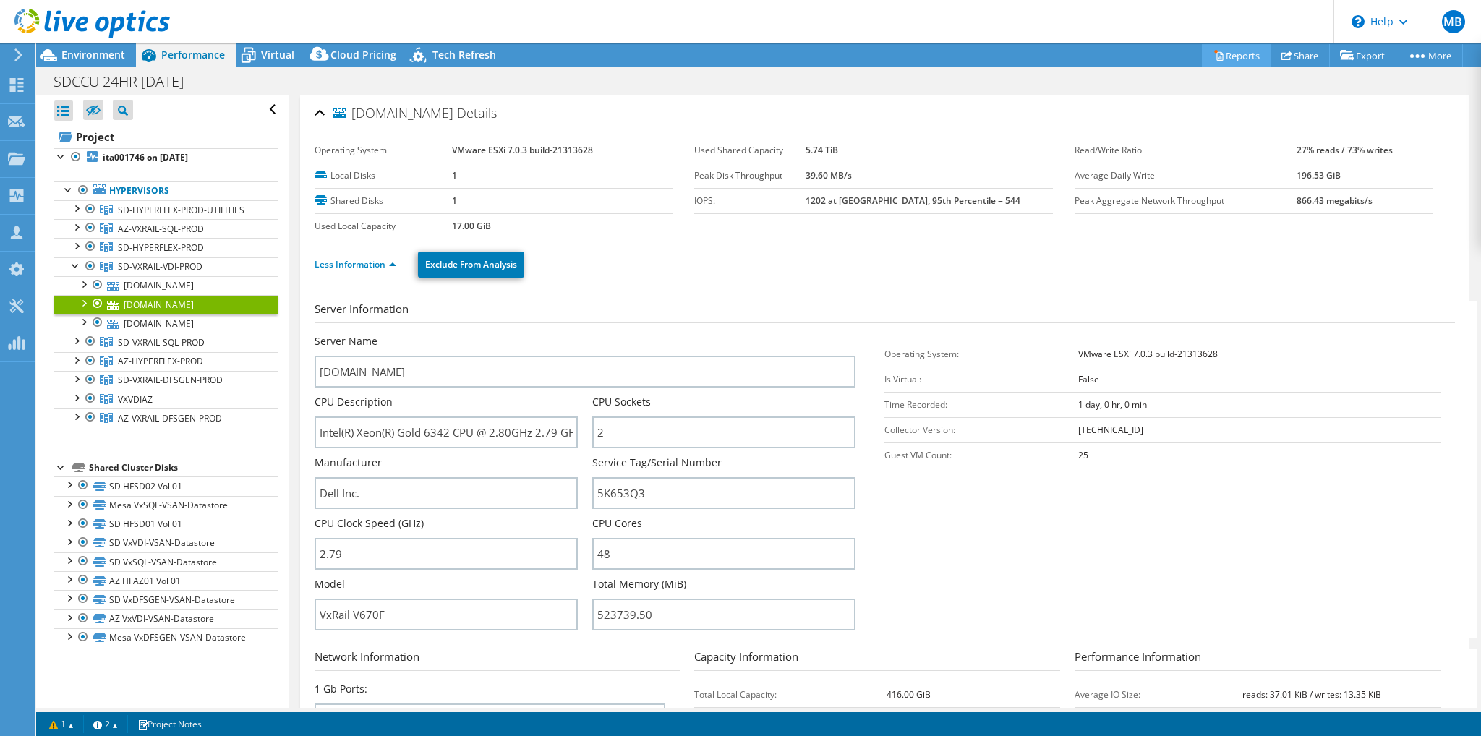
click at [1223, 56] on link "Reports" at bounding box center [1236, 55] width 69 height 22
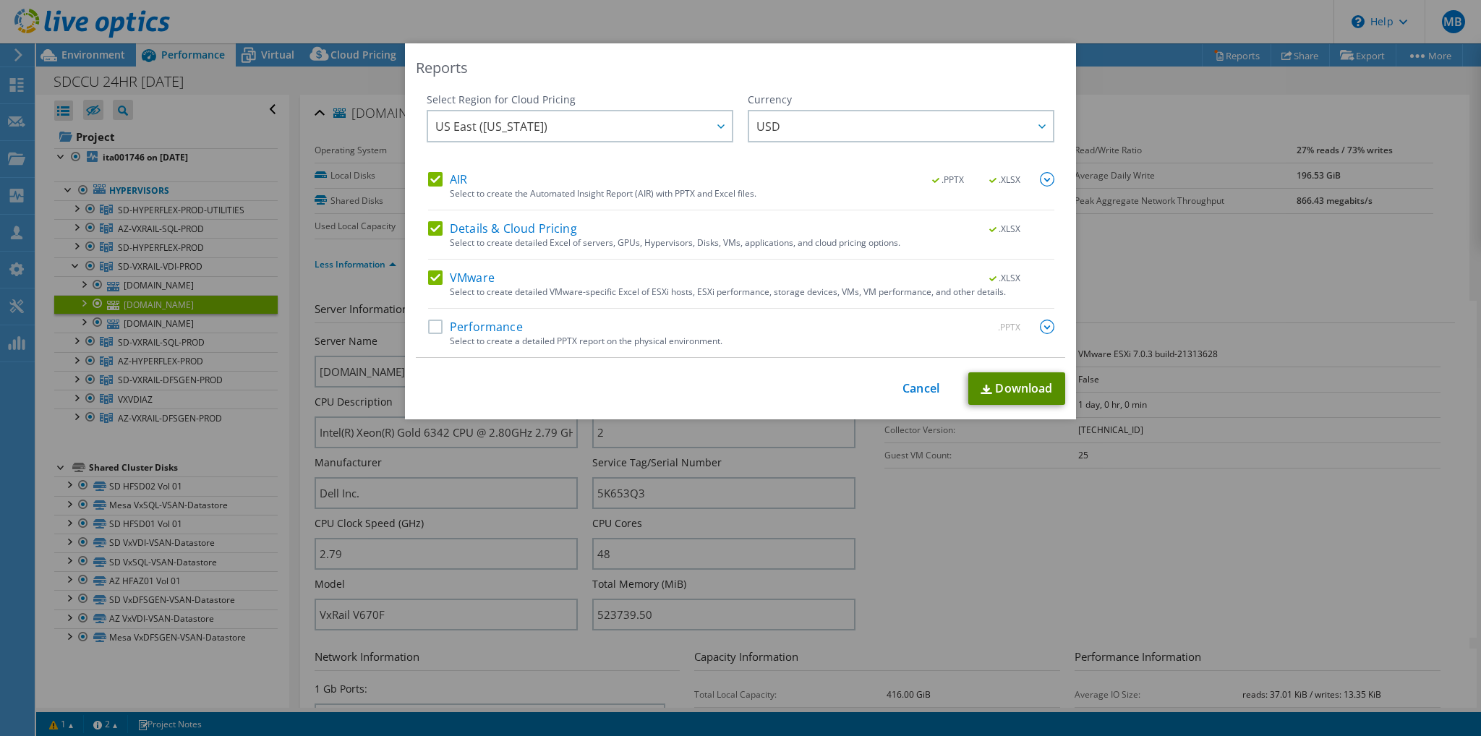
click at [1015, 394] on link "Download" at bounding box center [1016, 388] width 97 height 33
click at [922, 388] on link "Cancel" at bounding box center [920, 389] width 37 height 14
